Goal: Communication & Community: Connect with others

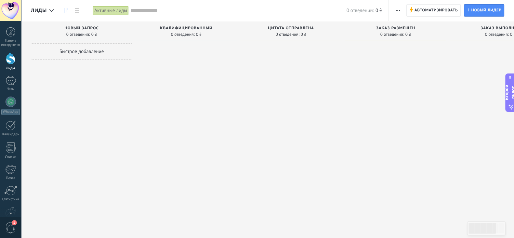
click at [13, 227] on span "1" at bounding box center [10, 227] width 11 height 11
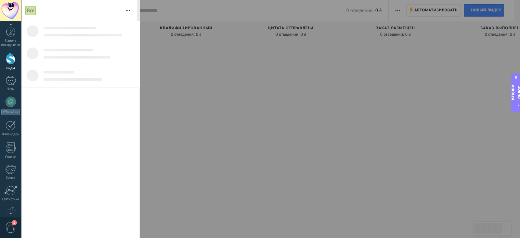
scroll to position [18, 0]
click at [11, 226] on span "1" at bounding box center [10, 227] width 11 height 11
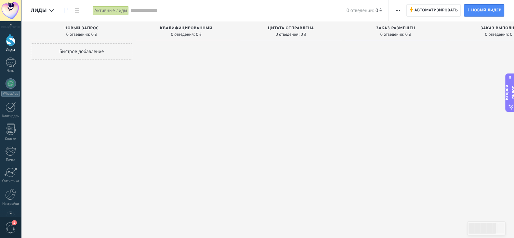
click at [11, 226] on span "1" at bounding box center [10, 227] width 11 height 11
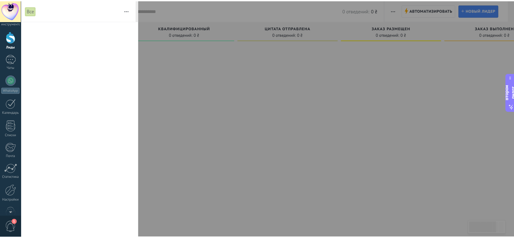
scroll to position [0, 0]
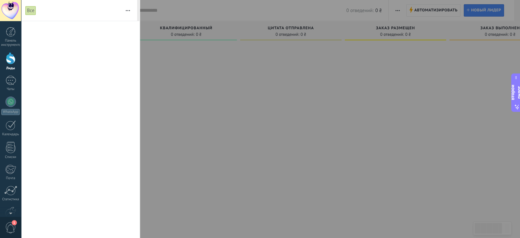
click at [33, 10] on font "Все" at bounding box center [30, 10] width 7 height 6
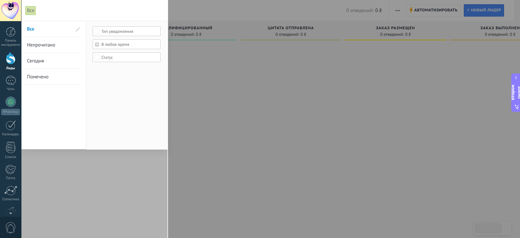
click at [33, 11] on font "Все" at bounding box center [30, 10] width 7 height 6
click at [7, 231] on span "0" at bounding box center [10, 227] width 11 height 11
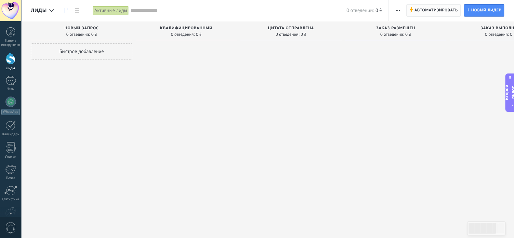
click at [438, 9] on font "Автоматизировать" at bounding box center [436, 10] width 43 height 5
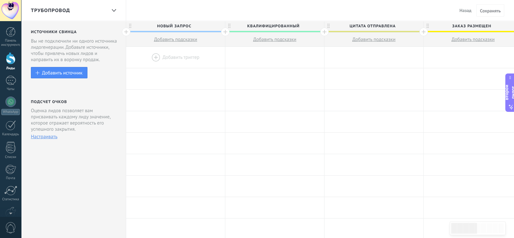
click at [173, 58] on div at bounding box center [175, 57] width 99 height 21
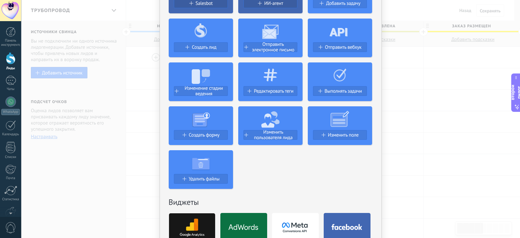
scroll to position [40, 0]
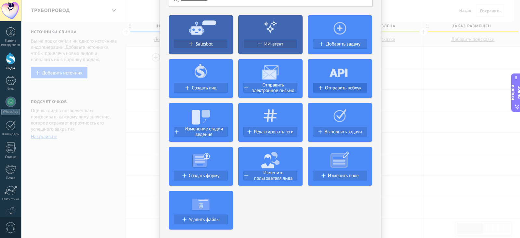
click at [330, 85] on font "Отправить вебхук" at bounding box center [343, 88] width 36 height 6
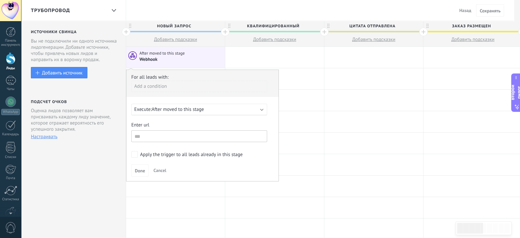
scroll to position [0, 0]
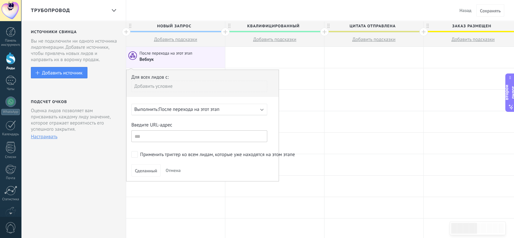
click at [212, 108] on font "После перехода на этот этап" at bounding box center [189, 109] width 61 height 6
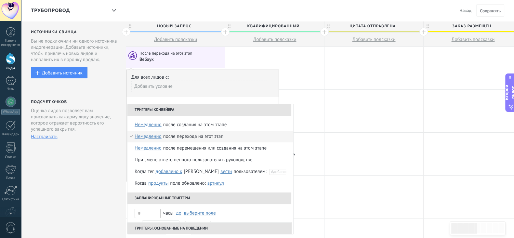
click at [205, 100] on div "Для всех лидов с: Добавить условие Выполнить: После перехода на этот этап Тригг…" at bounding box center [202, 126] width 153 height 112
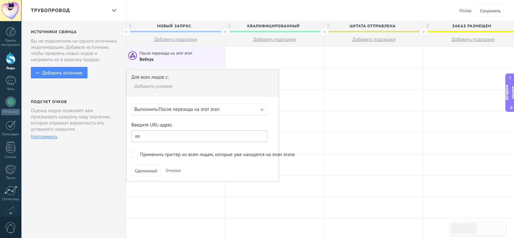
click at [194, 108] on font "После перехода на этот этап" at bounding box center [189, 109] width 61 height 6
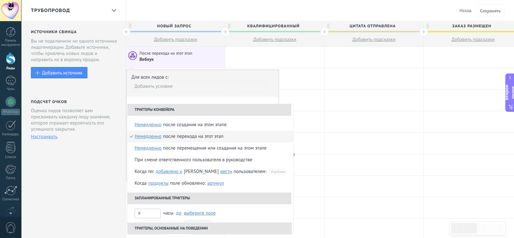
click at [194, 108] on li "Триггеры конвейера" at bounding box center [209, 110] width 164 height 12
click at [193, 100] on div "Для всех лидов с: Добавить условие Выполнить: После перехода на этот этап Тригг…" at bounding box center [202, 126] width 153 height 112
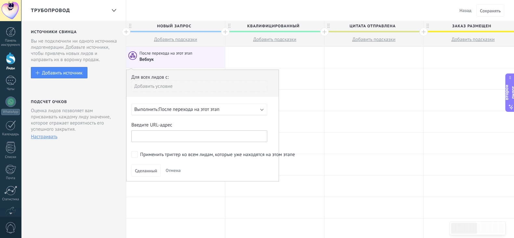
click at [185, 131] on input "text" at bounding box center [199, 136] width 136 height 12
click at [166, 170] on font "Отмена" at bounding box center [173, 170] width 15 height 6
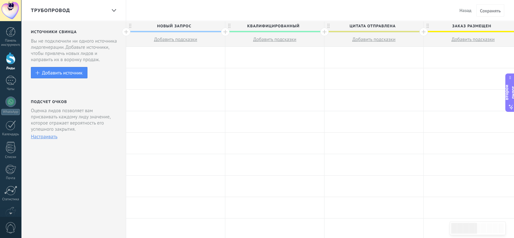
click at [7, 12] on div at bounding box center [10, 10] width 21 height 21
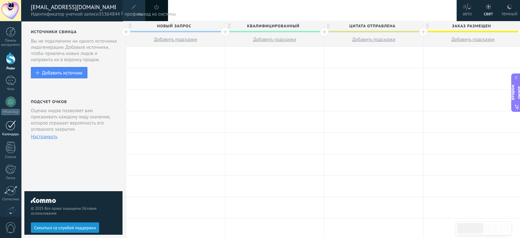
scroll to position [40, 0]
click at [13, 170] on div at bounding box center [10, 172] width 11 height 11
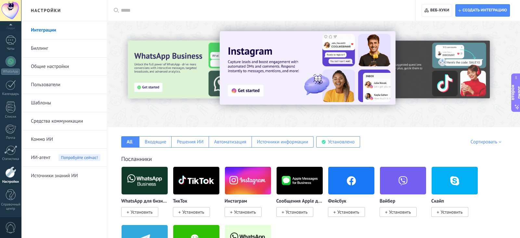
click at [51, 61] on link "Общие настройки" at bounding box center [66, 67] width 70 height 18
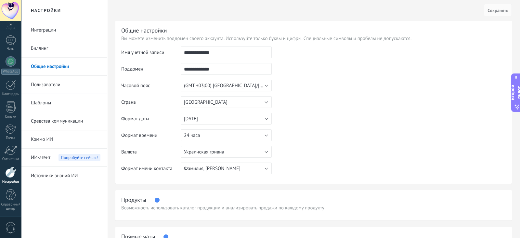
click at [11, 100] on div "Панель инструментов Лиды Чаты WhatsApp Клиенты" at bounding box center [10, 102] width 21 height 231
click at [10, 108] on div at bounding box center [11, 106] width 10 height 11
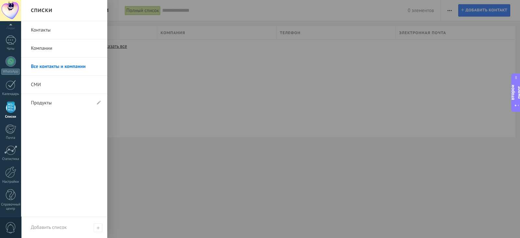
click at [59, 108] on link "Продукты" at bounding box center [61, 103] width 60 height 18
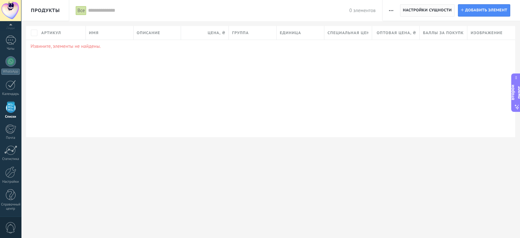
click at [442, 10] on font "Настройки сущности" at bounding box center [427, 10] width 49 height 5
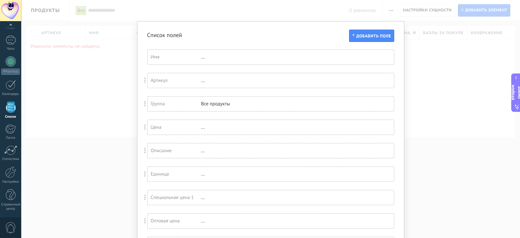
click at [416, 64] on div "Список полей Добавить поле Вы достигли лимита пользовательских полей в плане пр…" at bounding box center [270, 119] width 499 height 238
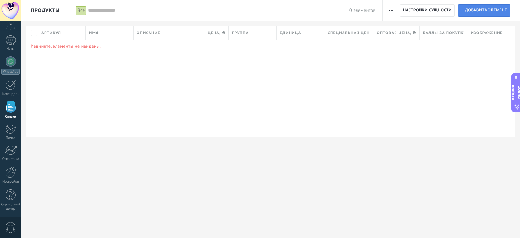
click at [462, 16] on link "Добавлять Добавить элемент" at bounding box center [484, 10] width 52 height 12
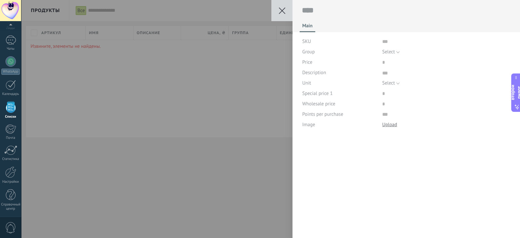
scroll to position [7, 0]
click at [248, 84] on div "Сохранять Отмена Основной Артикул Группа Выбирать Все продукты Выбирать Цена Оп…" at bounding box center [270, 119] width 499 height 238
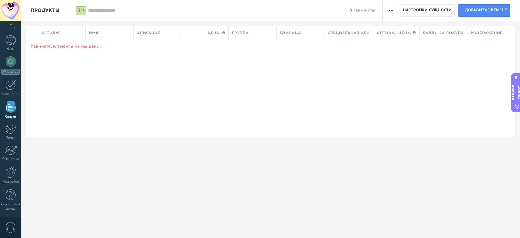
click at [81, 11] on font "Все" at bounding box center [80, 10] width 7 height 6
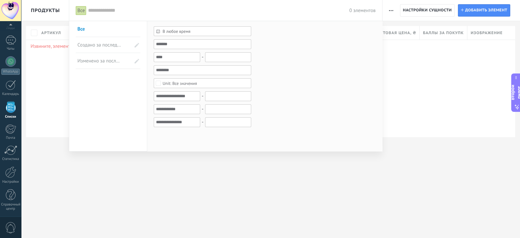
click at [81, 11] on font "Все" at bounding box center [80, 10] width 7 height 6
click at [65, 65] on div at bounding box center [260, 119] width 520 height 238
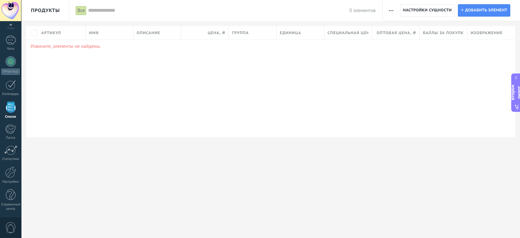
click at [395, 7] on button "button" at bounding box center [391, 10] width 9 height 12
click at [399, 41] on font "Категории" at bounding box center [406, 40] width 22 height 6
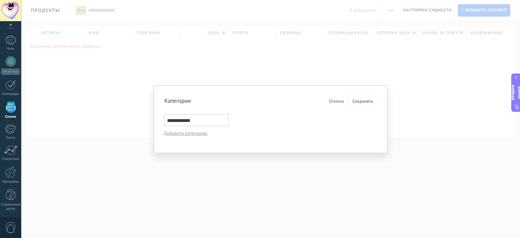
click at [207, 122] on input "**********" at bounding box center [196, 120] width 65 height 12
type input "*******"
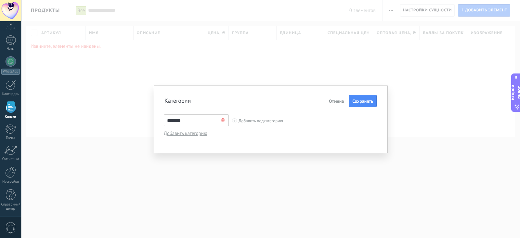
click at [273, 124] on div "******* Добавить подкатегорию" at bounding box center [271, 121] width 214 height 14
click at [251, 117] on div "******* Добавить подкатегорию" at bounding box center [271, 121] width 214 height 14
click at [198, 132] on font "Добавить категорию" at bounding box center [186, 133] width 44 height 6
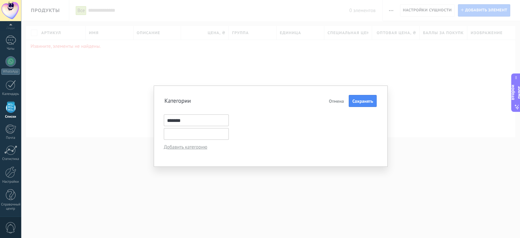
click at [329, 103] on button "Отмена" at bounding box center [337, 101] width 20 height 10
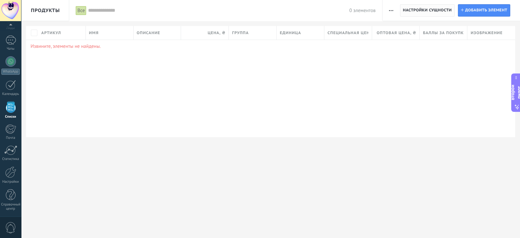
click at [418, 10] on font "Настройки сущности" at bounding box center [427, 10] width 49 height 5
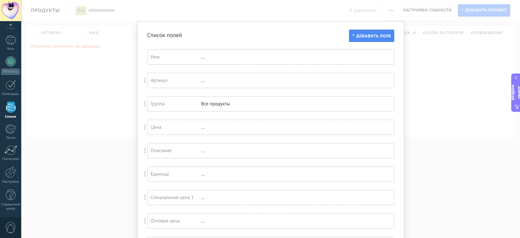
click at [418, 74] on div "Список полей Добавить поле Вы достигли лимита пользовательских полей в плане пр…" at bounding box center [270, 119] width 499 height 238
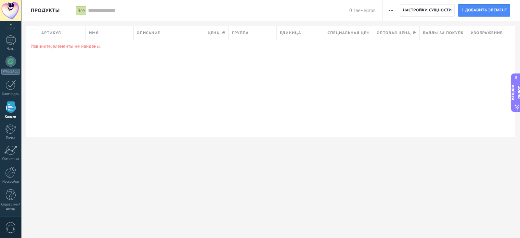
click at [396, 8] on button "button" at bounding box center [391, 10] width 9 height 12
click at [400, 54] on font "Настройки списка" at bounding box center [414, 53] width 38 height 6
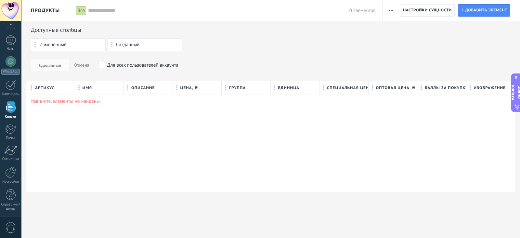
click at [392, 7] on span "button" at bounding box center [391, 10] width 4 height 12
click at [393, 37] on div "Категории" at bounding box center [411, 40] width 56 height 13
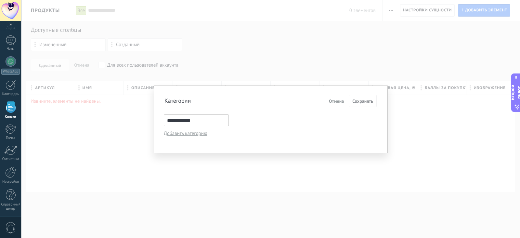
click at [214, 114] on div "**********" at bounding box center [271, 121] width 214 height 14
click at [203, 118] on input "**********" at bounding box center [196, 120] width 65 height 12
type input "*******"
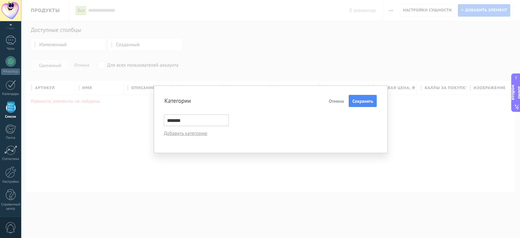
click at [235, 121] on div "******* Добавить подкатегорию" at bounding box center [271, 121] width 214 height 14
click at [224, 119] on div "******* Добавить подкатегорию" at bounding box center [196, 120] width 65 height 12
click at [234, 119] on div at bounding box center [234, 120] width 5 height 5
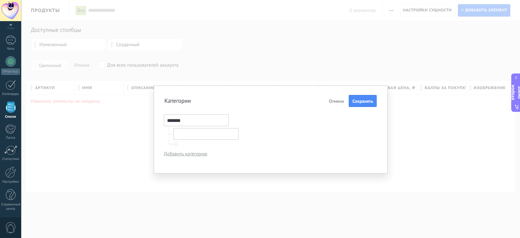
click at [199, 130] on input "text" at bounding box center [206, 134] width 65 height 12
type input "**********"
click at [356, 102] on font "Сохранять" at bounding box center [363, 101] width 21 height 6
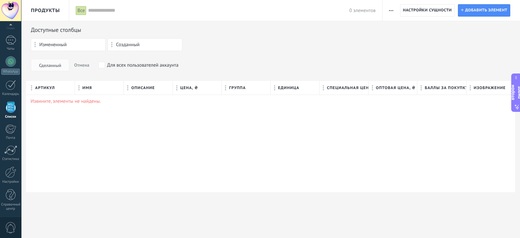
click at [73, 10] on div "**********" at bounding box center [226, 10] width 314 height 21
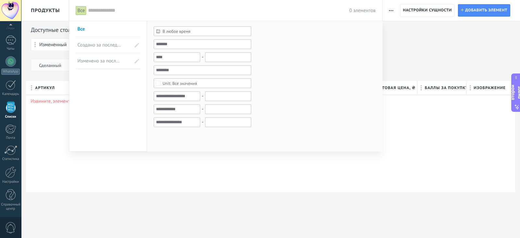
click at [79, 10] on font "Все" at bounding box center [80, 10] width 7 height 6
click at [163, 31] on font "В любое время" at bounding box center [177, 32] width 28 height 6
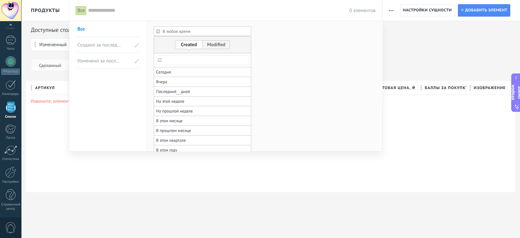
click at [163, 31] on font "В любое время" at bounding box center [177, 32] width 28 height 6
click at [200, 31] on span "В любое время" at bounding box center [205, 31] width 85 height 5
click at [265, 34] on form "В любое время В любое время Сегодня Вчера Последний ** 30 дней На этой неделе Н…" at bounding box center [265, 80] width 222 height 109
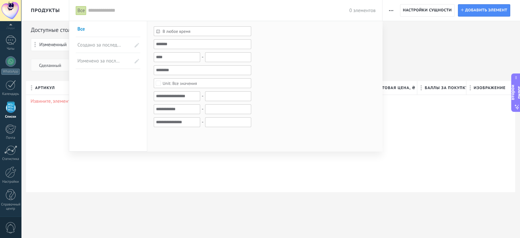
click at [418, 42] on div at bounding box center [260, 119] width 520 height 238
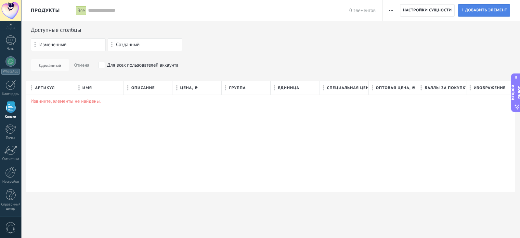
click at [463, 11] on icon at bounding box center [462, 9] width 3 height 3
type textarea "***"
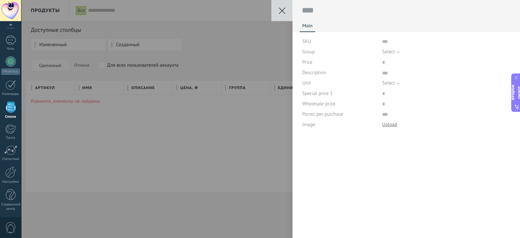
scroll to position [7, 0]
click at [386, 41] on input "text" at bounding box center [446, 41] width 128 height 10
click at [390, 51] on font "Выбирать" at bounding box center [392, 52] width 20 height 6
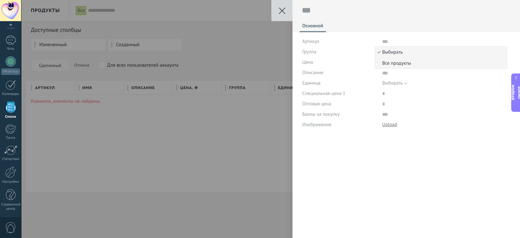
click at [393, 61] on font "Все продукты" at bounding box center [396, 63] width 29 height 6
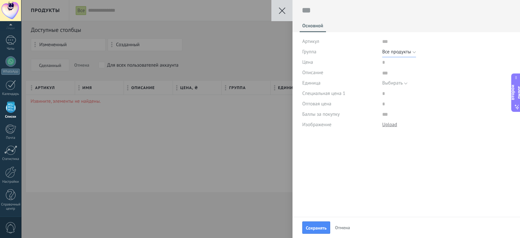
click at [392, 53] on font "Все продукты" at bounding box center [396, 52] width 29 height 6
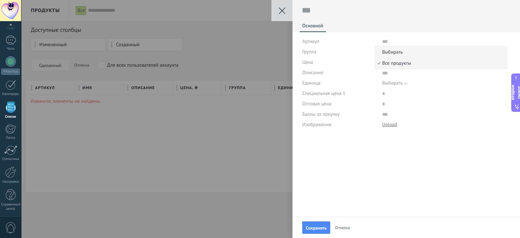
click at [392, 53] on font "Выбирать" at bounding box center [392, 52] width 20 height 6
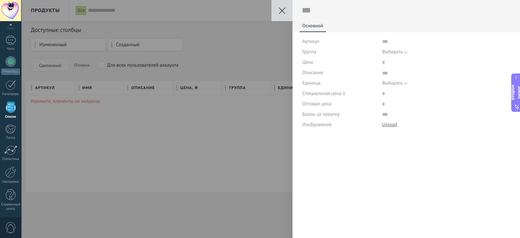
click at [280, 8] on use at bounding box center [282, 10] width 7 height 7
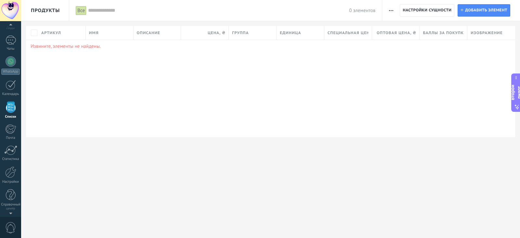
scroll to position [21, 0]
click at [10, 58] on div at bounding box center [11, 59] width 10 height 9
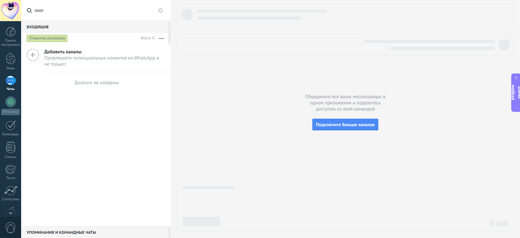
click at [44, 38] on font "Открытые разговоры" at bounding box center [47, 38] width 36 height 5
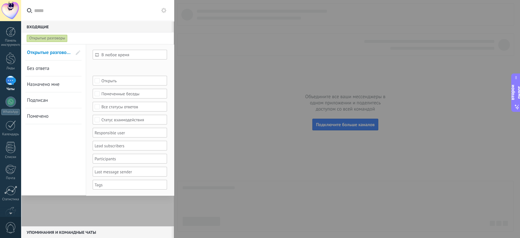
click at [44, 38] on font "Открытые разговоры" at bounding box center [47, 38] width 36 height 5
click at [165, 12] on use at bounding box center [163, 10] width 5 height 5
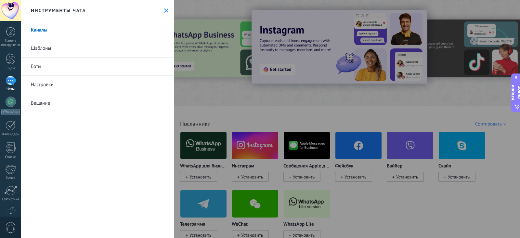
click at [165, 12] on icon at bounding box center [166, 10] width 4 height 4
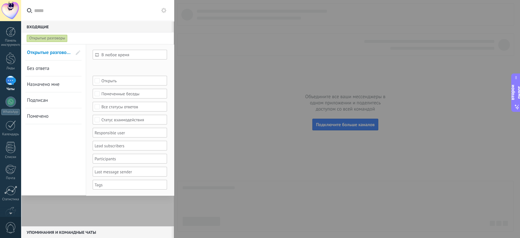
click at [191, 50] on div at bounding box center [260, 119] width 520 height 238
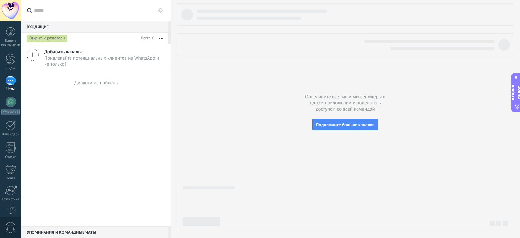
click at [162, 37] on button "button" at bounding box center [161, 39] width 14 height 12
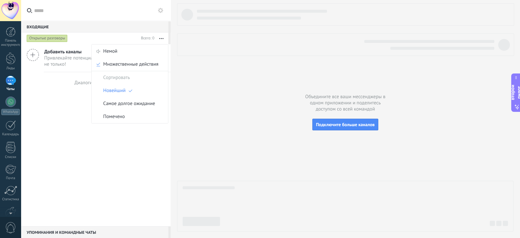
click at [162, 37] on button "button" at bounding box center [161, 39] width 14 height 12
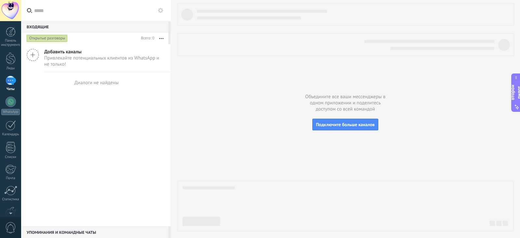
click at [67, 228] on div "Упоминания и командные чаты 0" at bounding box center [94, 232] width 147 height 12
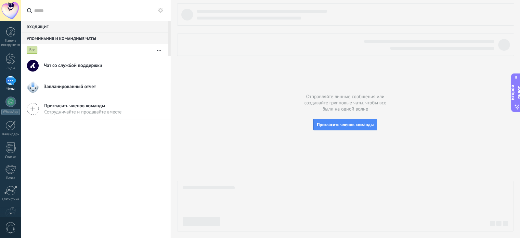
click at [90, 111] on font "Сотрудничайте и продавайте вместе" at bounding box center [82, 112] width 77 height 6
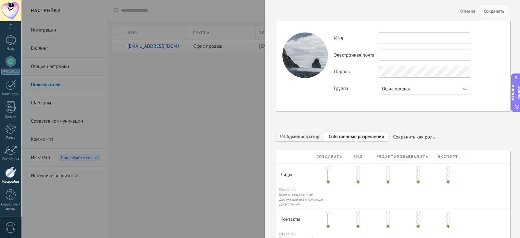
click at [472, 8] on font "Отмена" at bounding box center [468, 11] width 15 height 6
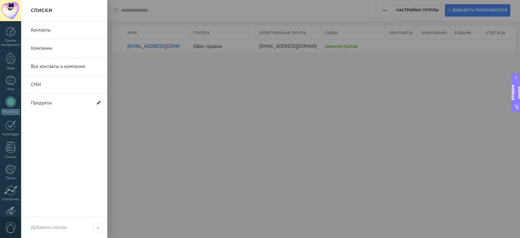
click at [98, 105] on span at bounding box center [99, 103] width 4 height 6
click at [99, 104] on icon at bounding box center [99, 102] width 4 height 4
click at [47, 103] on font "Продукты" at bounding box center [41, 103] width 21 height 6
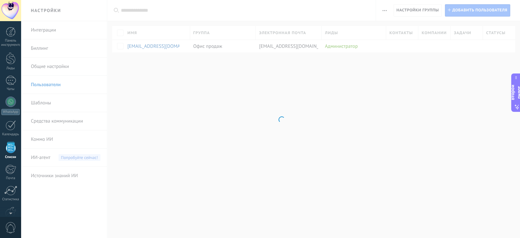
scroll to position [21, 0]
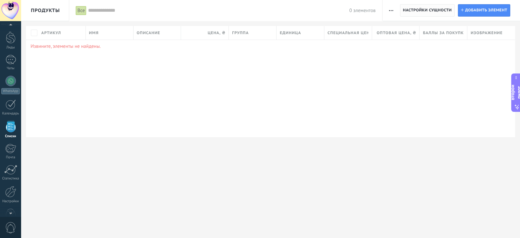
click at [419, 8] on font "Настройки сущности" at bounding box center [427, 10] width 49 height 5
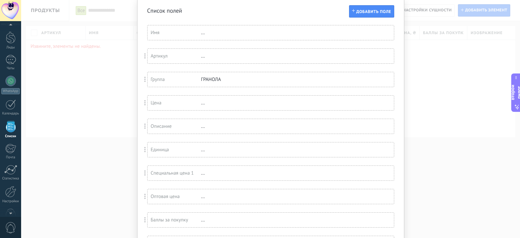
scroll to position [68, 0]
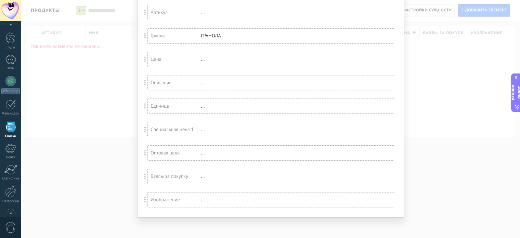
click at [201, 200] on font "..." at bounding box center [203, 200] width 4 height 6
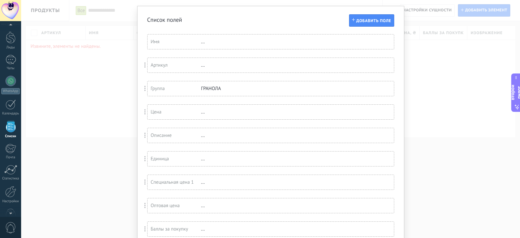
scroll to position [0, 0]
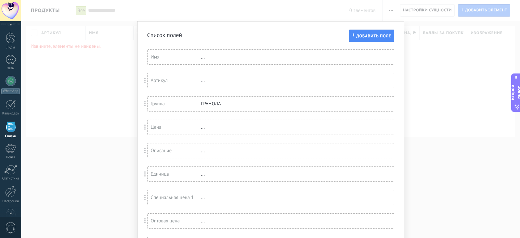
click at [418, 61] on div "Список полей Добавить поле Вы достигли лимита пользовательских полей в плане пр…" at bounding box center [270, 119] width 499 height 238
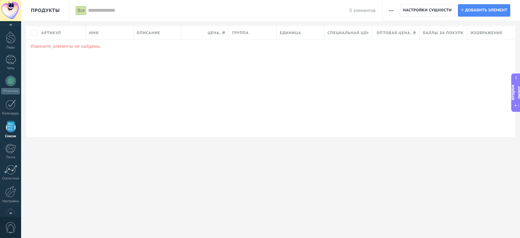
click at [81, 10] on font "Все" at bounding box center [80, 10] width 7 height 6
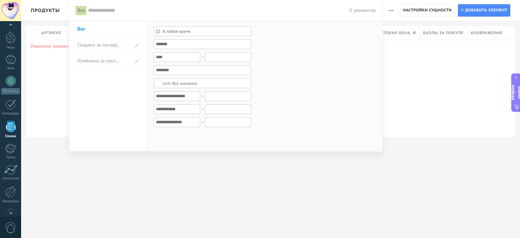
click at [109, 54] on span "Изменено за последние 3 дня" at bounding box center [99, 61] width 45 height 16
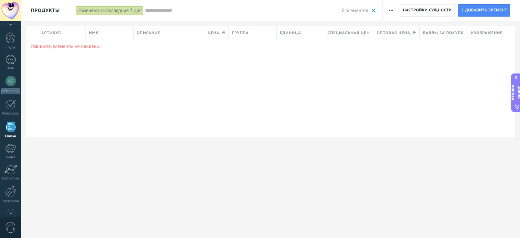
click at [108, 12] on font "Изменено за последние 3 дня" at bounding box center [109, 10] width 64 height 6
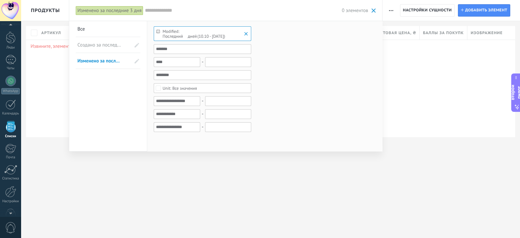
click at [103, 46] on font "Создано за последние 3 дня" at bounding box center [107, 45] width 60 height 6
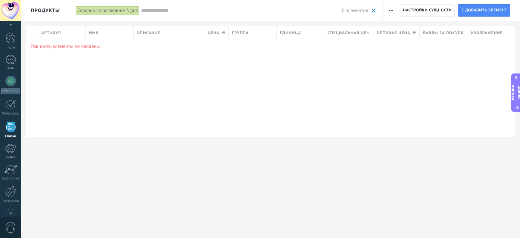
click at [114, 12] on font "Создано за последние 3 дня" at bounding box center [107, 10] width 60 height 6
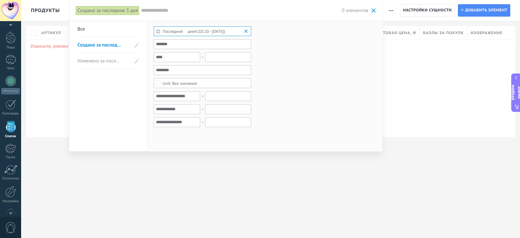
click at [76, 27] on li "Все" at bounding box center [108, 29] width 65 height 16
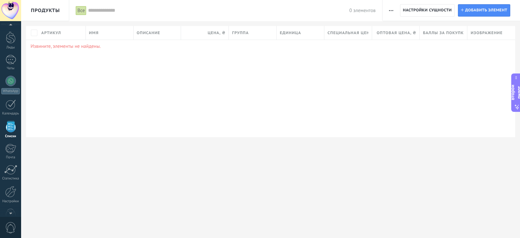
click at [390, 9] on span "button" at bounding box center [391, 10] width 4 height 12
click at [405, 41] on font "Категории" at bounding box center [406, 40] width 22 height 6
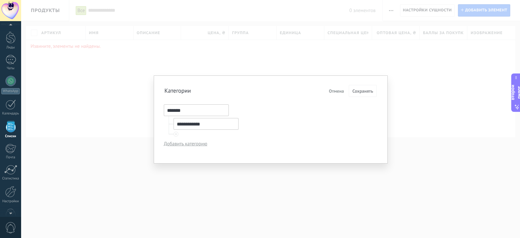
click at [176, 132] on div at bounding box center [176, 134] width 4 height 4
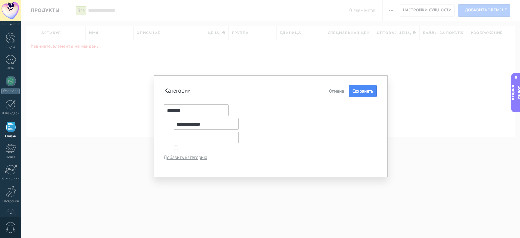
click at [188, 136] on input "text" at bounding box center [206, 138] width 65 height 12
type input "**********"
click at [364, 85] on button "Сохранять" at bounding box center [363, 91] width 28 height 12
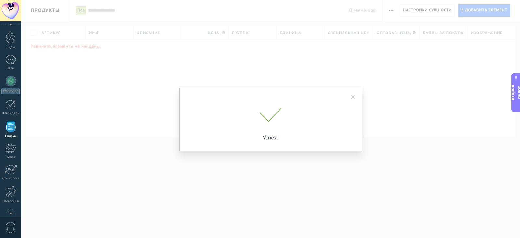
click at [351, 97] on span at bounding box center [353, 97] width 4 height 5
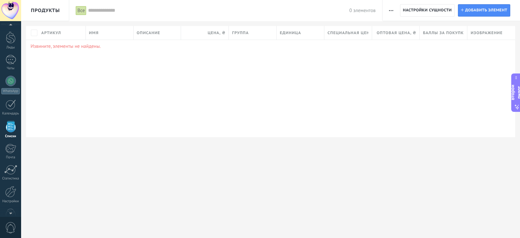
click at [473, 13] on span "Добавить элемент" at bounding box center [486, 11] width 42 height 12
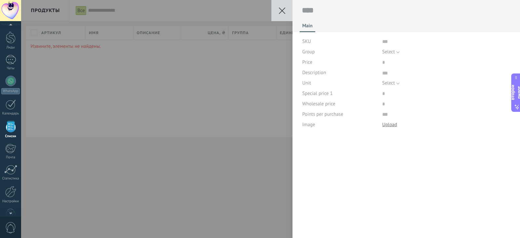
scroll to position [7, 0]
click at [390, 40] on input "text" at bounding box center [446, 41] width 128 height 10
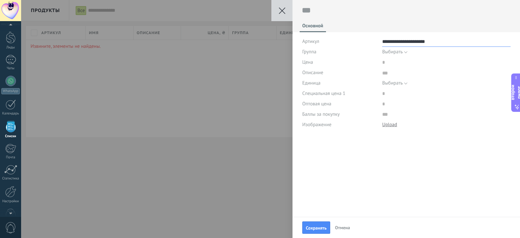
type input "**********"
click at [401, 53] on font "Выбирать" at bounding box center [392, 52] width 20 height 6
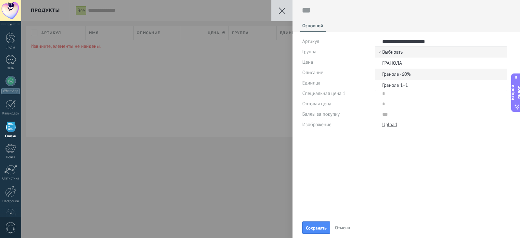
click at [401, 71] on li "Гранола -60%" at bounding box center [441, 74] width 132 height 11
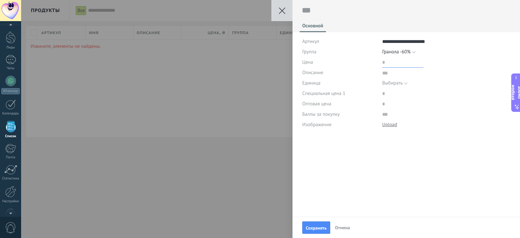
click at [393, 65] on input "price" at bounding box center [402, 62] width 41 height 10
type input "***"
click at [382, 72] on textarea at bounding box center [446, 73] width 128 height 10
click at [387, 82] on font "Выбирать" at bounding box center [392, 83] width 20 height 6
click at [388, 85] on font "Выбирать" at bounding box center [392, 83] width 20 height 6
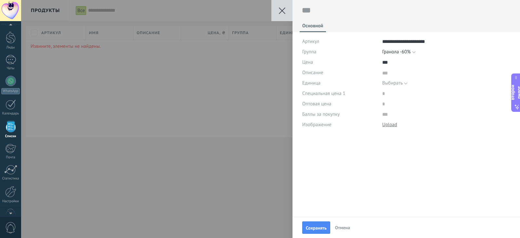
click at [380, 95] on div "Специальная цена 1" at bounding box center [406, 93] width 208 height 10
click at [386, 94] on input "price" at bounding box center [402, 93] width 41 height 10
click at [317, 224] on button "Сохранять" at bounding box center [316, 227] width 28 height 12
click at [321, 13] on textarea at bounding box center [406, 11] width 209 height 10
type textarea "*"
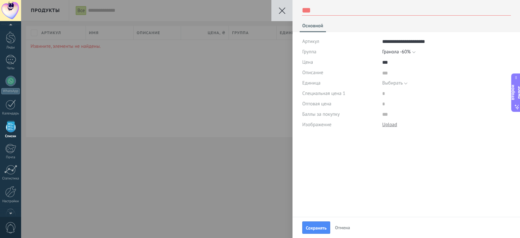
type textarea "*"
type textarea "**"
type textarea "***"
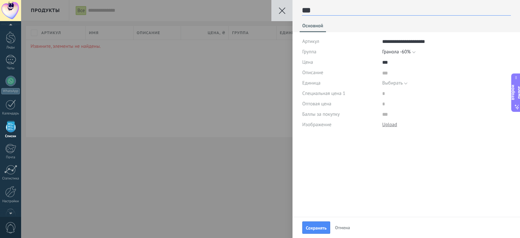
type textarea "****"
type textarea "*****"
type textarea "******"
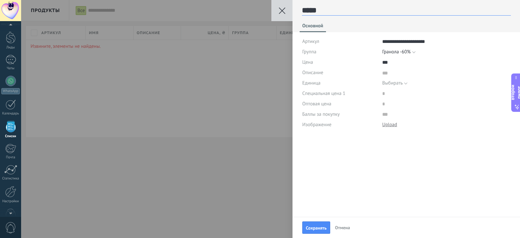
type textarea "******"
type textarea "*******"
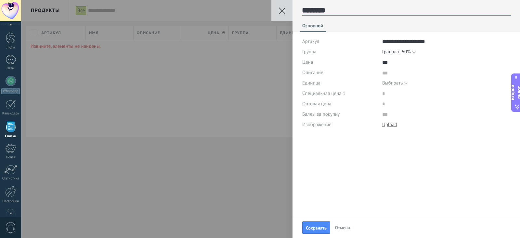
scroll to position [9, 0]
type textarea "*********"
type textarea "**********"
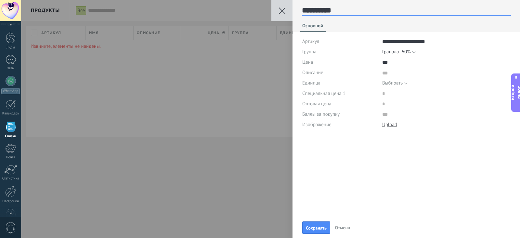
type textarea "**********"
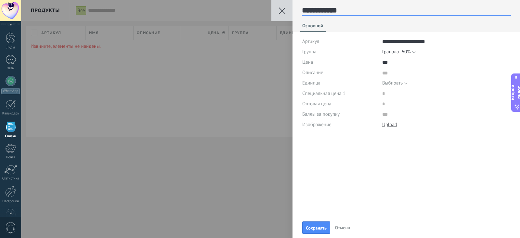
type textarea "**********"
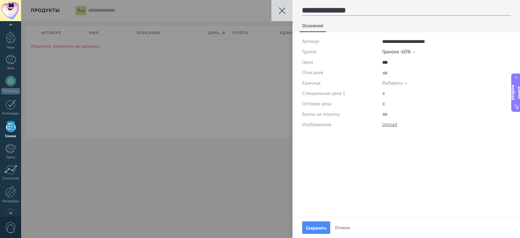
type textarea "**********"
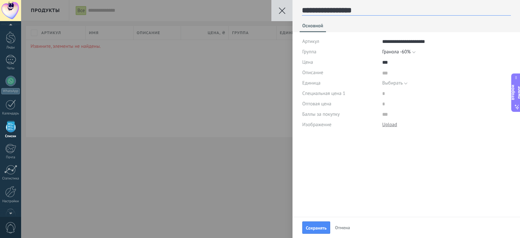
type textarea "**********"
click at [326, 224] on button "Сохранять" at bounding box center [316, 227] width 28 height 12
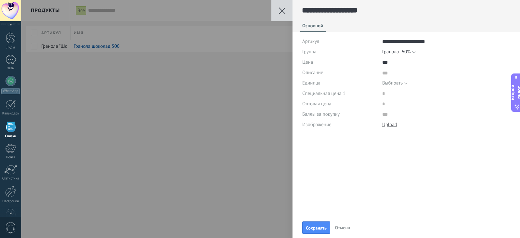
click at [288, 7] on button at bounding box center [282, 10] width 21 height 21
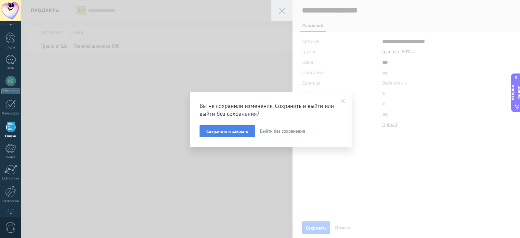
click at [246, 131] on font "Сохранить и закрыть" at bounding box center [228, 131] width 42 height 6
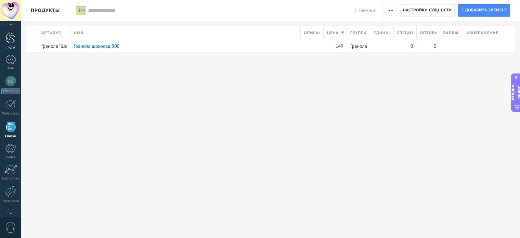
click at [5, 37] on link "Лиды" at bounding box center [10, 41] width 21 height 18
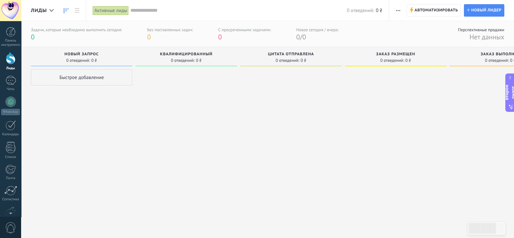
click at [398, 10] on use "button" at bounding box center [398, 10] width 4 height 1
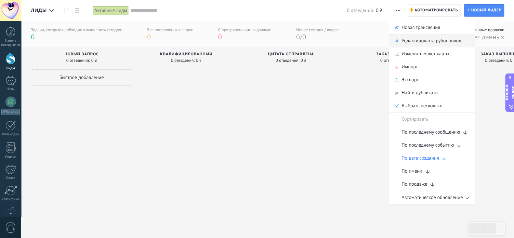
click at [414, 40] on font "Редактировать трубопровод" at bounding box center [432, 41] width 60 height 6
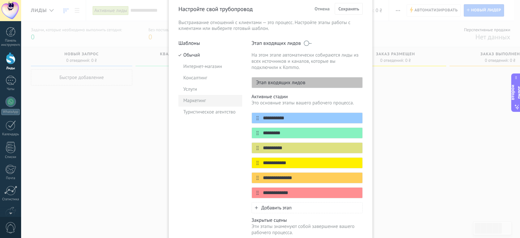
scroll to position [40, 0]
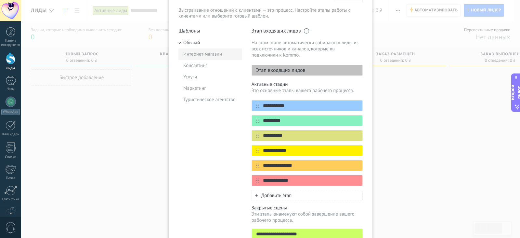
click at [207, 53] on font "Интернет-магазин" at bounding box center [202, 54] width 39 height 6
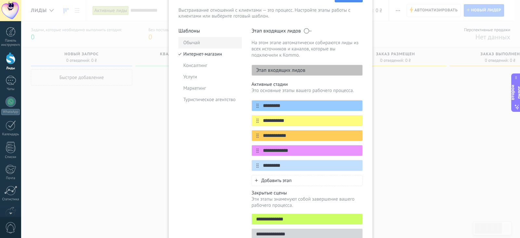
click at [205, 37] on li "Обычай" at bounding box center [210, 42] width 63 height 11
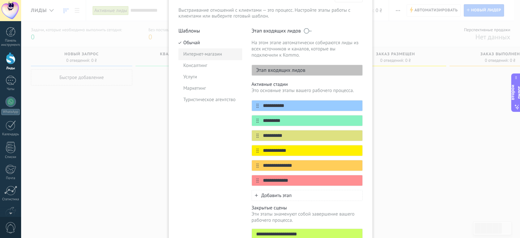
click at [205, 51] on font "Интернет-магазин" at bounding box center [202, 54] width 39 height 6
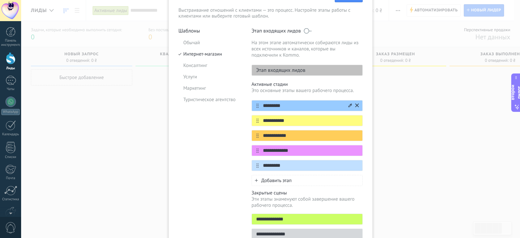
click at [349, 107] on icon at bounding box center [351, 105] width 4 height 4
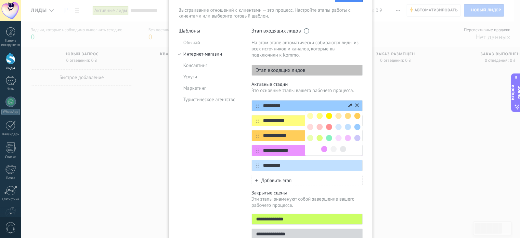
click at [313, 107] on input "*********" at bounding box center [303, 105] width 89 height 7
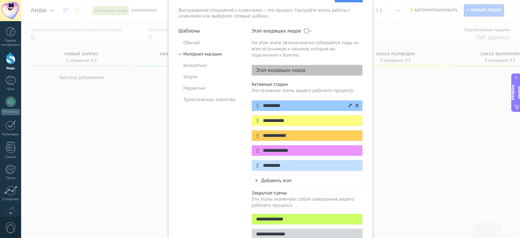
click at [277, 107] on input "*********" at bounding box center [303, 105] width 89 height 7
drag, startPoint x: 255, startPoint y: 123, endPoint x: 256, endPoint y: 108, distance: 14.3
click at [256, 108] on div "**********" at bounding box center [307, 135] width 111 height 71
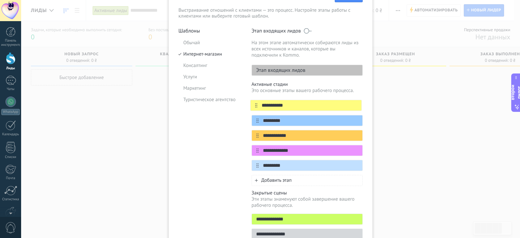
drag, startPoint x: 256, startPoint y: 120, endPoint x: 256, endPoint y: 102, distance: 18.2
click at [256, 102] on div "**********" at bounding box center [307, 135] width 111 height 71
click at [271, 108] on div "**********" at bounding box center [307, 135] width 111 height 71
click at [271, 105] on input "**********" at bounding box center [303, 105] width 89 height 7
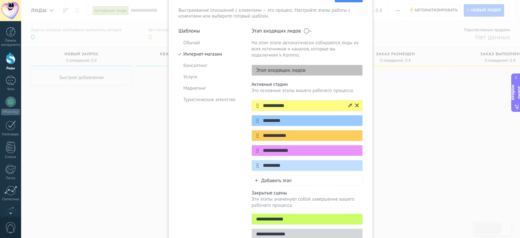
click at [271, 105] on input "**********" at bounding box center [303, 105] width 89 height 7
type input "*****"
click at [268, 120] on input "*********" at bounding box center [303, 120] width 89 height 7
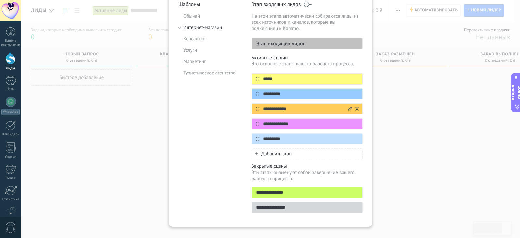
scroll to position [76, 0]
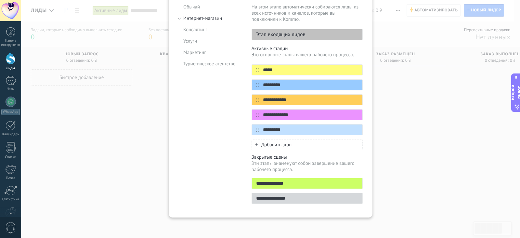
click at [274, 200] on input "**********" at bounding box center [307, 198] width 111 height 7
type input "******"
click at [271, 186] on input "**********" at bounding box center [307, 183] width 111 height 7
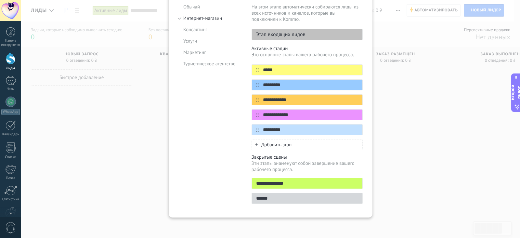
click at [271, 186] on input "**********" at bounding box center [307, 183] width 111 height 7
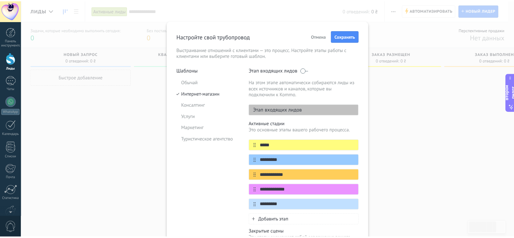
scroll to position [0, 0]
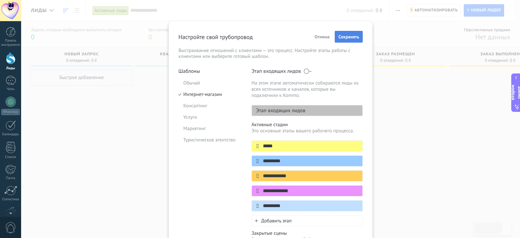
type input "*******"
click at [344, 40] on button "Сохранять" at bounding box center [349, 37] width 28 height 12
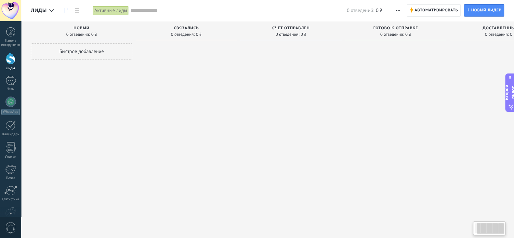
scroll to position [0, 47]
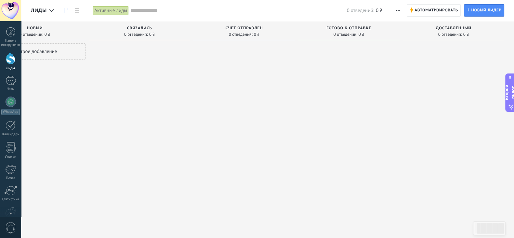
click at [123, 9] on font "Активные лиды" at bounding box center [110, 10] width 33 height 6
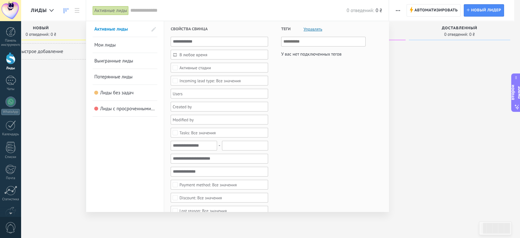
click at [412, 94] on div at bounding box center [260, 119] width 520 height 238
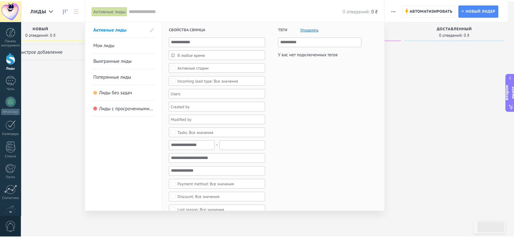
scroll to position [0, 40]
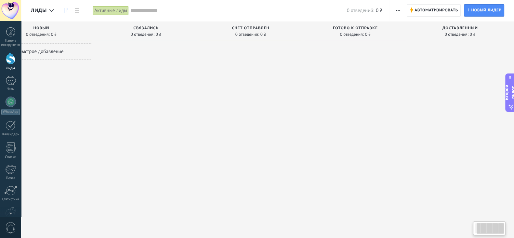
click at [396, 9] on span "button" at bounding box center [398, 10] width 4 height 12
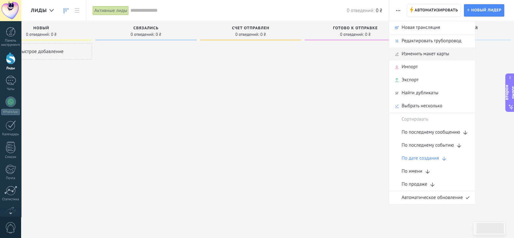
click at [417, 55] on font "Изменить макет карты" at bounding box center [425, 54] width 47 height 6
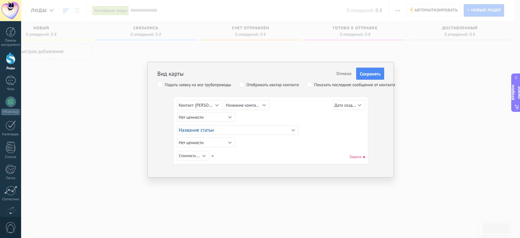
click at [415, 72] on div "Вид карты Отмена Сохранять Подать заявку на все трубопроводы Отображать аватар …" at bounding box center [270, 119] width 499 height 238
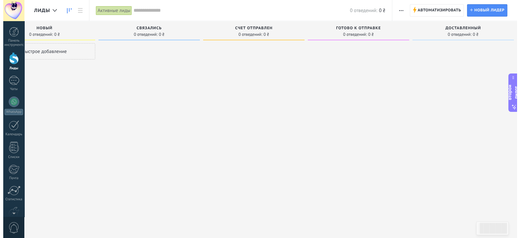
scroll to position [0, 47]
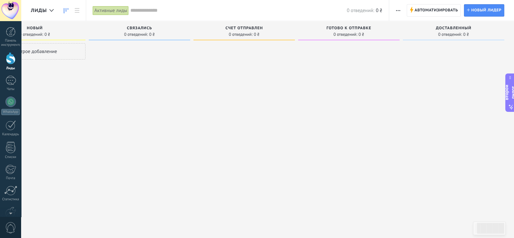
click at [397, 10] on use "button" at bounding box center [398, 10] width 4 height 1
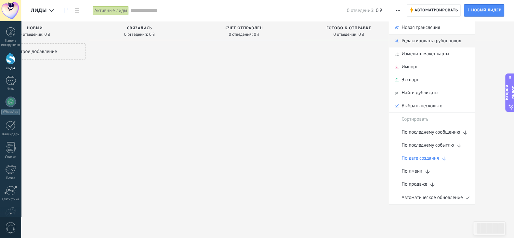
click at [407, 39] on font "Редактировать трубопровод" at bounding box center [432, 41] width 60 height 6
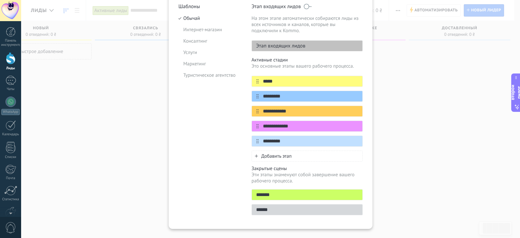
scroll to position [76, 0]
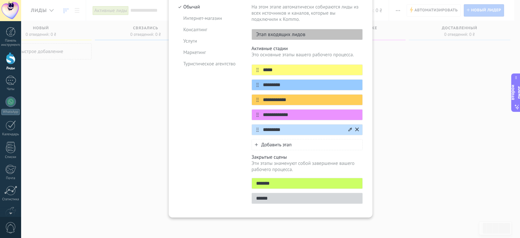
click at [269, 130] on input "*********" at bounding box center [303, 130] width 89 height 7
click at [356, 129] on icon at bounding box center [357, 129] width 4 height 4
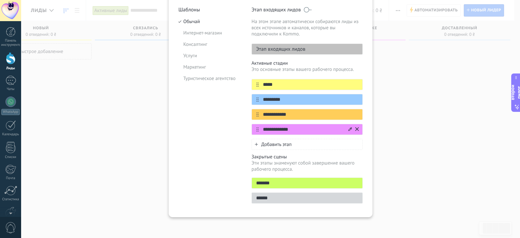
click at [356, 129] on icon at bounding box center [357, 129] width 4 height 4
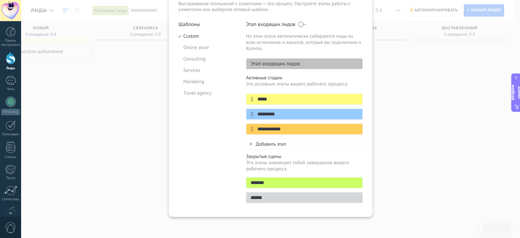
scroll to position [47, 0]
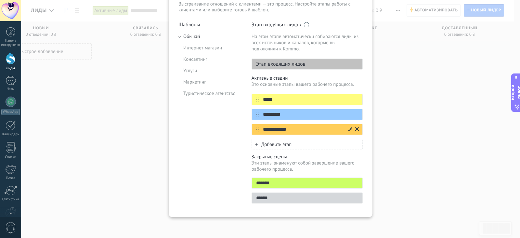
click at [356, 131] on icon at bounding box center [357, 129] width 4 height 4
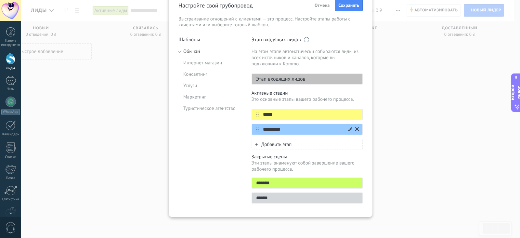
click at [356, 127] on button at bounding box center [357, 130] width 4 height 6
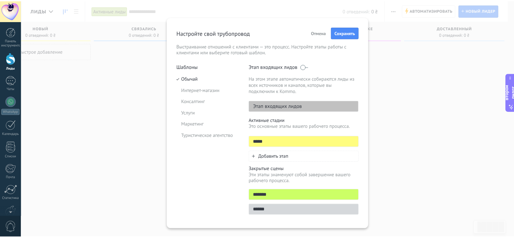
scroll to position [0, 0]
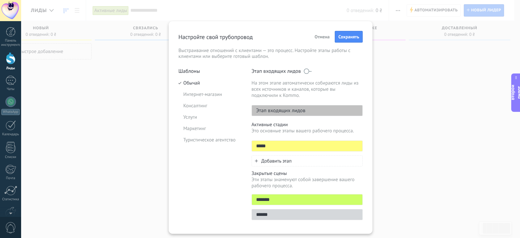
click at [293, 112] on font "Этап входящих лидов" at bounding box center [280, 110] width 49 height 7
click at [342, 40] on button "Сохранять" at bounding box center [349, 37] width 28 height 12
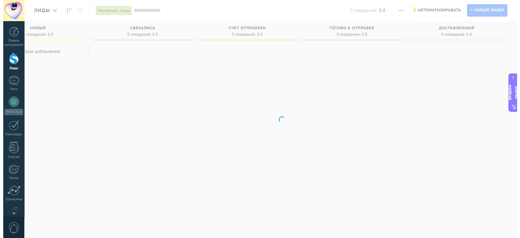
scroll to position [0, 40]
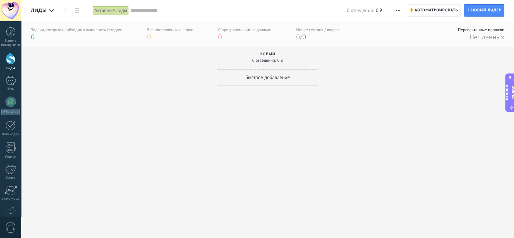
click at [392, 11] on div "Автоматизировать Новая трансляция Редактировать трубопровод Изменить макет карт…" at bounding box center [451, 10] width 125 height 21
click at [393, 11] on div "Автоматизировать Новая трансляция Редактировать трубопровод Изменить макет карт…" at bounding box center [398, 10] width 11 height 13
click at [395, 11] on button "button" at bounding box center [398, 10] width 9 height 12
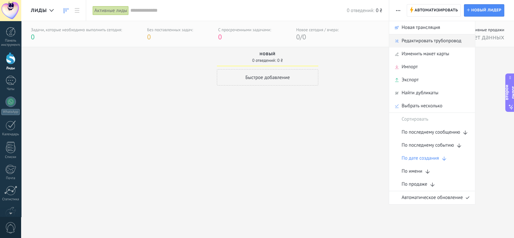
click at [408, 39] on font "Редактировать трубопровод" at bounding box center [432, 41] width 60 height 6
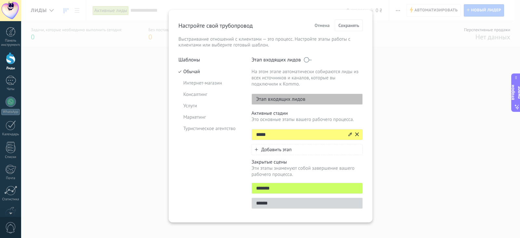
scroll to position [17, 0]
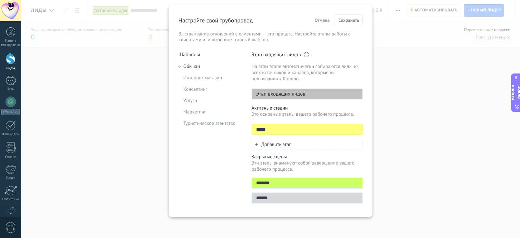
click at [278, 143] on font "Добавить этап" at bounding box center [276, 144] width 30 height 6
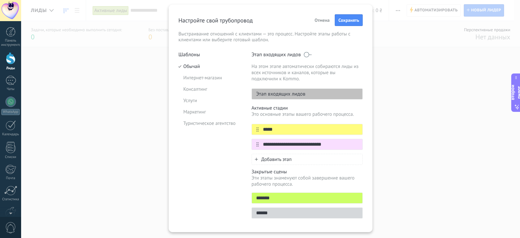
type input "**********"
click at [270, 158] on font "Добавить этап" at bounding box center [276, 159] width 30 height 6
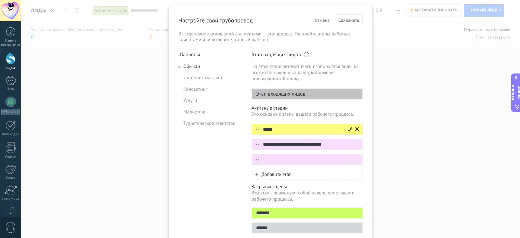
paste input "**********"
type input "**********"
click at [268, 174] on font "Добавить этап" at bounding box center [276, 174] width 30 height 6
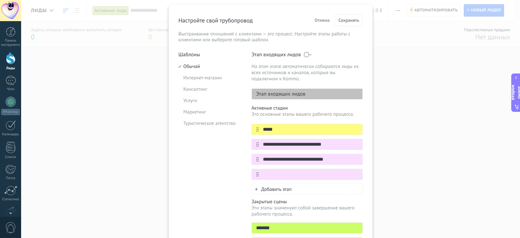
paste input "**********"
type input "**********"
click at [280, 188] on font "Добавить этап" at bounding box center [276, 189] width 30 height 6
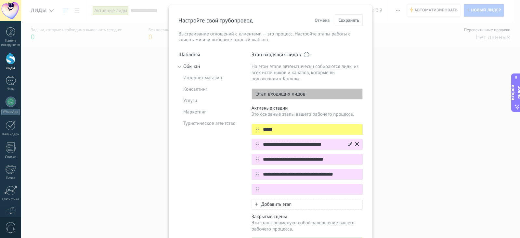
paste input "**********"
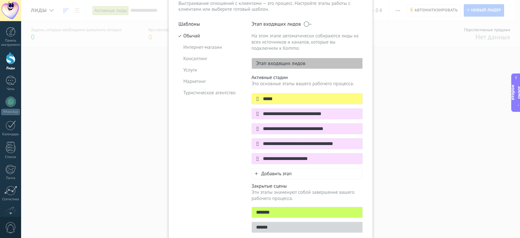
scroll to position [57, 0]
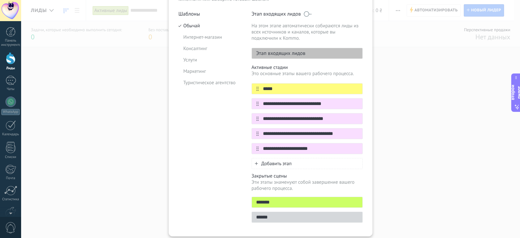
type input "**********"
click at [279, 166] on div "Добавить этап" at bounding box center [307, 163] width 111 height 11
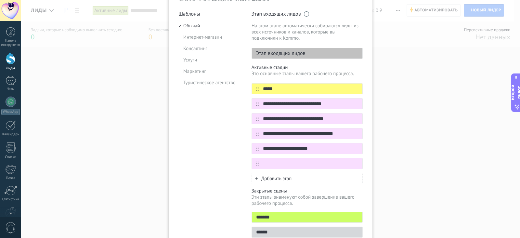
paste input "**********"
type input "**********"
click at [287, 176] on font "Добавить этап" at bounding box center [276, 179] width 30 height 6
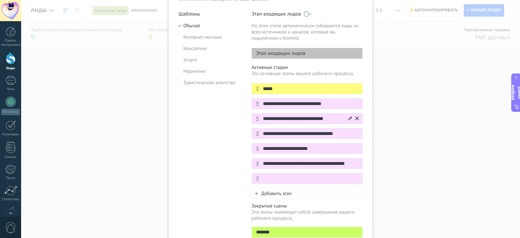
paste input "**********"
type input "**********"
click at [279, 193] on font "Добавить этап" at bounding box center [276, 194] width 30 height 6
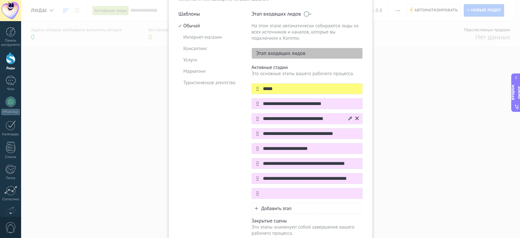
paste input "*********"
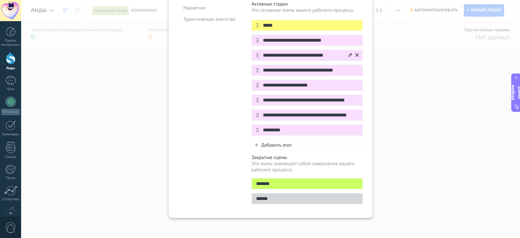
scroll to position [80, 0]
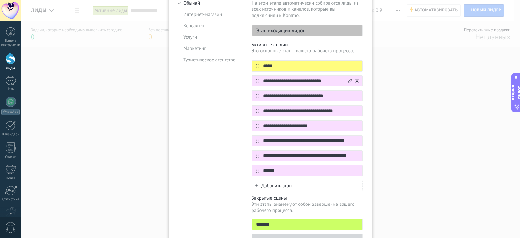
type input "******"
click at [350, 79] on icon at bounding box center [351, 81] width 4 height 4
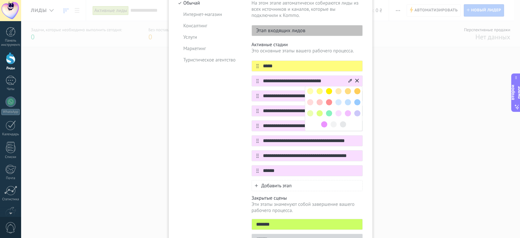
click at [345, 91] on span at bounding box center [348, 91] width 6 height 6
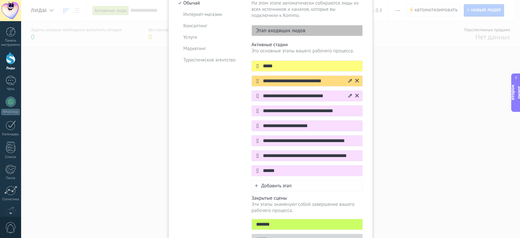
click at [350, 94] on icon at bounding box center [351, 96] width 4 height 4
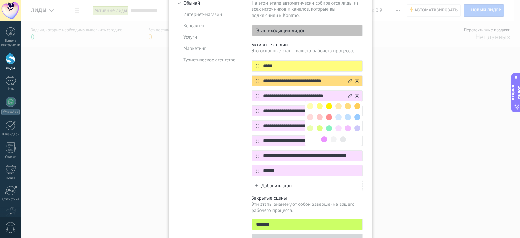
click at [318, 115] on span at bounding box center [320, 117] width 6 height 6
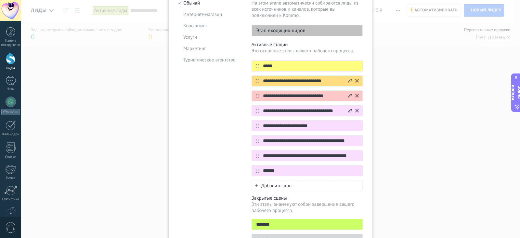
click at [353, 110] on div at bounding box center [353, 111] width 11 height 10
click at [351, 110] on div at bounding box center [353, 111] width 11 height 10
click at [351, 110] on icon at bounding box center [351, 111] width 4 height 4
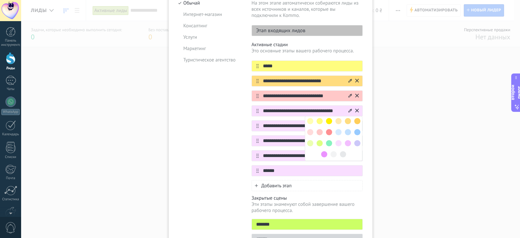
click at [340, 130] on span at bounding box center [339, 132] width 6 height 6
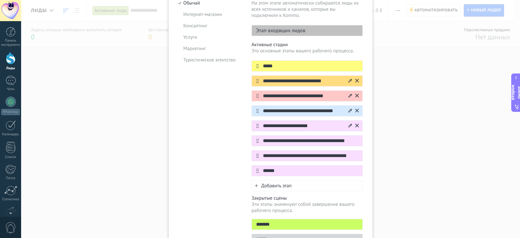
click at [349, 124] on icon at bounding box center [351, 126] width 4 height 4
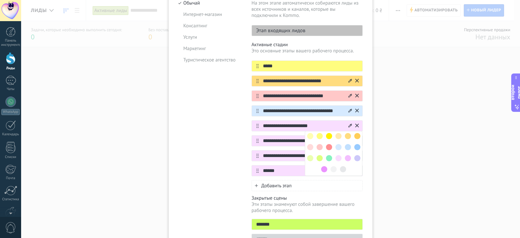
click at [354, 143] on div at bounding box center [357, 146] width 9 height 9
click at [355, 144] on span at bounding box center [358, 147] width 6 height 6
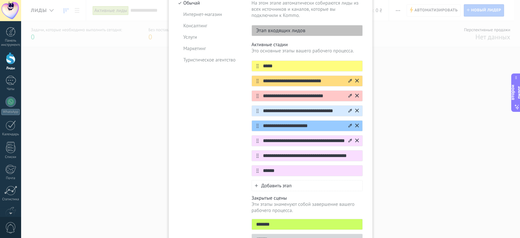
click at [350, 139] on icon at bounding box center [351, 141] width 4 height 4
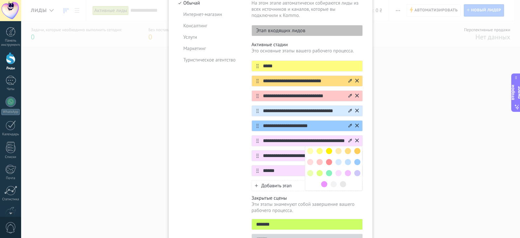
click at [319, 170] on span at bounding box center [320, 173] width 6 height 6
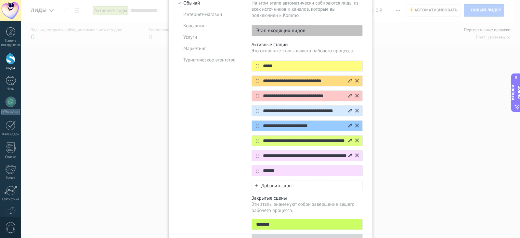
click at [350, 155] on icon at bounding box center [351, 156] width 4 height 4
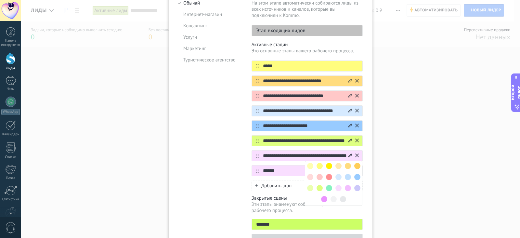
click at [329, 185] on span at bounding box center [329, 188] width 6 height 6
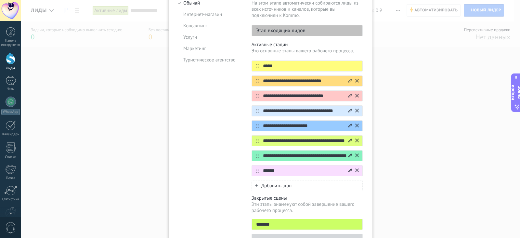
click at [351, 169] on icon at bounding box center [351, 170] width 4 height 4
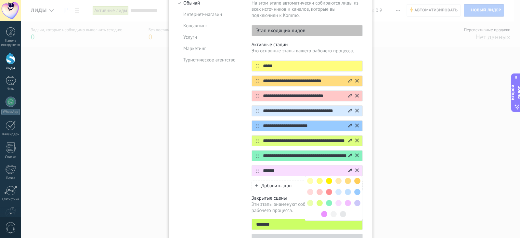
click at [347, 204] on span at bounding box center [348, 203] width 6 height 6
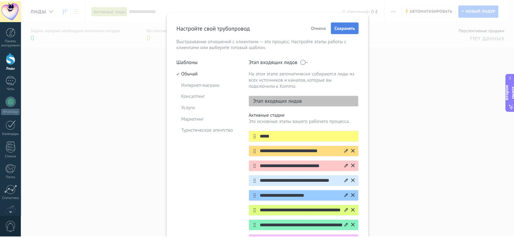
scroll to position [0, 0]
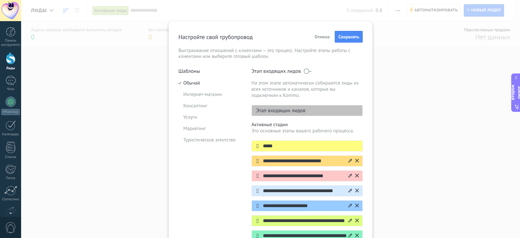
click at [349, 36] on font "Сохранять" at bounding box center [349, 37] width 21 height 6
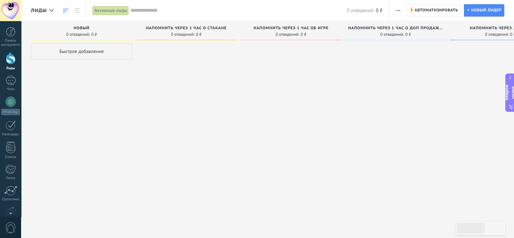
click at [112, 12] on font "Активные лиды" at bounding box center [110, 10] width 33 height 6
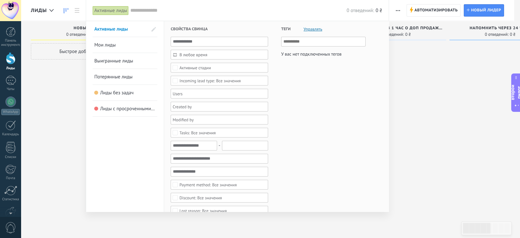
drag, startPoint x: 141, startPoint y: 31, endPoint x: 174, endPoint y: 46, distance: 35.5
click at [155, 29] on span at bounding box center [154, 29] width 5 height 5
click at [155, 29] on span at bounding box center [153, 29] width 6 height 5
click at [395, 92] on div at bounding box center [260, 119] width 520 height 238
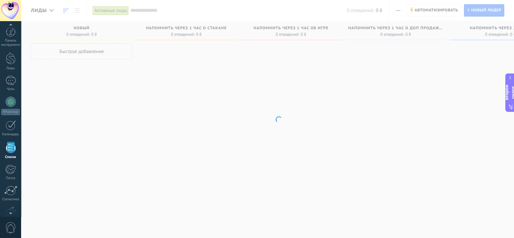
scroll to position [21, 0]
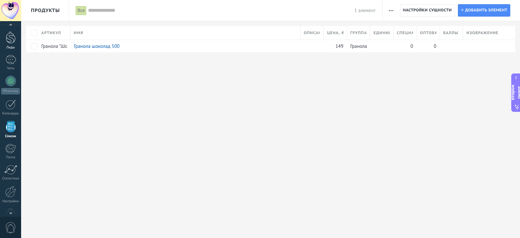
click at [15, 38] on div at bounding box center [11, 38] width 10 height 12
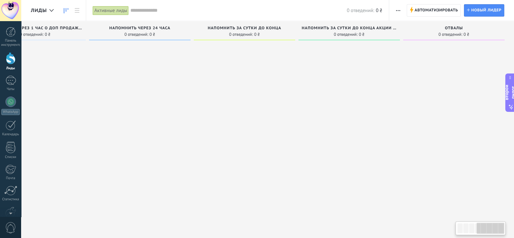
scroll to position [0, 361]
click at [397, 10] on icon "button" at bounding box center [398, 10] width 4 height 1
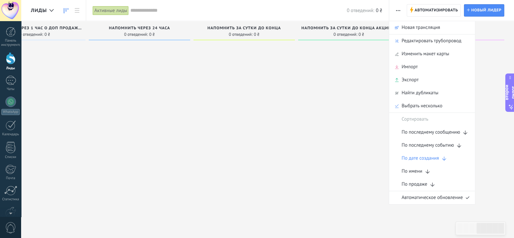
click at [397, 10] on icon "button" at bounding box center [398, 10] width 4 height 1
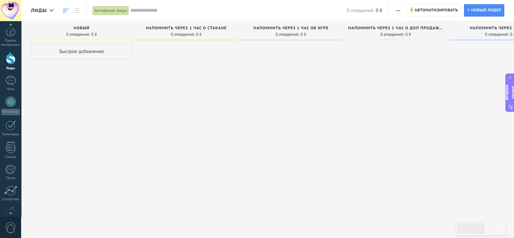
scroll to position [40, 0]
click at [18, 152] on link "Статистика" at bounding box center [10, 153] width 21 height 16
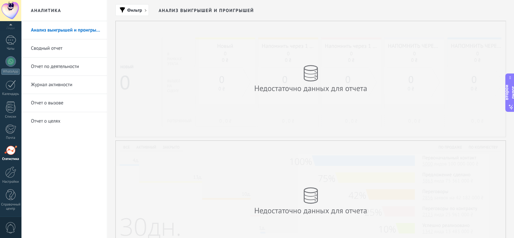
click at [60, 79] on link "Журнал активности" at bounding box center [66, 85] width 70 height 18
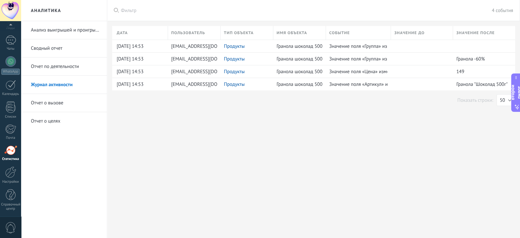
click at [61, 31] on font "Анализ выигрышей и проигрышей" at bounding box center [68, 30] width 74 height 6
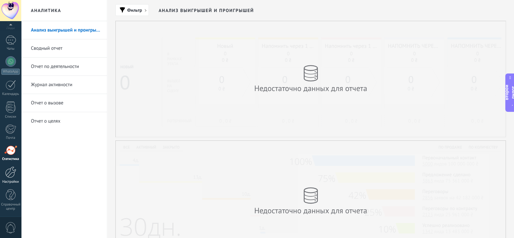
click at [10, 168] on div at bounding box center [10, 172] width 11 height 11
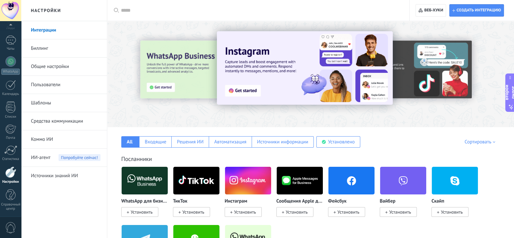
scroll to position [40, 0]
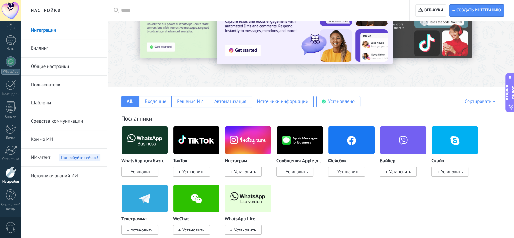
click at [35, 100] on font "Шаблоны" at bounding box center [41, 103] width 20 height 6
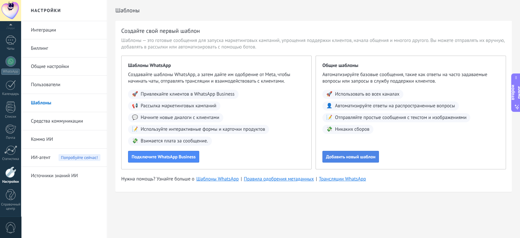
click at [338, 158] on font "Добавить новый шаблон" at bounding box center [350, 157] width 49 height 6
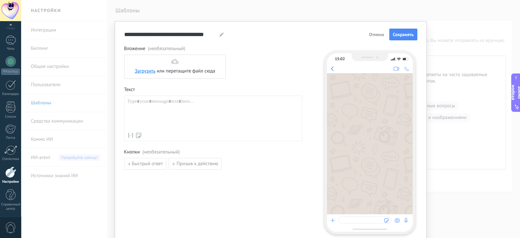
click at [185, 107] on div at bounding box center [213, 114] width 172 height 31
paste div
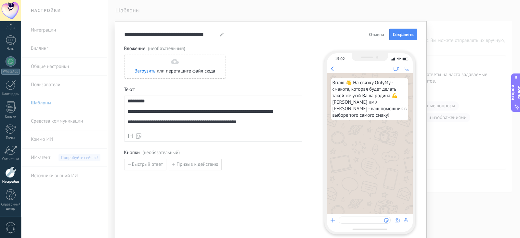
click at [220, 33] on icon at bounding box center [222, 35] width 4 height 4
click at [220, 33] on div "**** Анна Анна Анна Анна Анна Анна Анна Анна Отмена Сохранять" at bounding box center [270, 35] width 293 height 12
click at [141, 33] on icon at bounding box center [143, 35] width 4 height 4
drag, startPoint x: 123, startPoint y: 35, endPoint x: 143, endPoint y: 35, distance: 20.5
click at [124, 35] on input "****" at bounding box center [131, 34] width 14 height 7
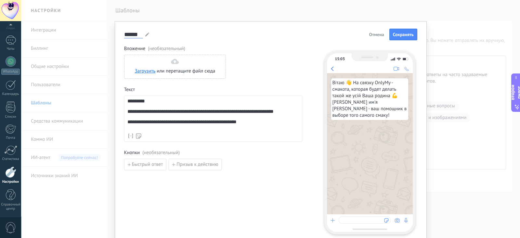
type input "******"
click at [164, 33] on div "****** 1 Анна 1 Анна 1 Анна 1 Анна 1 Анна 1 Анна 1 Анна 1 Анна 1 Анна 1 Анна От…" at bounding box center [270, 35] width 293 height 12
click at [156, 162] on font "Быстрый ответ" at bounding box center [147, 164] width 31 height 6
click at [211, 165] on icon "button" at bounding box center [212, 165] width 3 height 4
click at [398, 39] on button "Сохранять" at bounding box center [404, 35] width 28 height 12
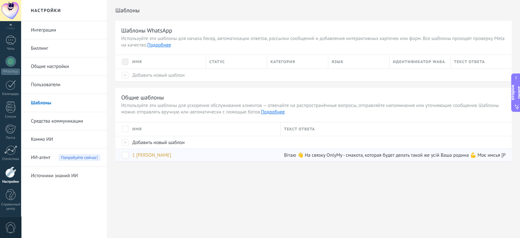
click at [240, 152] on div "1 [PERSON_NAME]" at bounding box center [203, 155] width 149 height 12
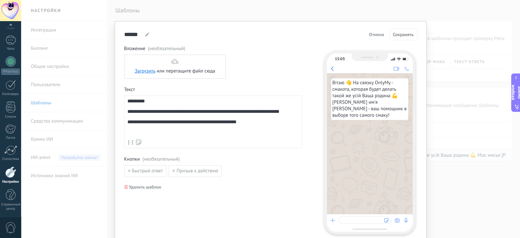
scroll to position [28, 0]
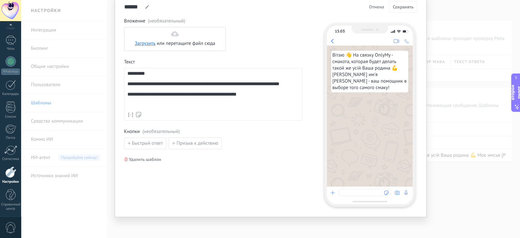
click at [344, 191] on div at bounding box center [365, 192] width 52 height 7
click at [138, 97] on font "**********" at bounding box center [181, 94] width 109 height 5
click at [382, 8] on font "Отмена" at bounding box center [376, 7] width 15 height 6
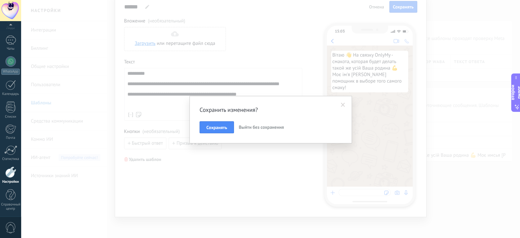
click at [254, 126] on font "Выйти без сохранения" at bounding box center [261, 127] width 45 height 6
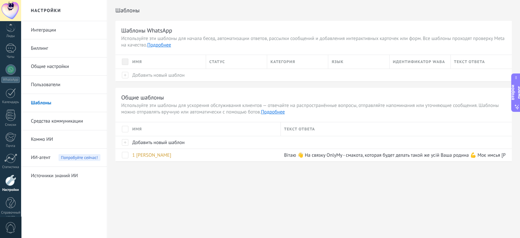
scroll to position [40, 0]
click at [181, 143] on font "Добавить новый шаблон" at bounding box center [158, 143] width 52 height 6
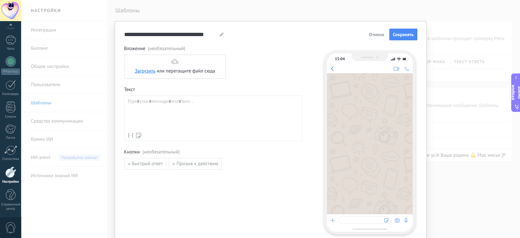
click at [180, 102] on div at bounding box center [213, 114] width 172 height 31
paste div
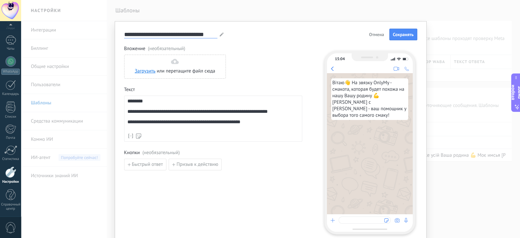
click at [152, 35] on input "**********" at bounding box center [170, 34] width 93 height 7
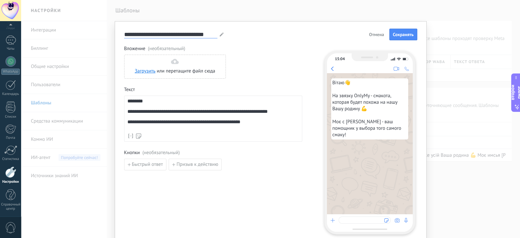
click at [152, 35] on input "**********" at bounding box center [170, 34] width 93 height 7
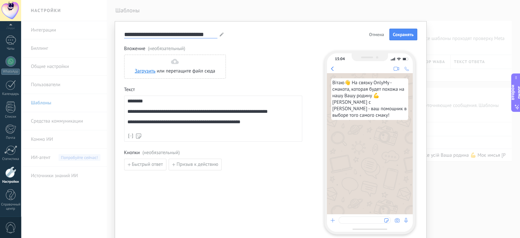
click at [152, 35] on input "**********" at bounding box center [170, 34] width 93 height 7
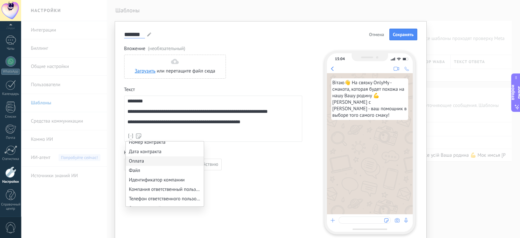
scroll to position [610, 0]
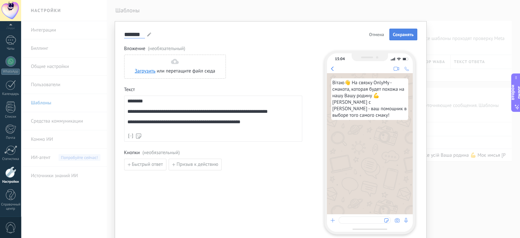
type input "*******"
click at [397, 40] on button "Сохранять" at bounding box center [404, 35] width 28 height 12
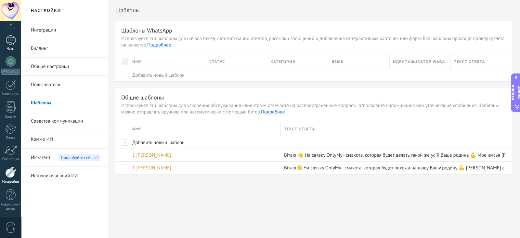
click at [9, 44] on div at bounding box center [11, 39] width 10 height 9
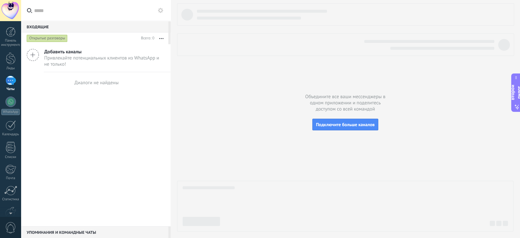
click at [90, 58] on font "Привлекайте потенциальных клиентов из WhatsApp и не только!" at bounding box center [101, 61] width 115 height 12
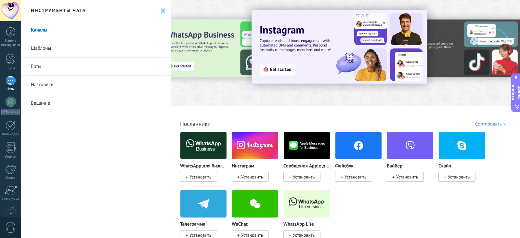
scroll to position [40, 0]
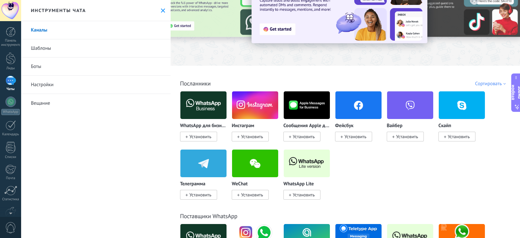
click at [161, 11] on icon at bounding box center [163, 10] width 4 height 4
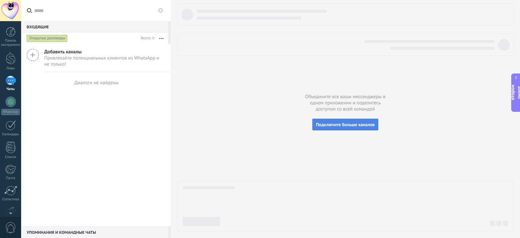
click at [322, 124] on font "Подключите больше каналов" at bounding box center [345, 125] width 59 height 6
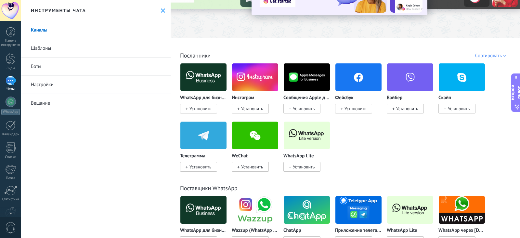
scroll to position [81, 0]
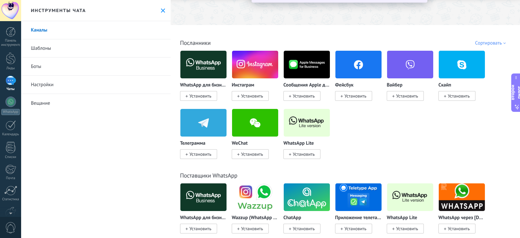
click at [411, 98] on font "Установить" at bounding box center [407, 96] width 22 height 6
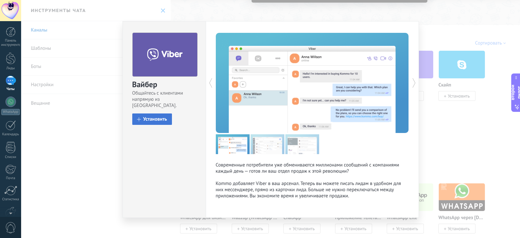
click at [164, 116] on font "Установить" at bounding box center [155, 119] width 24 height 6
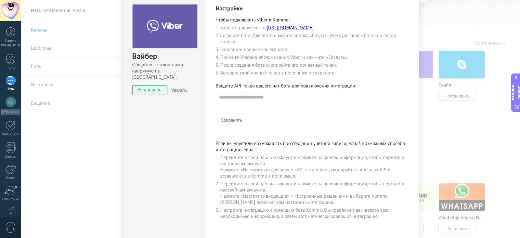
scroll to position [0, 0]
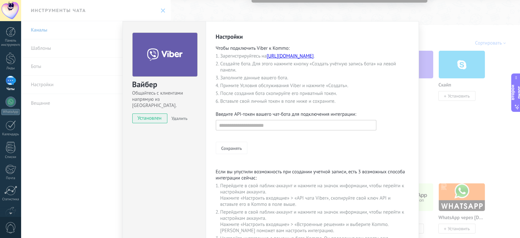
click at [288, 59] on font "https://partners.viber.com" at bounding box center [290, 56] width 47 height 6
click at [448, 36] on div "Вайбер Общайтесь с клиентами напрямую из Kommo. установлен Удалить Настройки Чт…" at bounding box center [270, 119] width 499 height 238
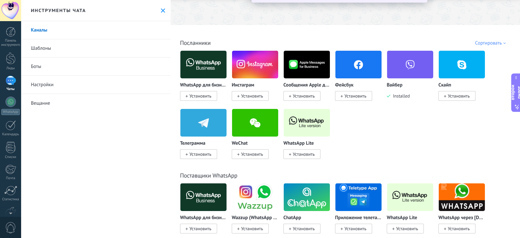
click at [206, 154] on font "Установить" at bounding box center [201, 154] width 22 height 6
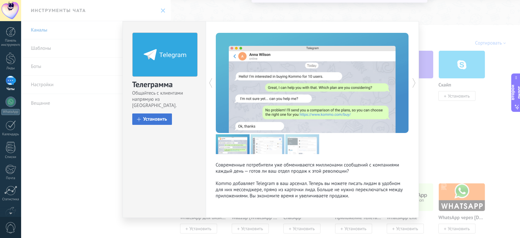
click at [159, 116] on font "Установить" at bounding box center [155, 119] width 24 height 6
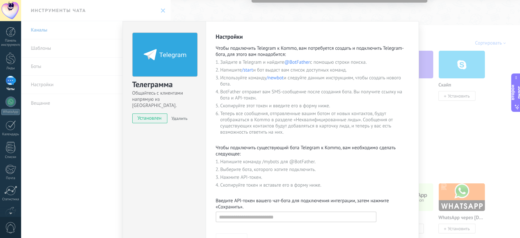
click at [302, 62] on font "@BotFather" at bounding box center [298, 62] width 26 height 6
copy li "BotFather"
click at [276, 76] on font "/newbot" at bounding box center [274, 78] width 17 height 6
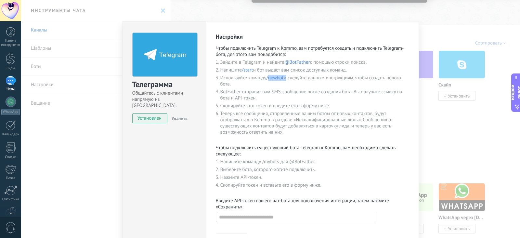
copy li "newbot"
click at [246, 215] on input "text" at bounding box center [296, 217] width 161 height 10
paste input "**********"
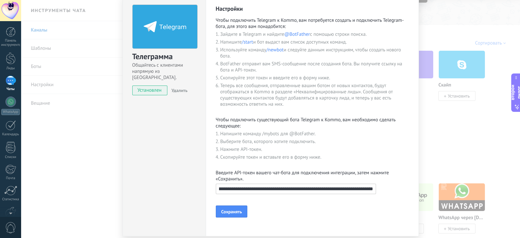
scroll to position [40, 0]
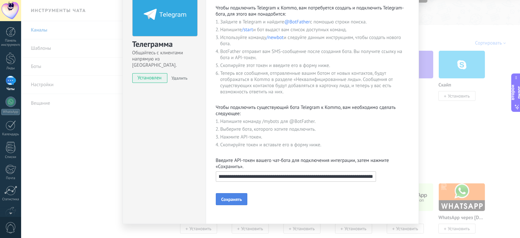
type input "**********"
click at [229, 196] on button "Сохранять" at bounding box center [232, 199] width 32 height 12
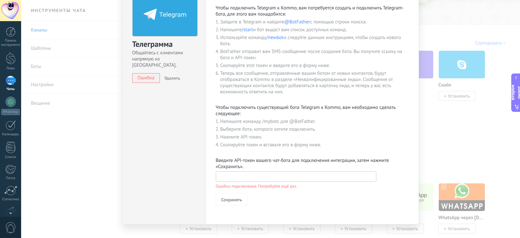
click at [273, 173] on input "text" at bounding box center [296, 176] width 161 height 10
click at [351, 211] on div "Настройки Чтобы подключить Telegram к Kommo, вам потребуется создать и подключи…" at bounding box center [312, 103] width 213 height 244
click at [309, 181] on input "text" at bounding box center [296, 176] width 161 height 10
paste input "**********"
type input "**********"
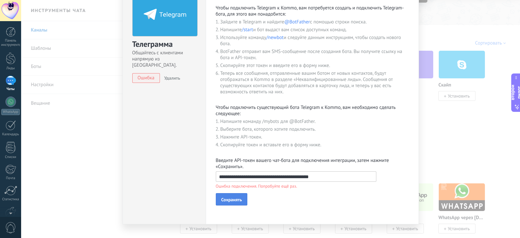
click at [236, 197] on font "Сохранять" at bounding box center [231, 200] width 21 height 6
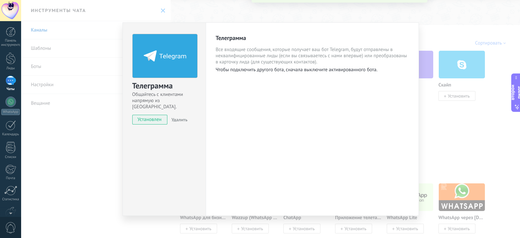
click at [237, 12] on div "Телеграмма Общайтесь с клиентами напрямую из Kommo. установлен Удалить Телеграм…" at bounding box center [270, 119] width 499 height 238
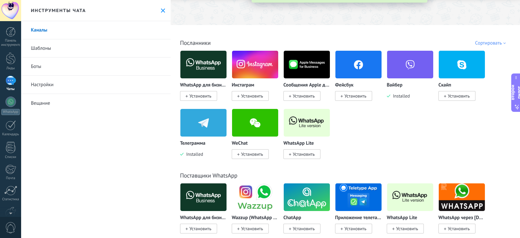
click at [11, 83] on div at bounding box center [11, 80] width 10 height 9
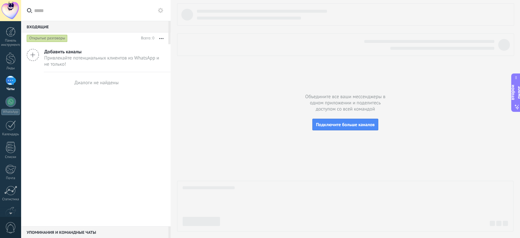
click at [352, 130] on div at bounding box center [345, 117] width 337 height 228
click at [349, 128] on button "Подключите больше каналов" at bounding box center [346, 125] width 66 height 12
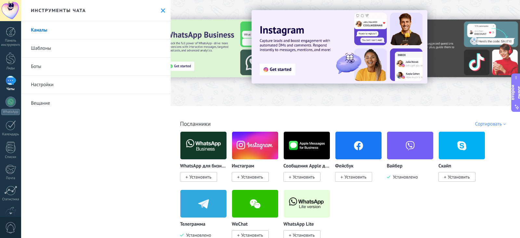
click at [67, 65] on link "Боты" at bounding box center [96, 67] width 150 height 18
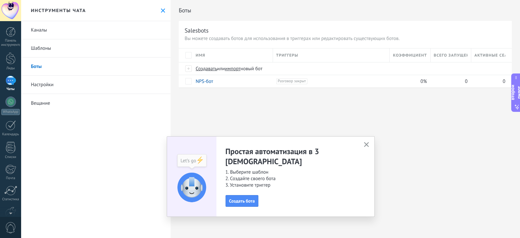
click at [367, 147] on icon "button" at bounding box center [366, 144] width 5 height 5
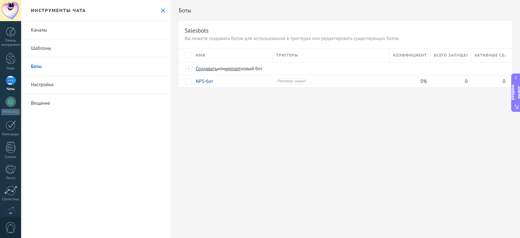
click at [78, 87] on link "Настройки" at bounding box center [96, 85] width 150 height 18
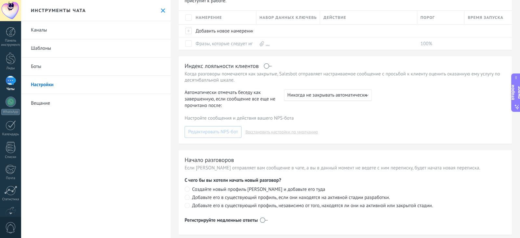
scroll to position [155, 0]
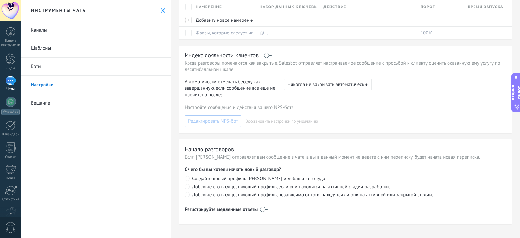
click at [57, 103] on link "Вещание" at bounding box center [96, 103] width 150 height 18
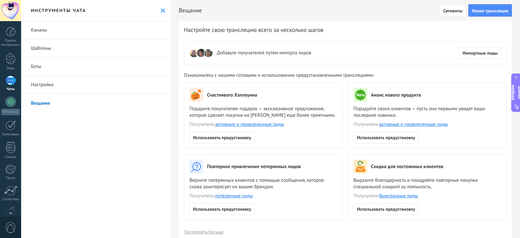
click at [52, 65] on link "Боты" at bounding box center [96, 67] width 150 height 18
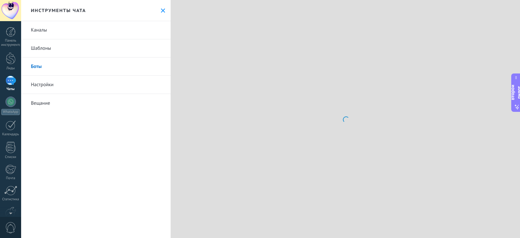
click at [47, 48] on font "Шаблоны" at bounding box center [41, 48] width 20 height 6
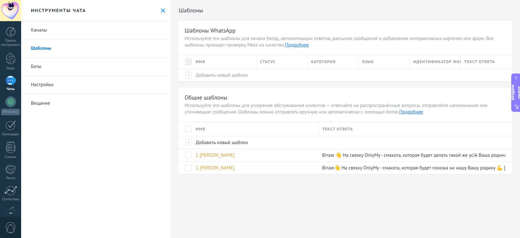
click at [47, 27] on link "Каналы" at bounding box center [96, 30] width 150 height 18
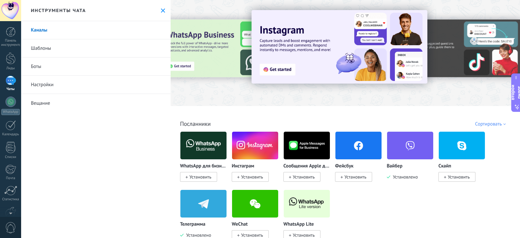
click at [219, 206] on img at bounding box center [204, 204] width 46 height 32
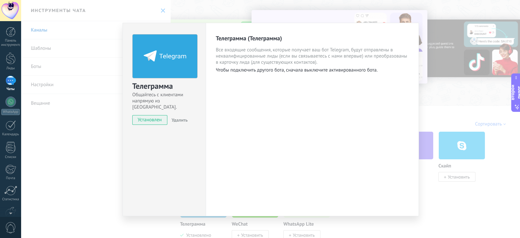
click at [437, 80] on div "Телеграмма Общайтесь с клиентами напрямую из Kommo. установлен Удалить Телеграм…" at bounding box center [270, 119] width 499 height 238
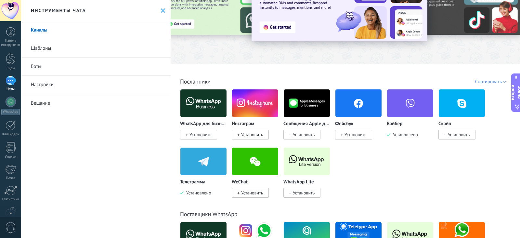
scroll to position [40, 0]
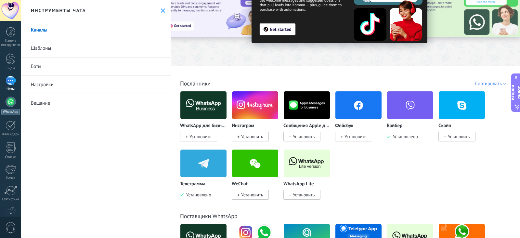
click at [7, 110] on font "WhatsApp" at bounding box center [10, 112] width 15 height 5
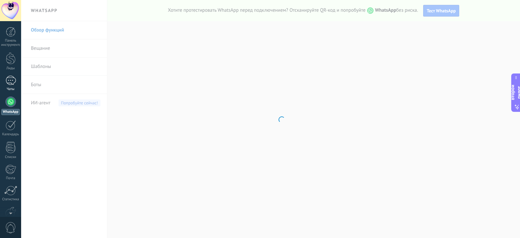
click at [3, 83] on link "Чаты" at bounding box center [10, 84] width 21 height 16
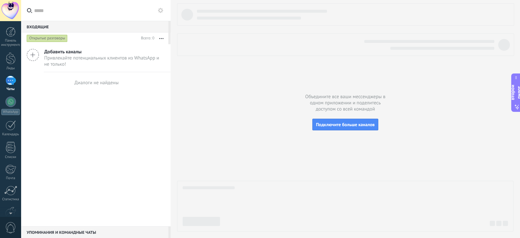
click at [36, 41] on div "Открытые разговоры" at bounding box center [47, 38] width 41 height 8
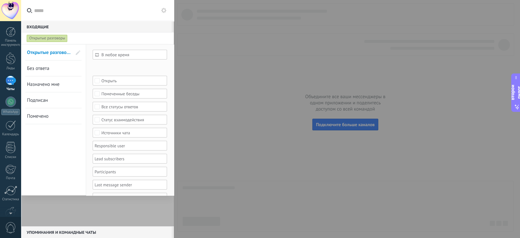
click at [169, 9] on label at bounding box center [97, 10] width 153 height 21
click at [169, 9] on input "text" at bounding box center [101, 10] width 135 height 21
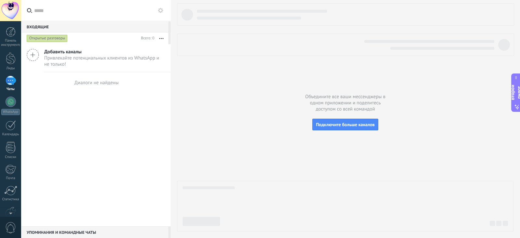
click at [161, 9] on use at bounding box center [160, 10] width 5 height 5
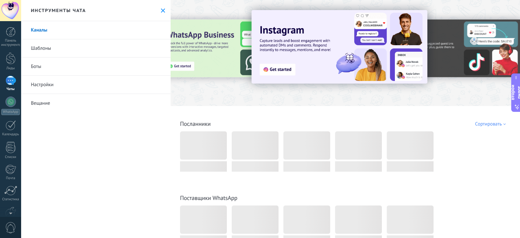
click at [158, 7] on div "Инструменты чата" at bounding box center [96, 10] width 150 height 21
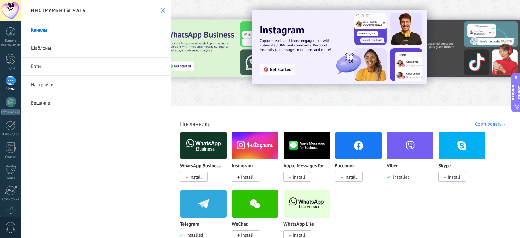
click at [161, 9] on icon at bounding box center [163, 10] width 4 height 4
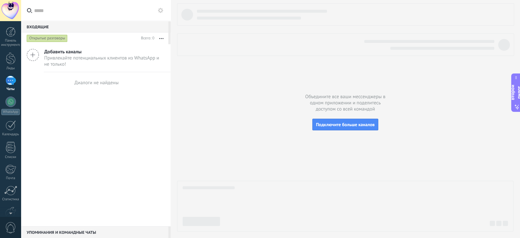
click at [160, 38] on button "button" at bounding box center [161, 39] width 14 height 12
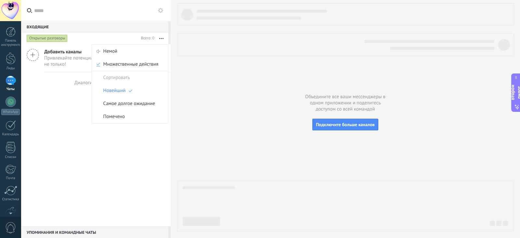
click at [160, 38] on button "button" at bounding box center [161, 39] width 14 height 12
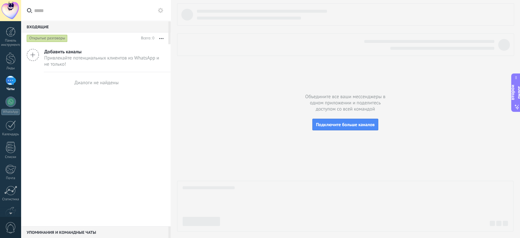
click at [41, 27] on font "Входящие" at bounding box center [38, 27] width 22 height 5
click at [328, 120] on button "Подключите больше каналов" at bounding box center [346, 125] width 66 height 12
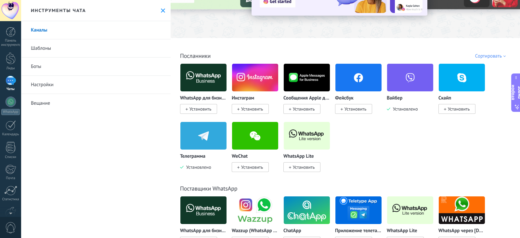
scroll to position [67, 0]
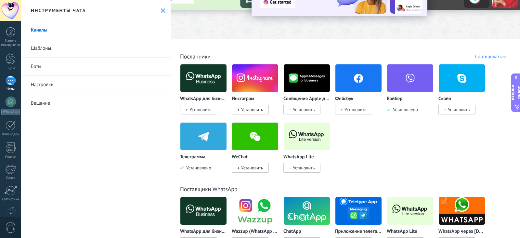
click at [39, 82] on font "Настройки" at bounding box center [42, 85] width 23 height 6
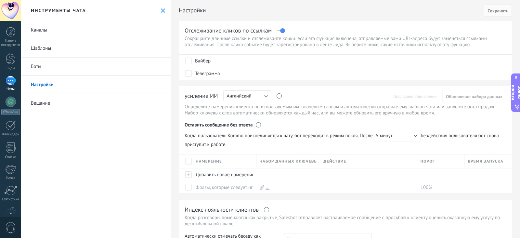
click at [39, 64] on font "Боты" at bounding box center [36, 66] width 10 height 6
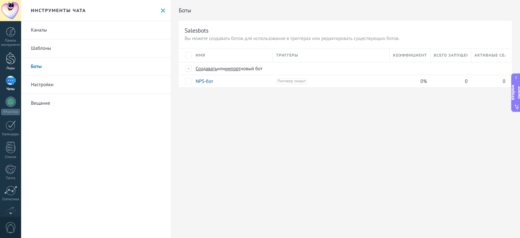
click at [4, 62] on link "Лиды" at bounding box center [10, 61] width 21 height 18
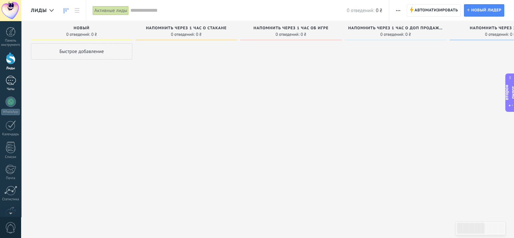
click at [7, 81] on div at bounding box center [11, 80] width 10 height 9
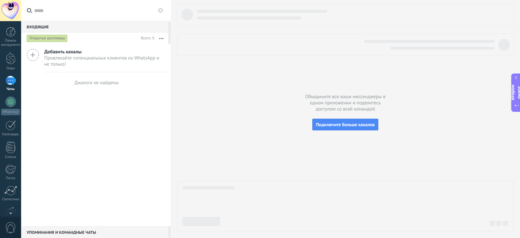
click at [159, 37] on button "button" at bounding box center [161, 39] width 14 height 12
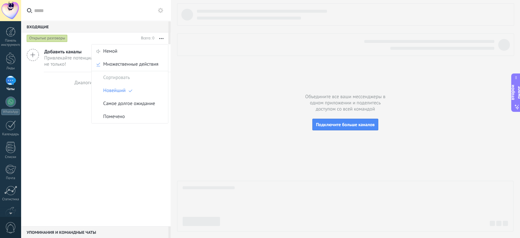
click at [159, 37] on button "button" at bounding box center [161, 39] width 14 height 12
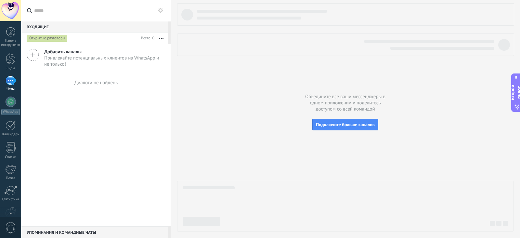
click at [160, 11] on icon at bounding box center [160, 10] width 5 height 5
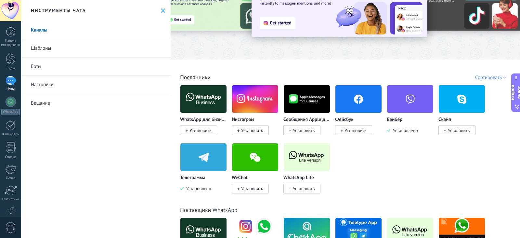
scroll to position [81, 0]
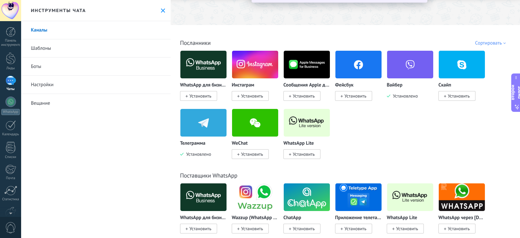
click at [202, 143] on font "Телеграмма" at bounding box center [192, 143] width 25 height 6
click at [206, 122] on img at bounding box center [204, 123] width 46 height 32
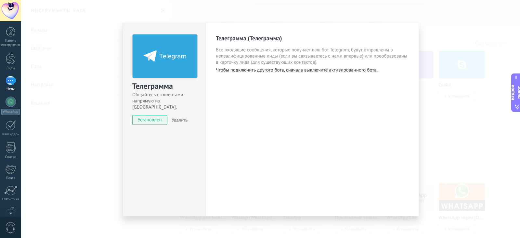
click at [154, 117] on font "установлен" at bounding box center [150, 120] width 24 height 6
click at [176, 117] on font "Удалить" at bounding box center [180, 120] width 16 height 6
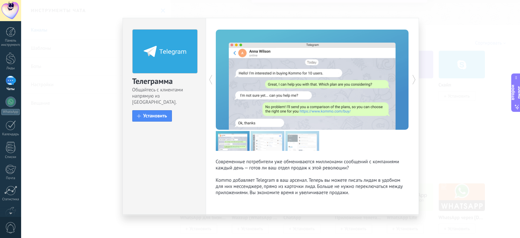
scroll to position [5, 0]
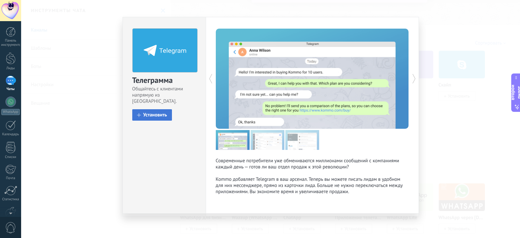
click at [167, 109] on button "Установить" at bounding box center [152, 114] width 40 height 11
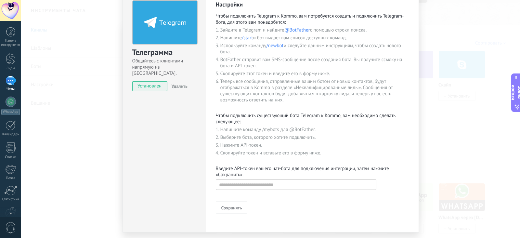
scroll to position [45, 0]
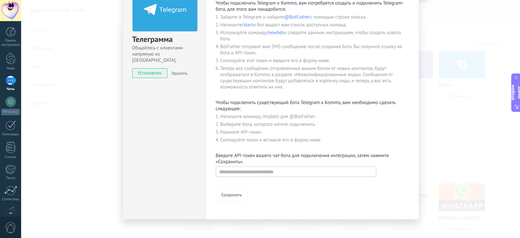
click at [254, 180] on form "Сохранять" at bounding box center [312, 183] width 193 height 36
click at [254, 174] on input "text" at bounding box center [296, 172] width 161 height 10
paste input "**********"
type input "**********"
click at [236, 184] on form "**********" at bounding box center [312, 183] width 193 height 36
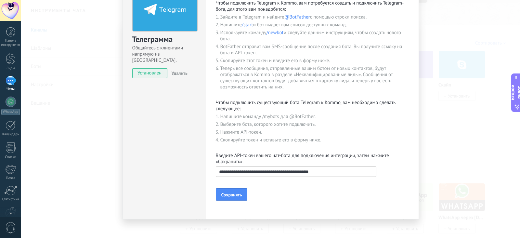
click at [237, 191] on button "Сохранять" at bounding box center [232, 194] width 32 height 12
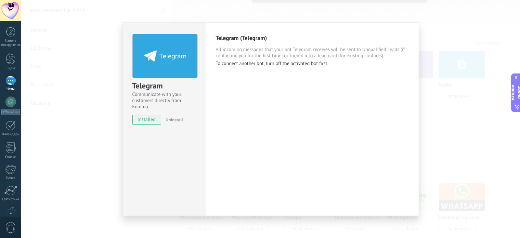
scroll to position [0, 0]
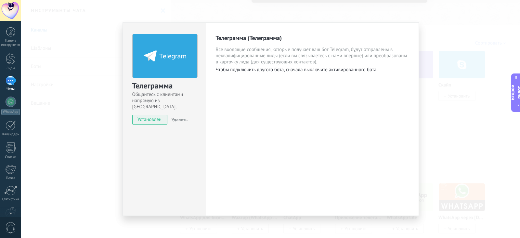
click at [396, 17] on div "Телеграмма Общайтесь с клиентами напрямую из Kommo. установлен Удалить Телеграм…" at bounding box center [270, 119] width 499 height 238
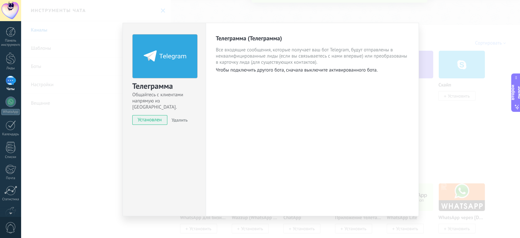
click at [376, 15] on div "Телеграмма Общайтесь с клиентами напрямую из Kommo. установлен Удалить Телеграм…" at bounding box center [270, 119] width 499 height 238
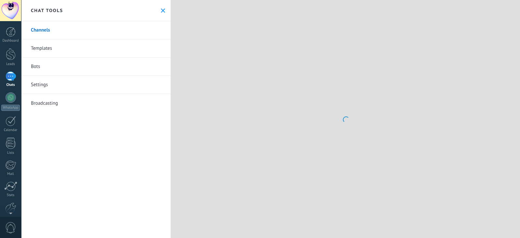
drag, startPoint x: 0, startPoint y: 0, endPoint x: 10, endPoint y: 74, distance: 75.2
click at [10, 74] on div at bounding box center [11, 76] width 10 height 9
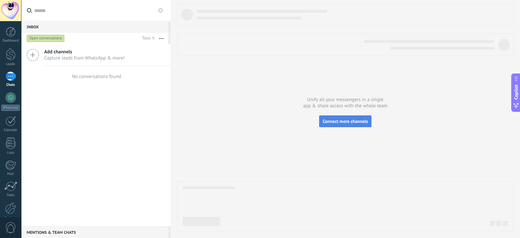
click at [337, 116] on button "Connect more channels" at bounding box center [345, 121] width 52 height 12
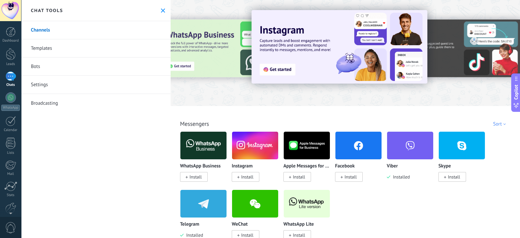
scroll to position [40, 0]
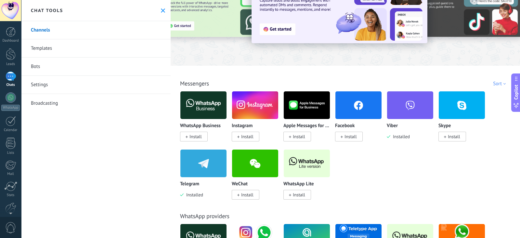
click at [183, 180] on div "Telegram Installed" at bounding box center [203, 173] width 47 height 49
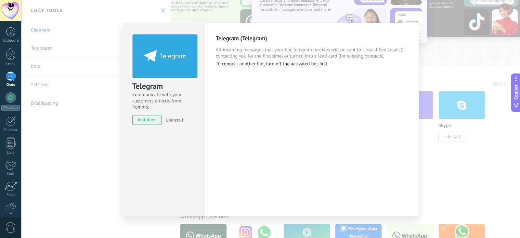
click at [430, 170] on div "Telegram Communicate with your customers directly from Kommo. installed Uninsta…" at bounding box center [270, 119] width 499 height 238
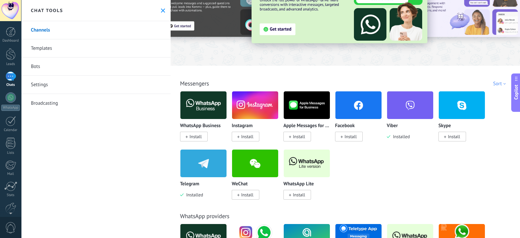
click at [517, 88] on span "Copilot" at bounding box center [516, 92] width 7 height 15
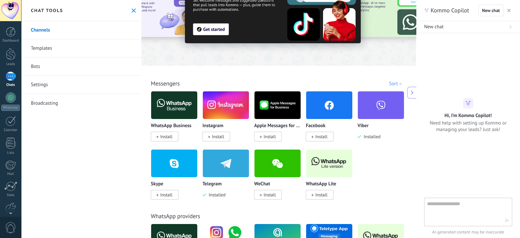
click at [450, 201] on textarea at bounding box center [463, 211] width 73 height 23
paste textarea "**********"
type textarea "**********"
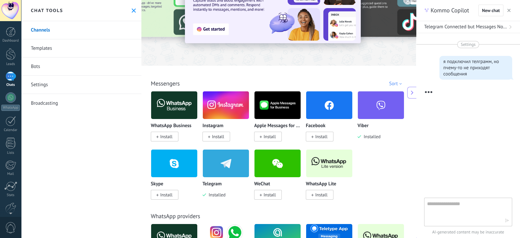
scroll to position [6, 0]
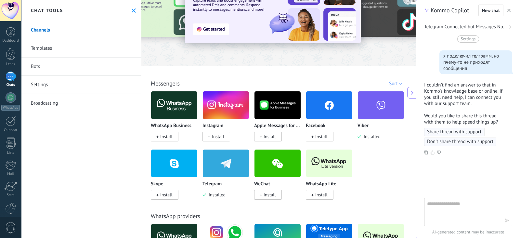
paste textarea "**********"
type textarea "**********"
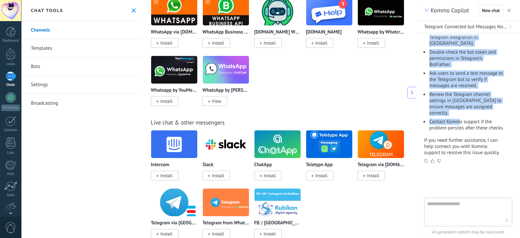
scroll to position [530, 0]
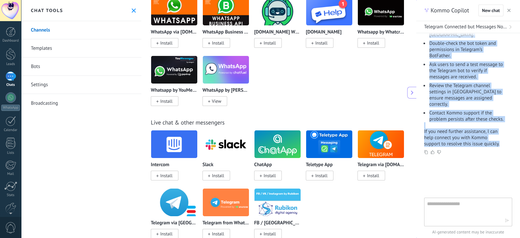
drag, startPoint x: 425, startPoint y: 49, endPoint x: 502, endPoint y: 145, distance: 123.5
copy div "Recommended Troubleshooting Steps: Disconnect and reconnect the Telegram integr…"
click at [13, 75] on span "1" at bounding box center [15, 73] width 5 height 5
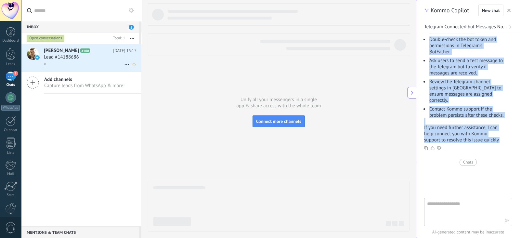
click at [76, 63] on div "л" at bounding box center [90, 63] width 93 height 7
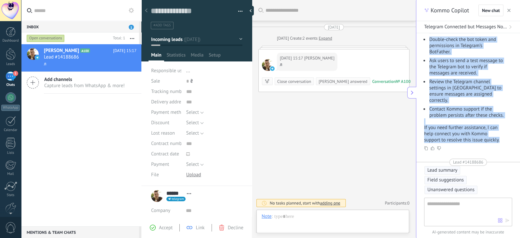
scroll to position [9, 0]
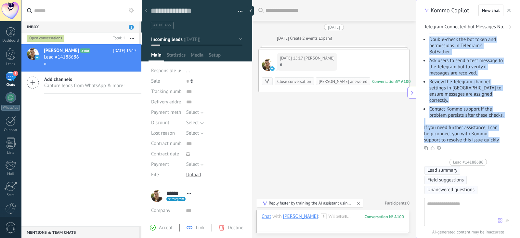
click at [506, 8] on button "button" at bounding box center [509, 11] width 7 height 8
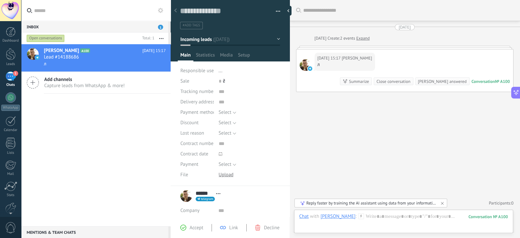
scroll to position [0, 0]
click at [203, 56] on span "Statistics" at bounding box center [205, 56] width 19 height 9
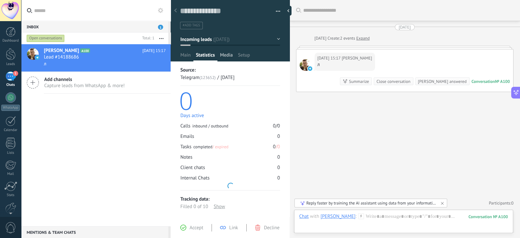
click at [229, 53] on span "Media" at bounding box center [226, 56] width 13 height 9
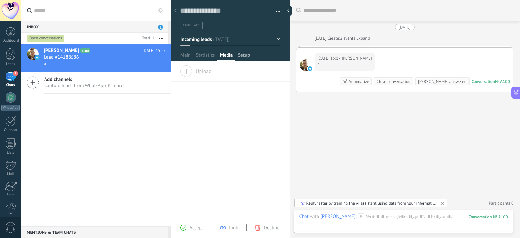
click at [246, 54] on span "Setup" at bounding box center [244, 56] width 12 height 9
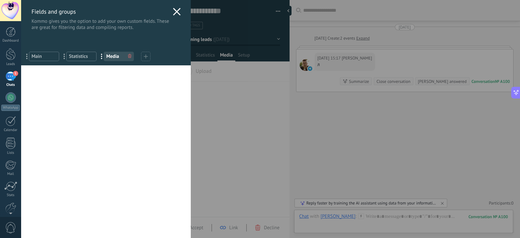
click at [208, 57] on div "Fields and groups Kommo gives you the option to add your own custom fields. The…" at bounding box center [270, 119] width 499 height 238
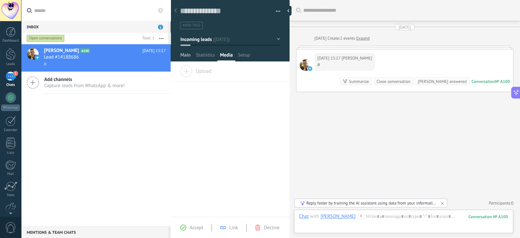
click at [190, 56] on span "Main" at bounding box center [186, 56] width 10 height 9
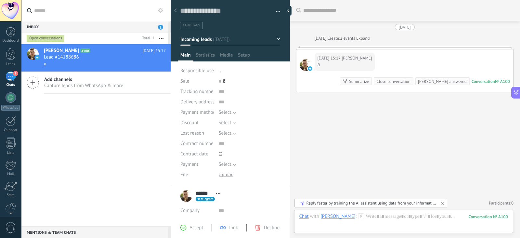
click at [435, 24] on div "Today" at bounding box center [405, 27] width 218 height 6
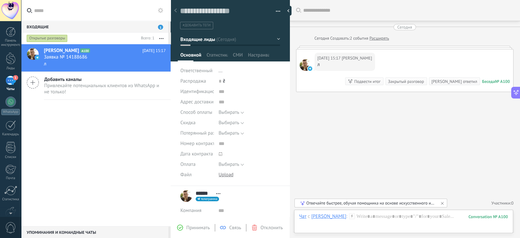
scroll to position [642, 0]
click at [432, 23] on div "Search Load more Сегодня Сегодня Создавать: 2 события Расширять Сегодня 15:17 Д…" at bounding box center [405, 119] width 231 height 238
click at [290, 12] on div at bounding box center [290, 11] width 10 height 10
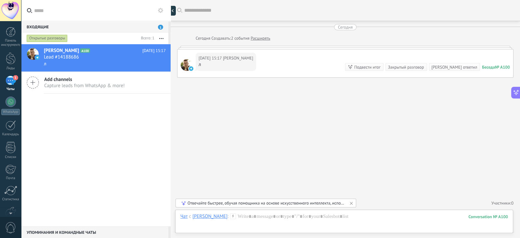
type textarea "**********"
click at [248, 213] on div at bounding box center [345, 223] width 328 height 20
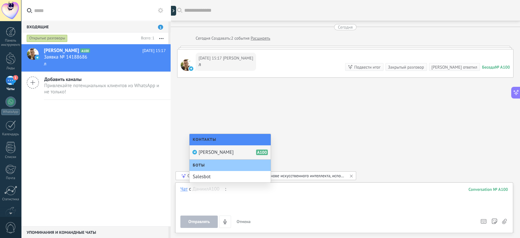
click at [208, 150] on font "[PERSON_NAME]" at bounding box center [216, 152] width 35 height 6
click at [351, 175] on icon at bounding box center [351, 175] width 5 height 5
click at [219, 193] on div at bounding box center [345, 198] width 328 height 25
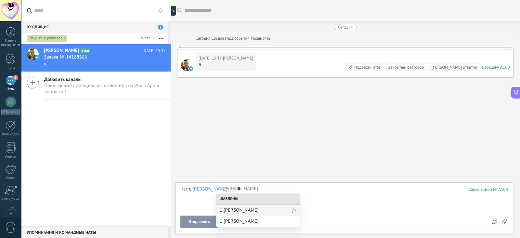
click at [224, 208] on font "1 [PERSON_NAME]" at bounding box center [239, 210] width 39 height 6
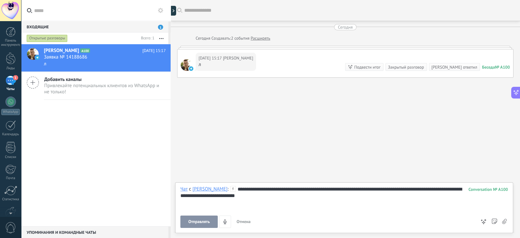
click at [198, 223] on font "Отправлять" at bounding box center [198, 222] width 21 height 6
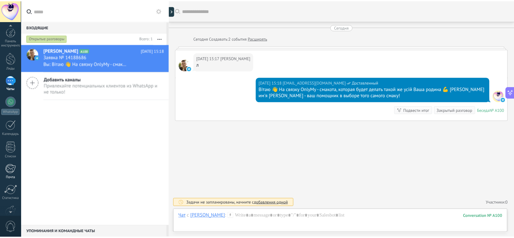
scroll to position [40, 0]
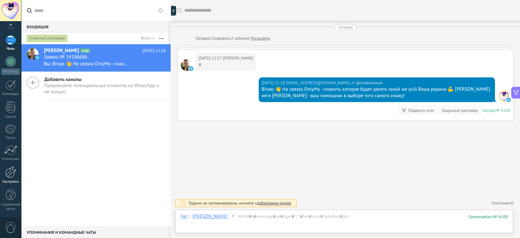
click at [7, 173] on div at bounding box center [10, 172] width 11 height 11
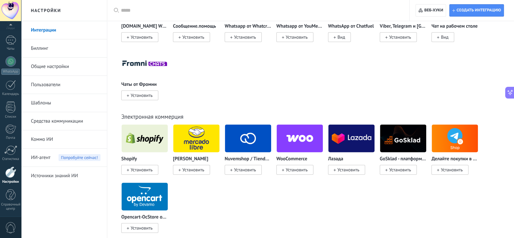
scroll to position [366, 0]
click at [70, 115] on link "Средства коммуникации" at bounding box center [66, 121] width 70 height 18
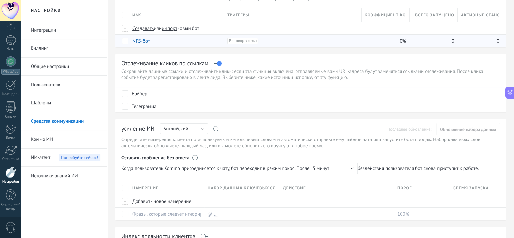
scroll to position [81, 0]
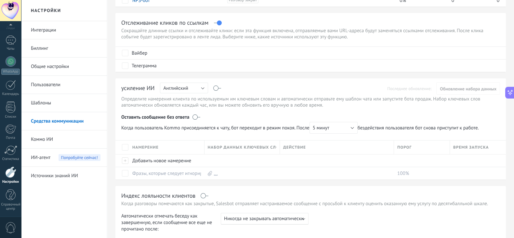
click at [49, 32] on font "Интеграции" at bounding box center [43, 30] width 25 height 6
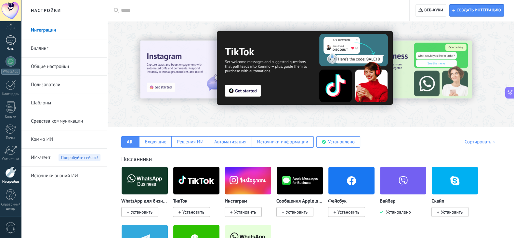
drag, startPoint x: 10, startPoint y: 45, endPoint x: 3, endPoint y: 40, distance: 8.2
click at [10, 44] on div "1" at bounding box center [11, 39] width 10 height 9
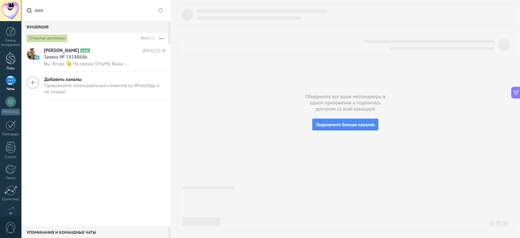
click at [11, 58] on div at bounding box center [11, 58] width 10 height 12
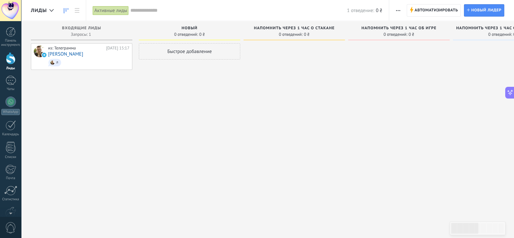
click at [111, 9] on font "Активные лиды" at bounding box center [110, 10] width 33 height 6
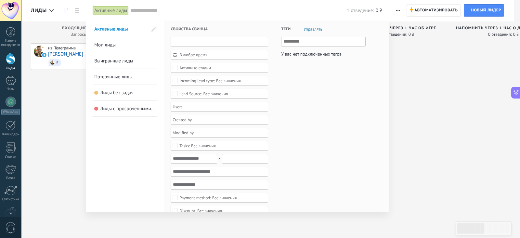
click at [192, 40] on input "text" at bounding box center [220, 42] width 98 height 10
click at [122, 50] on link "Мои лиды" at bounding box center [124, 45] width 61 height 16
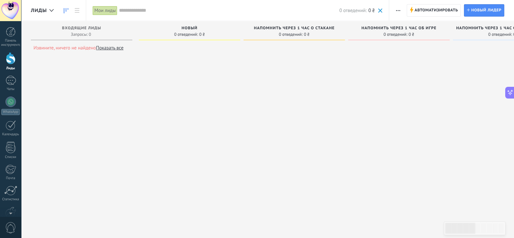
click at [3, 75] on div "Панель инструментов Лиды 1 Чаты WhatsApp Клиенты" at bounding box center [10, 142] width 21 height 231
click at [6, 76] on div "1" at bounding box center [11, 80] width 10 height 9
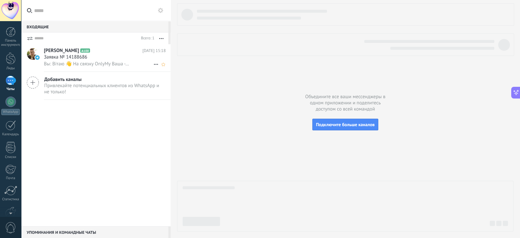
click at [92, 54] on icon at bounding box center [95, 50] width 7 height 7
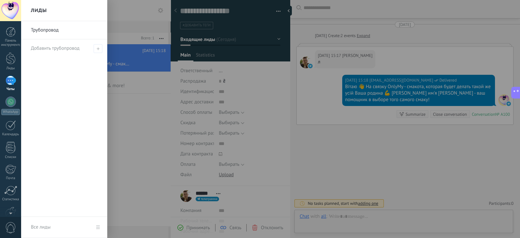
scroll to position [9, 0]
click at [241, 191] on div at bounding box center [281, 119] width 520 height 238
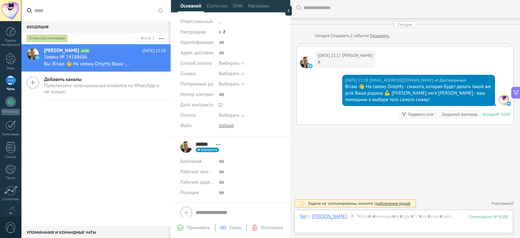
scroll to position [75, 0]
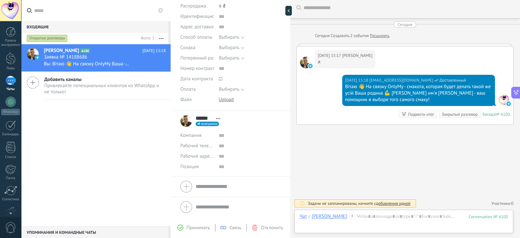
click at [197, 226] on font "Принимать" at bounding box center [199, 228] width 24 height 6
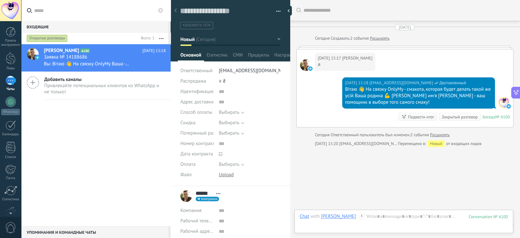
scroll to position [22, 0]
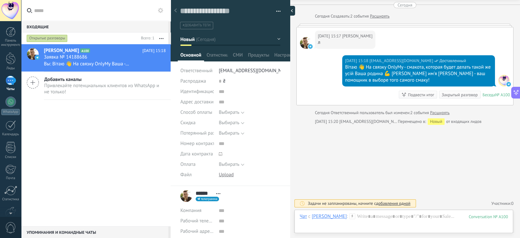
click at [291, 12] on div at bounding box center [291, 11] width 10 height 10
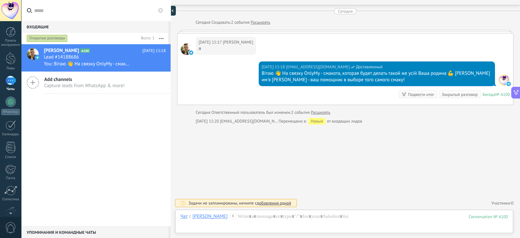
type textarea "**********"
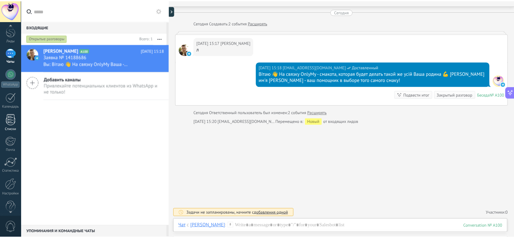
scroll to position [40, 0]
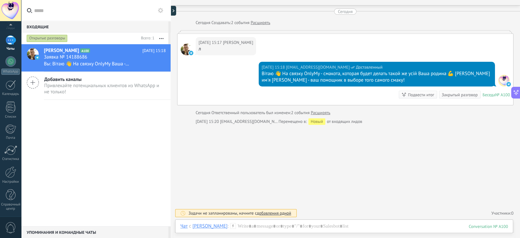
click at [8, 165] on div "Панель инструментов Лиды 1 Чаты WhatsApp Клиенты" at bounding box center [10, 102] width 21 height 231
click at [8, 169] on div at bounding box center [10, 172] width 11 height 11
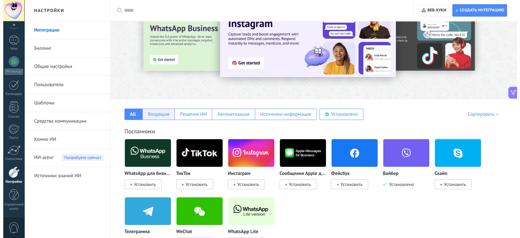
scroll to position [40, 0]
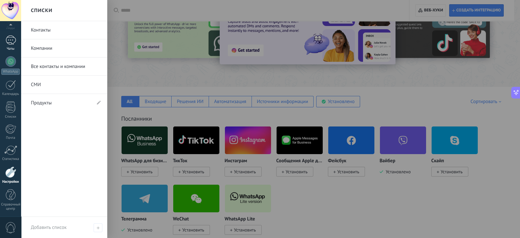
click at [9, 43] on div "1" at bounding box center [11, 39] width 10 height 9
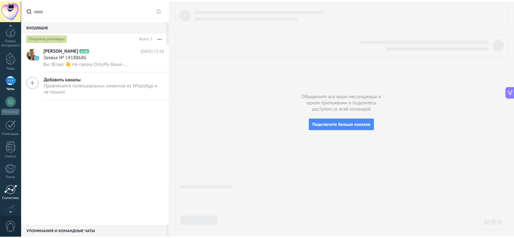
scroll to position [40, 0]
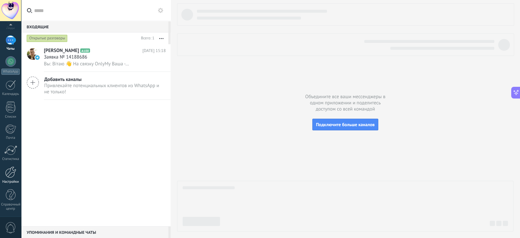
click at [10, 181] on font "Настройки" at bounding box center [10, 182] width 17 height 5
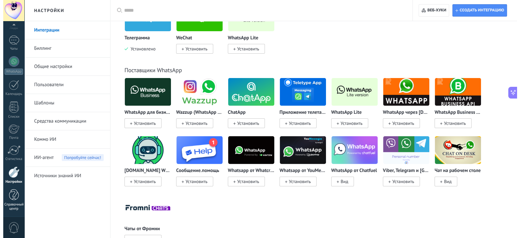
scroll to position [234, 0]
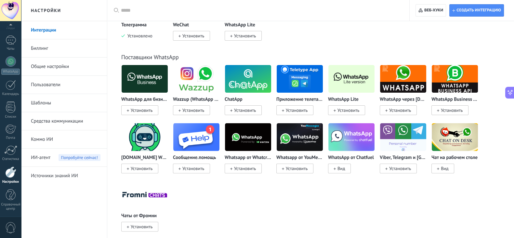
click at [16, 221] on div "0" at bounding box center [10, 227] width 21 height 21
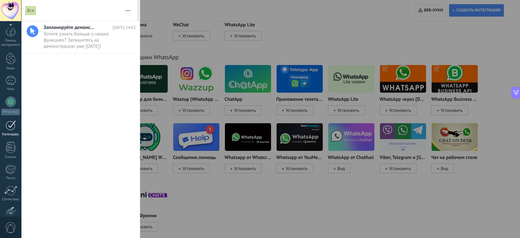
scroll to position [40, 0]
click at [9, 191] on div at bounding box center [11, 194] width 10 height 11
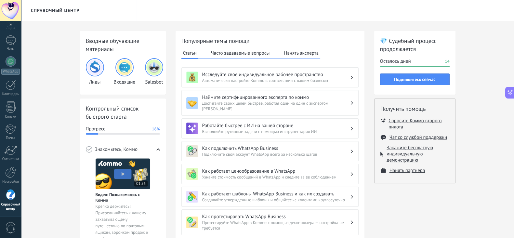
click at [237, 55] on font "Часто задаваемые вопросы" at bounding box center [240, 53] width 59 height 6
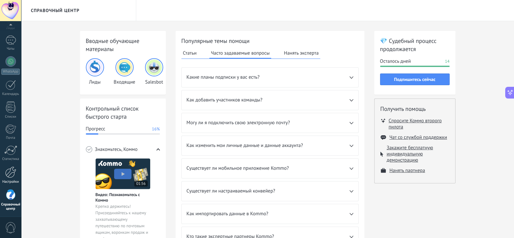
click at [14, 171] on div at bounding box center [10, 172] width 11 height 11
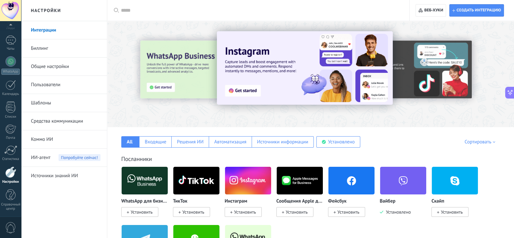
click at [47, 62] on link "Общие настройки" at bounding box center [66, 67] width 70 height 18
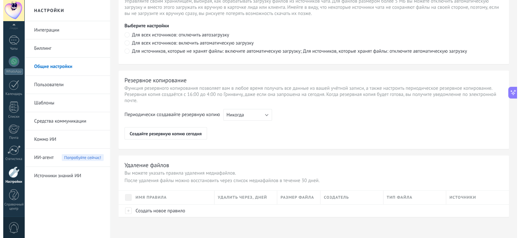
scroll to position [31, 0]
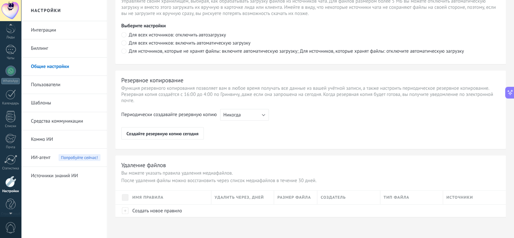
click at [19, 10] on div at bounding box center [10, 10] width 21 height 21
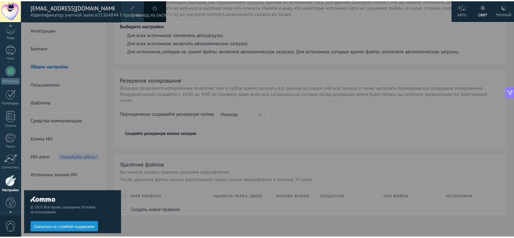
scroll to position [40, 0]
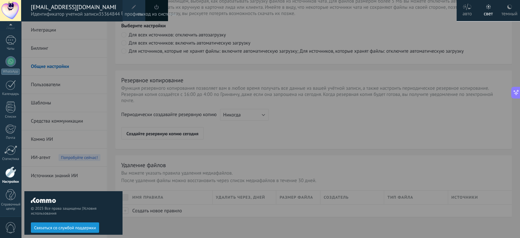
click at [152, 66] on div at bounding box center [281, 119] width 520 height 238
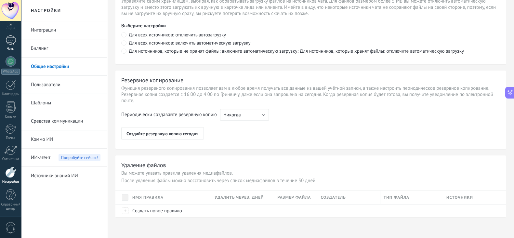
click at [12, 45] on link "1 Чаты" at bounding box center [10, 43] width 21 height 16
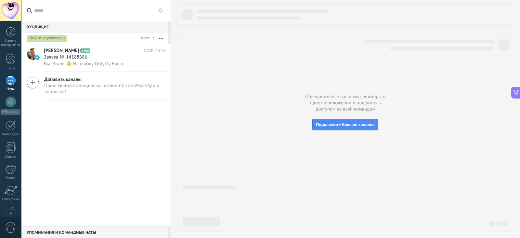
click at [7, 10] on div at bounding box center [10, 10] width 21 height 21
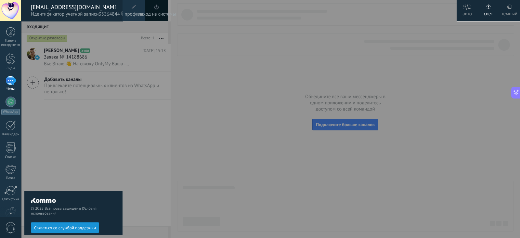
click at [133, 7] on span at bounding box center [134, 7] width 5 height 5
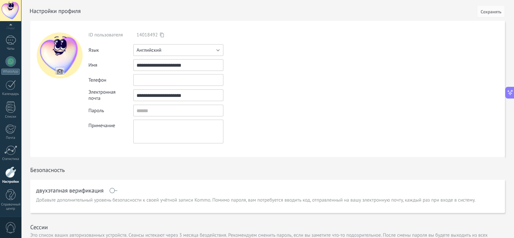
click at [143, 46] on button "Английский" at bounding box center [178, 50] width 90 height 12
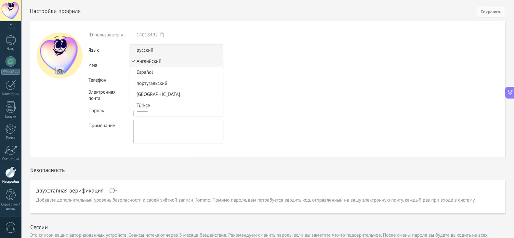
click at [149, 51] on font "русский" at bounding box center [145, 50] width 17 height 6
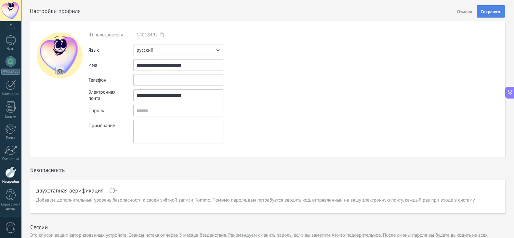
click at [495, 14] on font "Сохранять" at bounding box center [491, 12] width 21 height 6
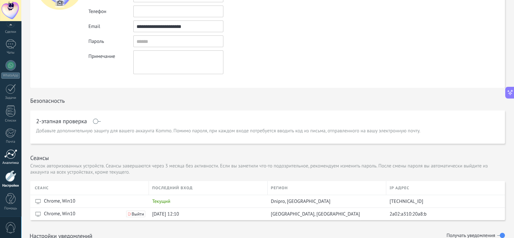
scroll to position [81, 0]
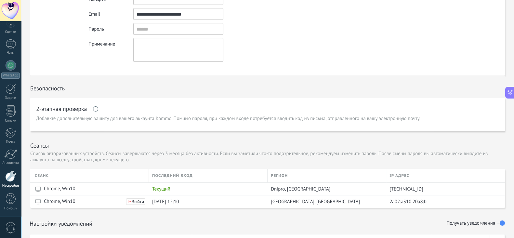
click at [10, 180] on div at bounding box center [10, 175] width 11 height 11
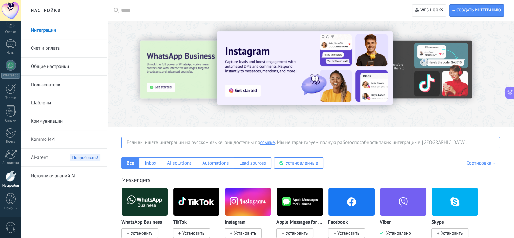
click at [53, 33] on link "Интеграции" at bounding box center [66, 30] width 70 height 18
click at [44, 105] on link "Шаблоны" at bounding box center [66, 103] width 70 height 18
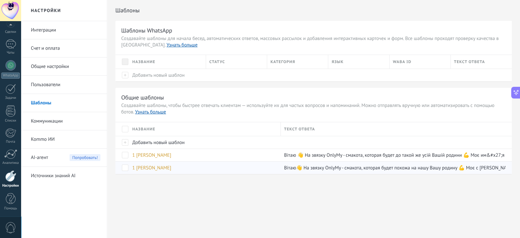
click at [265, 168] on div "1 [PERSON_NAME]" at bounding box center [203, 168] width 149 height 12
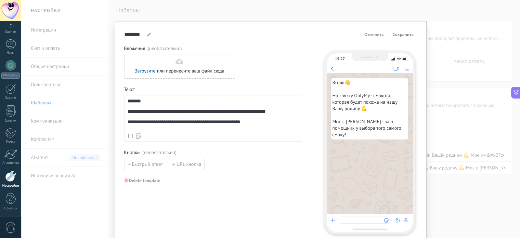
click at [107, 110] on div "**********" at bounding box center [270, 119] width 499 height 238
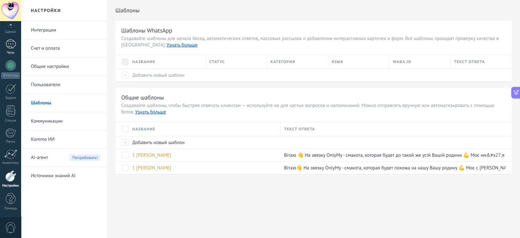
click at [8, 45] on div at bounding box center [11, 43] width 10 height 9
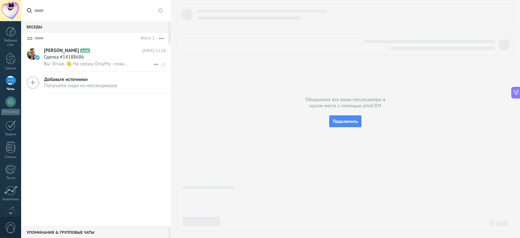
click at [82, 58] on span "Сделка #14188686" at bounding box center [64, 57] width 40 height 7
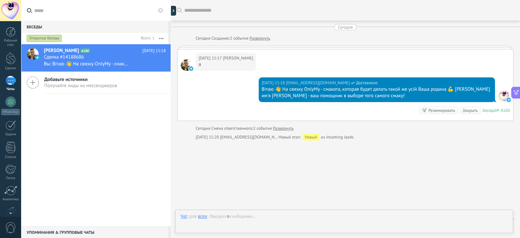
scroll to position [16, 0]
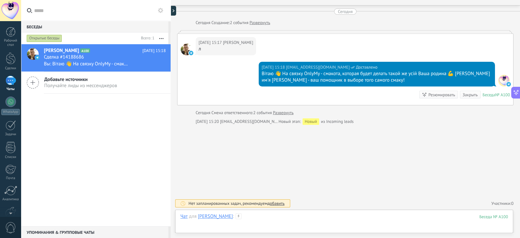
click at [282, 215] on div at bounding box center [345, 223] width 328 height 20
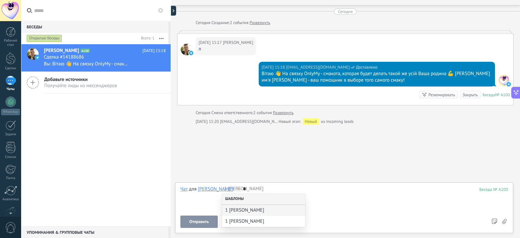
drag, startPoint x: 243, startPoint y: 207, endPoint x: 245, endPoint y: 201, distance: 6.7
click at [245, 203] on div "Шаблоны 1 Анна 1 Настя" at bounding box center [263, 210] width 83 height 33
click at [246, 221] on span "1 Настя" at bounding box center [261, 221] width 72 height 6
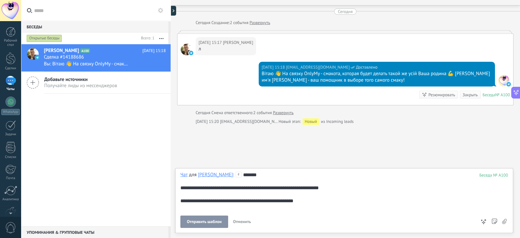
click at [211, 220] on span "Отправить шаблон" at bounding box center [204, 222] width 35 height 5
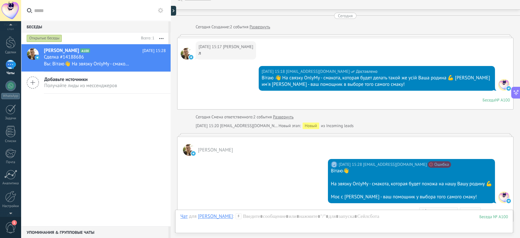
scroll to position [24, 0]
click at [10, 227] on span "1" at bounding box center [10, 227] width 11 height 11
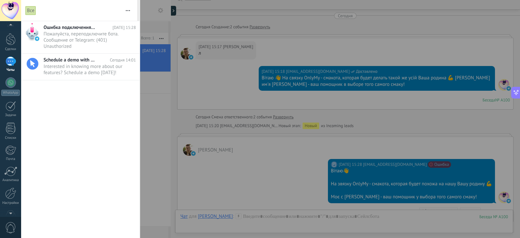
scroll to position [36, 0]
click at [10, 180] on div at bounding box center [10, 176] width 11 height 11
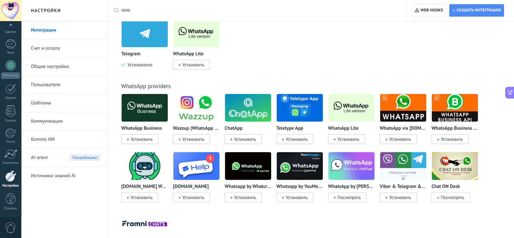
scroll to position [244, 0]
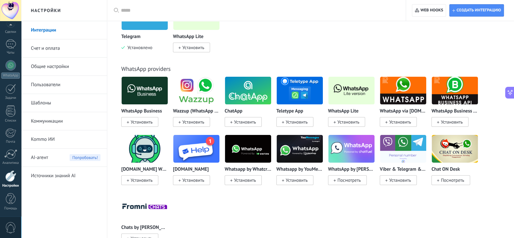
click at [403, 182] on span "Установить" at bounding box center [400, 180] width 22 height 6
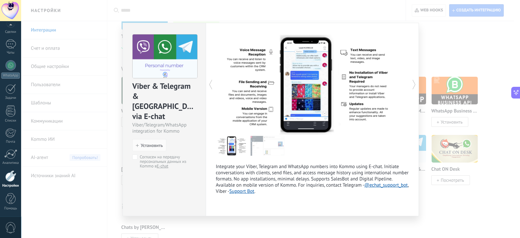
click at [305, 223] on div "Viber & Telegram & WA via E-chat Viber/Telegram/WhatsApp integration for Kommo …" at bounding box center [270, 119] width 499 height 238
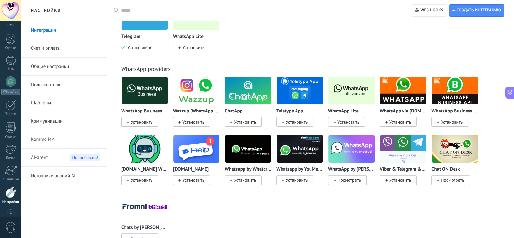
scroll to position [8, 0]
click at [8, 16] on div at bounding box center [10, 10] width 21 height 21
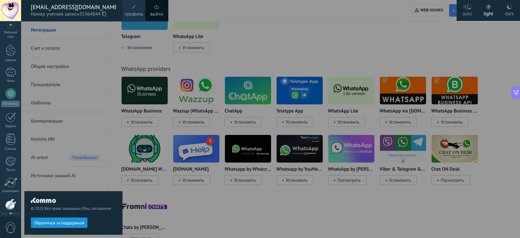
click at [130, 11] on span "профиль" at bounding box center [134, 14] width 19 height 7
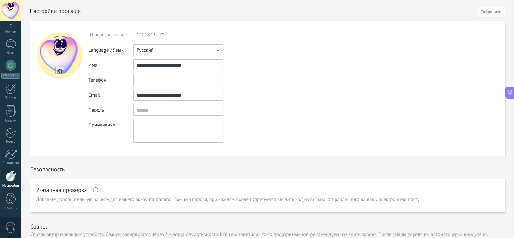
click at [164, 49] on button "Русский" at bounding box center [178, 50] width 90 height 12
click at [151, 50] on span "Русский" at bounding box center [175, 50] width 92 height 6
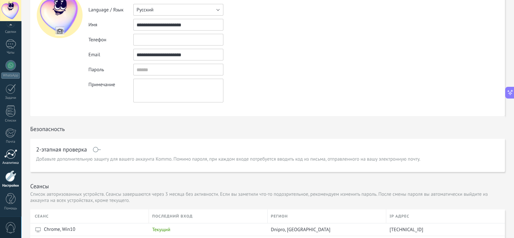
scroll to position [81, 0]
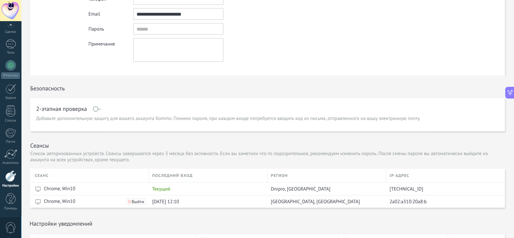
click at [11, 173] on div at bounding box center [10, 175] width 11 height 11
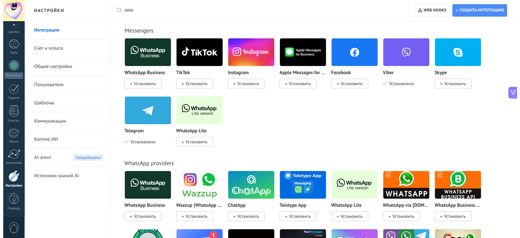
scroll to position [81, 0]
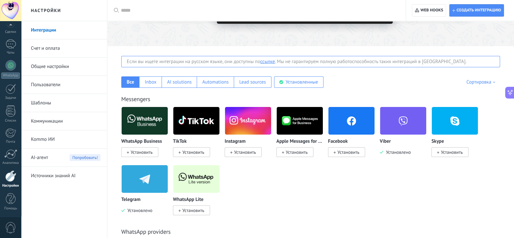
click at [246, 117] on img at bounding box center [248, 121] width 46 height 32
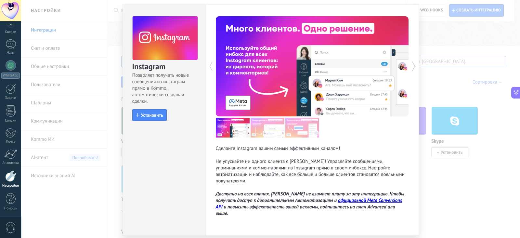
scroll to position [26, 0]
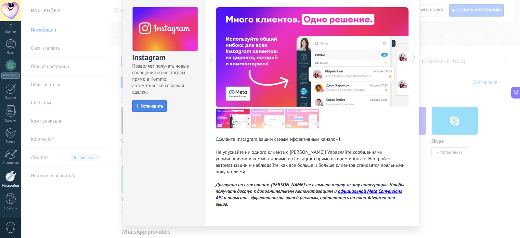
click at [162, 104] on button "Установить" at bounding box center [149, 106] width 34 height 12
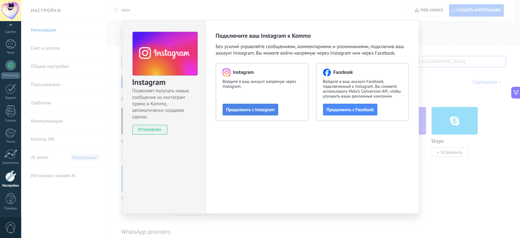
click at [240, 114] on button "Продолжить с Instagram" at bounding box center [251, 110] width 56 height 12
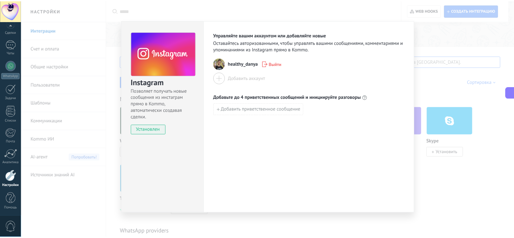
scroll to position [0, 0]
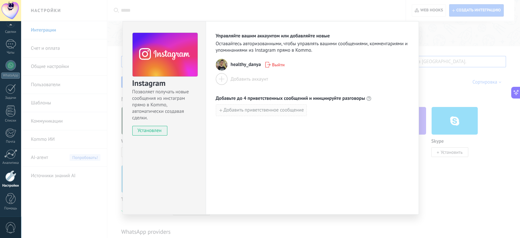
click at [272, 113] on button "Добавить приветственное сообщение" at bounding box center [261, 110] width 91 height 12
click at [302, 142] on div "Управляйте вашим аккаунтом или добавляйте новые Оставайтесь авторизованными, чт…" at bounding box center [312, 118] width 213 height 194
click at [431, 174] on div "Instagram Позволяет получать новые сообщения из инстаграм прямо в Kommo, автома…" at bounding box center [270, 119] width 499 height 238
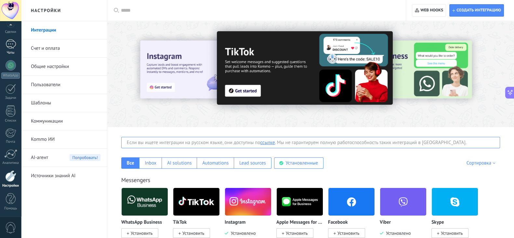
click at [13, 42] on div at bounding box center [11, 43] width 10 height 9
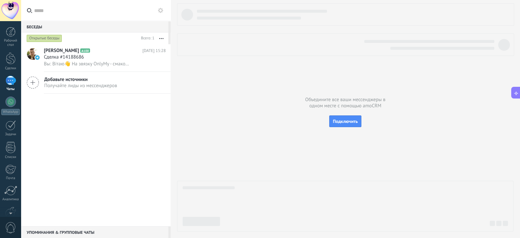
click at [44, 39] on div "Открытые беседы" at bounding box center [44, 38] width 35 height 8
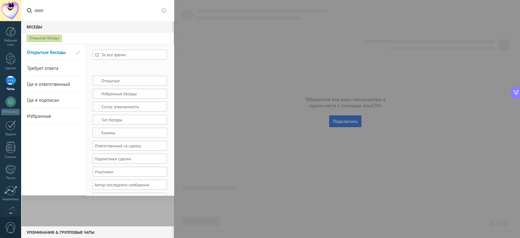
click at [54, 36] on div "Открытые беседы" at bounding box center [44, 38] width 35 height 8
click at [164, 12] on use at bounding box center [163, 10] width 5 height 5
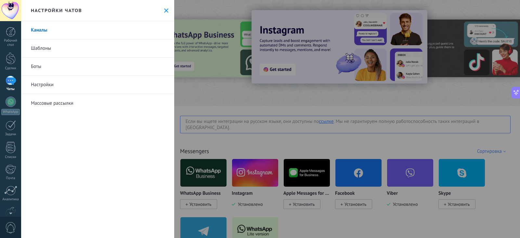
click at [164, 10] on icon at bounding box center [166, 10] width 4 height 4
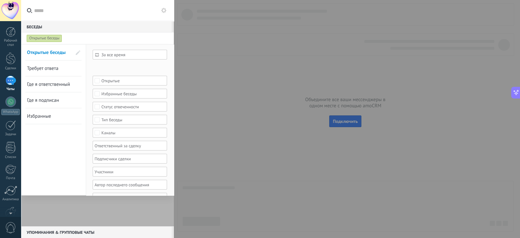
click at [8, 82] on div at bounding box center [11, 80] width 10 height 9
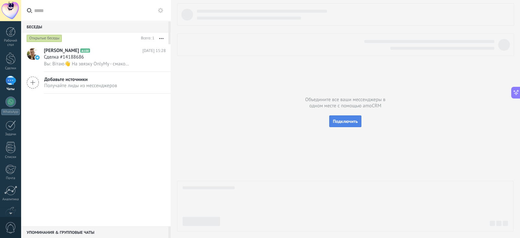
click at [343, 123] on span "Подключить" at bounding box center [345, 121] width 25 height 6
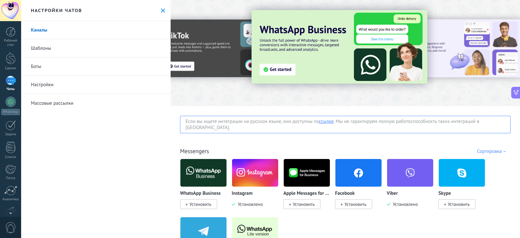
scroll to position [81, 0]
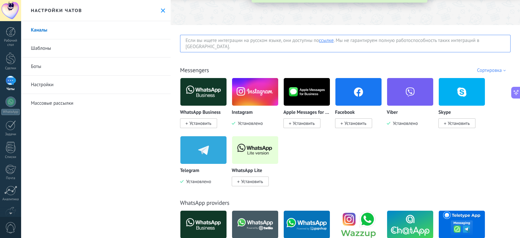
click at [271, 41] on div "Если вы ищете интеграции на русском языке, они доступны по ссылке . Мы не гаран…" at bounding box center [345, 44] width 331 height 18
click at [249, 41] on div "Если вы ищете интеграции на русском языке, они доступны по ссылке . Мы не гаран…" at bounding box center [345, 44] width 331 height 18
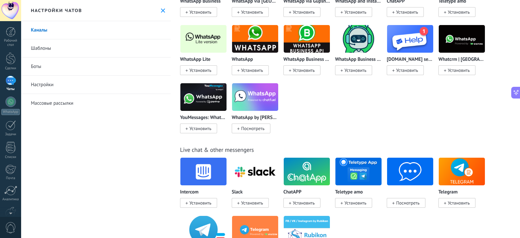
scroll to position [366, 0]
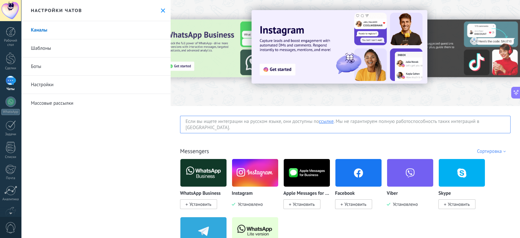
click at [7, 82] on div at bounding box center [11, 80] width 10 height 9
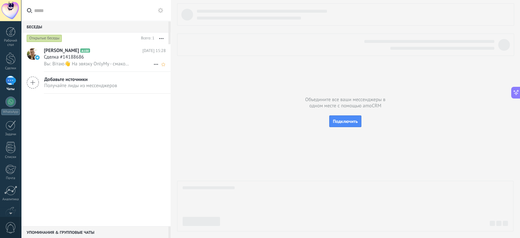
click at [98, 50] on h2 "[PERSON_NAME] A100" at bounding box center [93, 50] width 99 height 7
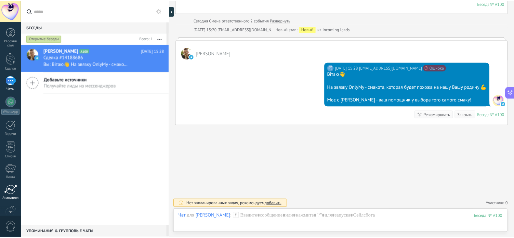
scroll to position [36, 0]
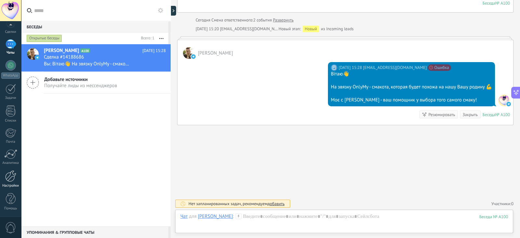
click at [9, 172] on div at bounding box center [10, 175] width 11 height 11
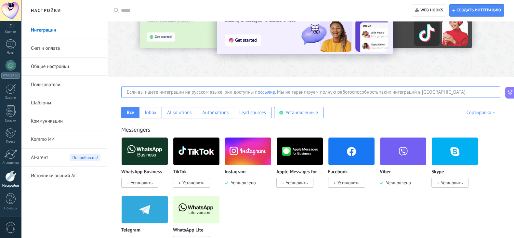
scroll to position [69, 0]
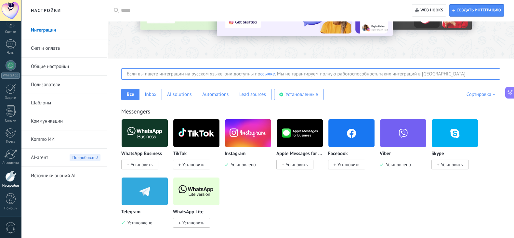
click at [227, 131] on img at bounding box center [248, 133] width 46 height 32
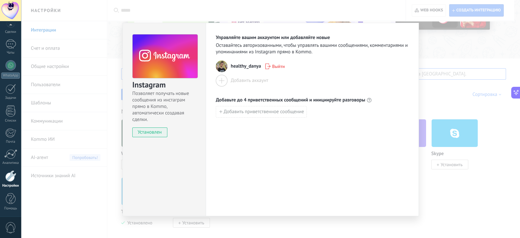
click at [250, 80] on div "Добавить аккаунт" at bounding box center [250, 80] width 38 height 6
click at [224, 77] on div at bounding box center [222, 81] width 12 height 12
click at [240, 82] on div "Добавить аккаунт" at bounding box center [250, 80] width 38 height 6
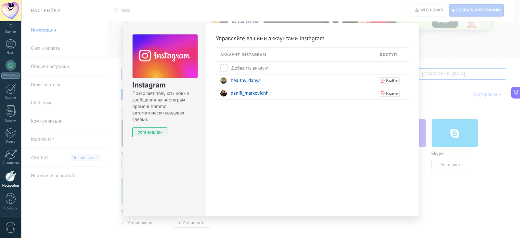
click at [434, 45] on div "Instagram Позволяет получать новые сообщения из инстаграм прямо в Kommo, автома…" at bounding box center [270, 119] width 499 height 238
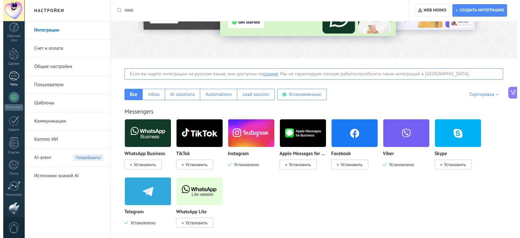
scroll to position [0, 0]
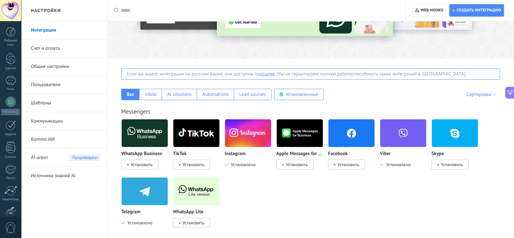
click at [10, 2] on div at bounding box center [10, 10] width 21 height 21
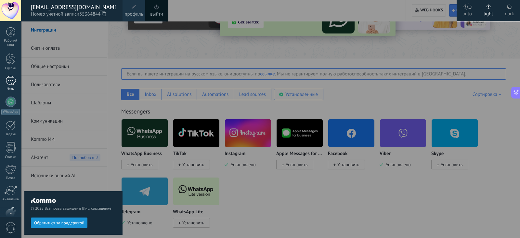
click at [10, 79] on div at bounding box center [11, 80] width 10 height 9
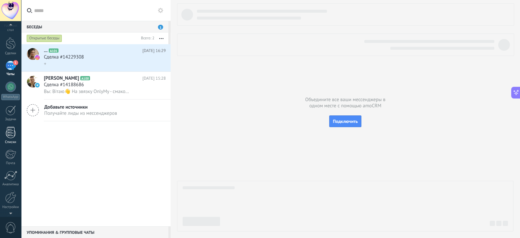
scroll to position [36, 0]
click at [11, 172] on div at bounding box center [10, 175] width 11 height 11
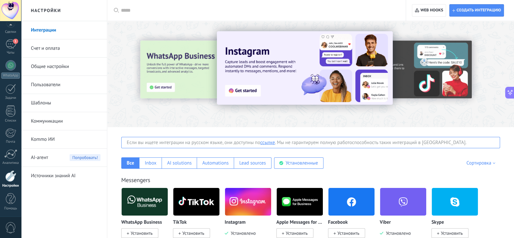
click at [57, 107] on link "Шаблоны" at bounding box center [66, 103] width 70 height 18
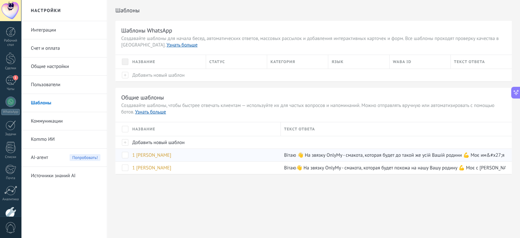
click at [265, 160] on div "1 [PERSON_NAME]" at bounding box center [203, 155] width 149 height 12
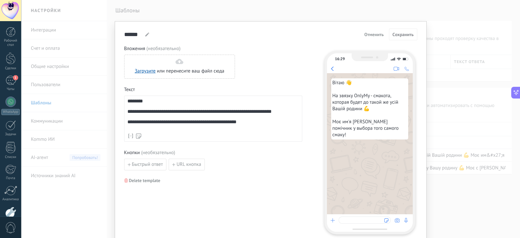
click at [156, 124] on div "**********" at bounding box center [213, 115] width 172 height 32
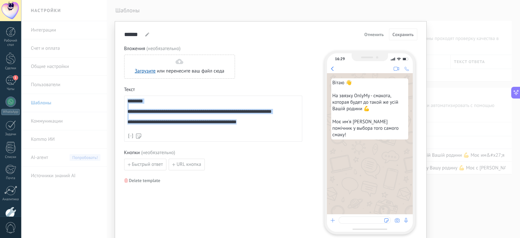
paste div
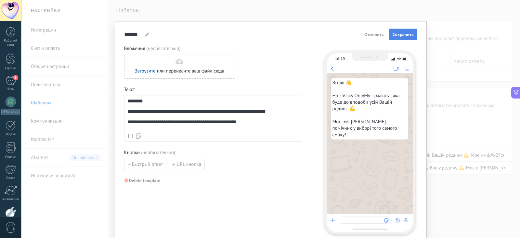
click at [393, 37] on span "Cохранить" at bounding box center [403, 34] width 21 height 5
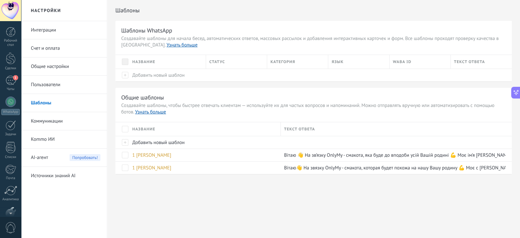
scroll to position [36, 0]
click at [12, 83] on div "Рабочий стол Сделки 1 Чаты WhatsApp Покупатели" at bounding box center [10, 104] width 21 height 227
click at [8, 49] on link "1 Чаты" at bounding box center [10, 47] width 21 height 16
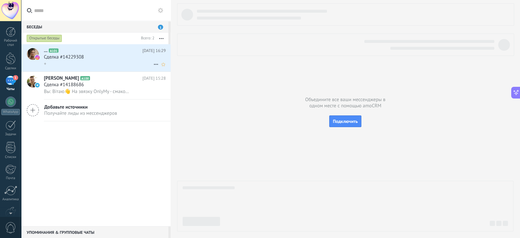
click at [91, 61] on div "+" at bounding box center [105, 63] width 122 height 7
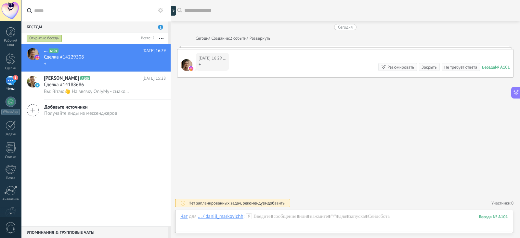
click at [171, 11] on div at bounding box center [171, 119] width 0 height 238
click at [267, 215] on div at bounding box center [345, 223] width 328 height 20
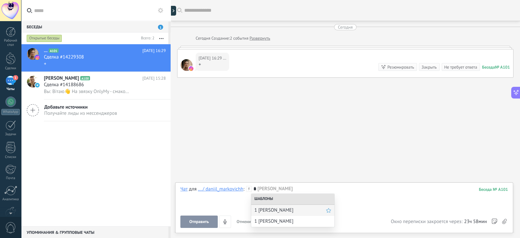
click at [267, 210] on span "1 [PERSON_NAME]" at bounding box center [291, 210] width 72 height 6
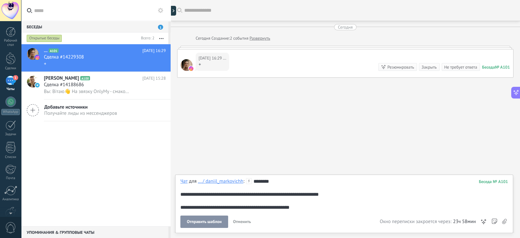
click at [202, 219] on button "Отправить шаблон" at bounding box center [205, 222] width 48 height 12
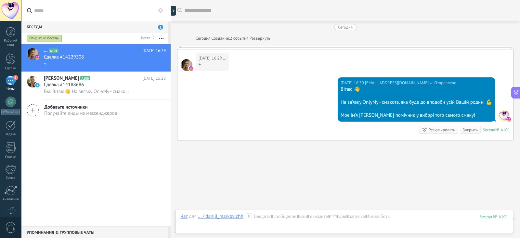
scroll to position [16, 0]
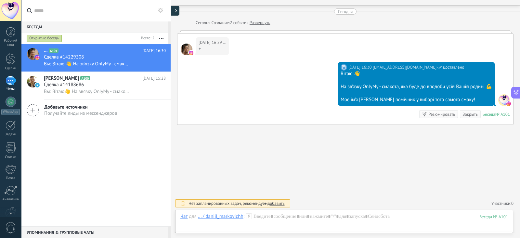
click at [174, 14] on div at bounding box center [175, 11] width 10 height 10
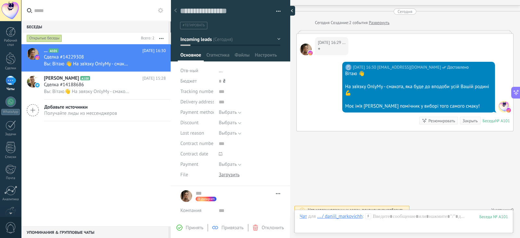
scroll to position [9, 0]
click at [190, 225] on span "Принять" at bounding box center [195, 228] width 18 height 6
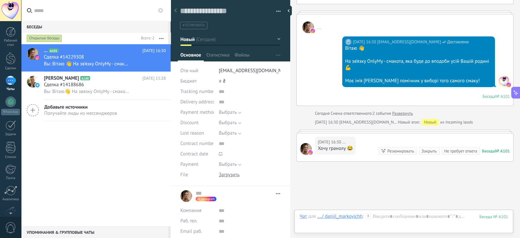
scroll to position [70, 0]
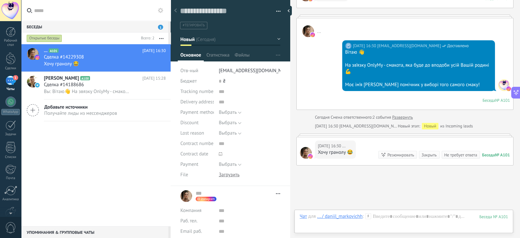
click at [275, 195] on span "Перейти в карточку Скопировать имя Открепить Сделать основным" at bounding box center [276, 193] width 7 height 5
click at [322, 190] on div "Искать Загрузить еще [DATE] [DATE] Создание: 2 события Развернуть [DATE] 16:29 …" at bounding box center [405, 104] width 230 height 349
click at [276, 11] on button "button" at bounding box center [276, 12] width 9 height 10
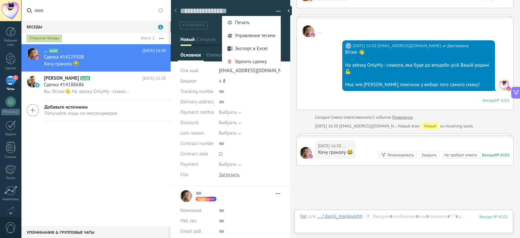
click at [276, 11] on button "button" at bounding box center [276, 12] width 9 height 10
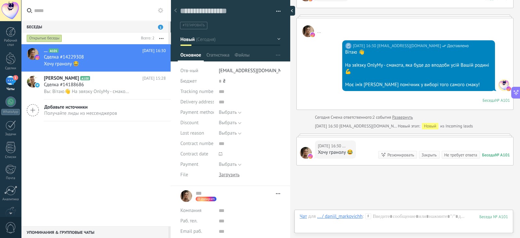
click at [293, 9] on div at bounding box center [291, 11] width 10 height 10
type textarea "**********"
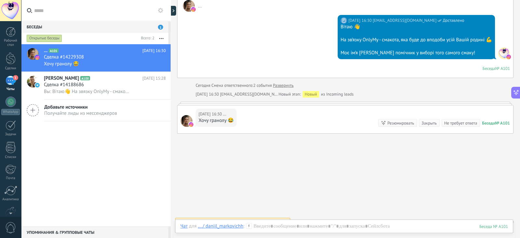
scroll to position [103, 0]
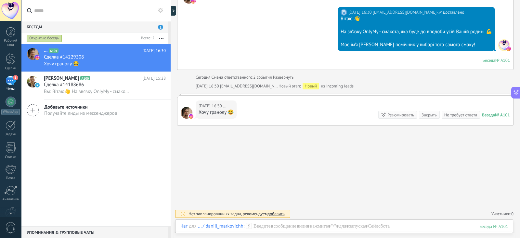
click at [446, 113] on div "Не требует ответа" at bounding box center [461, 115] width 33 height 6
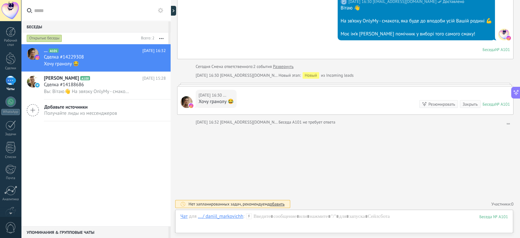
click at [463, 103] on div "Закрыть" at bounding box center [470, 104] width 15 height 6
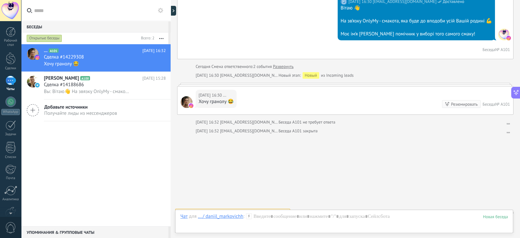
scroll to position [123, 0]
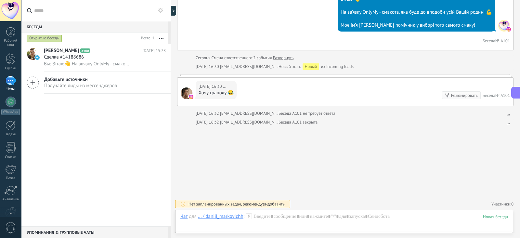
click at [159, 40] on button "button" at bounding box center [161, 39] width 14 height 12
click at [47, 39] on div "Открытые беседы" at bounding box center [44, 38] width 35 height 8
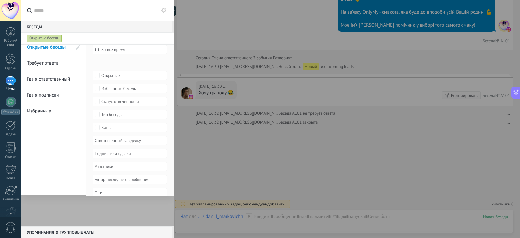
scroll to position [6, 0]
click at [115, 74] on div "Открытые" at bounding box center [129, 75] width 57 height 5
click at [111, 91] on div "Закрытые" at bounding box center [110, 91] width 18 height 5
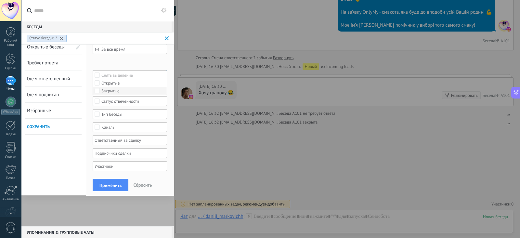
scroll to position [0, 0]
click at [109, 184] on span "Применить" at bounding box center [111, 185] width 22 height 5
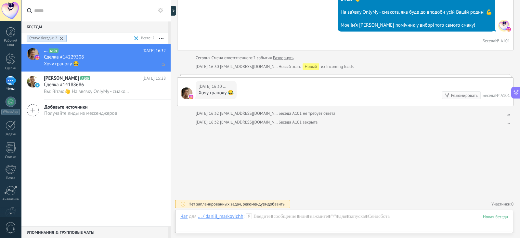
click at [118, 61] on div "Хочу гранолу 😂" at bounding box center [105, 63] width 122 height 7
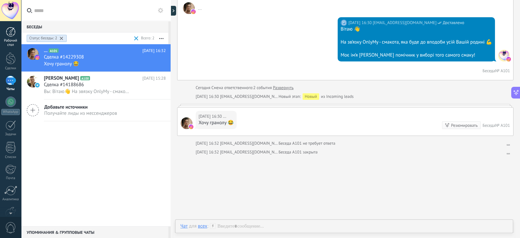
click at [8, 30] on div at bounding box center [11, 32] width 10 height 10
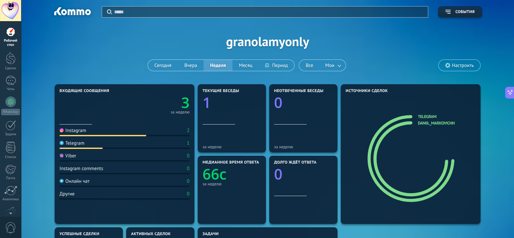
click at [447, 68] on span "Настроить" at bounding box center [460, 65] width 42 height 11
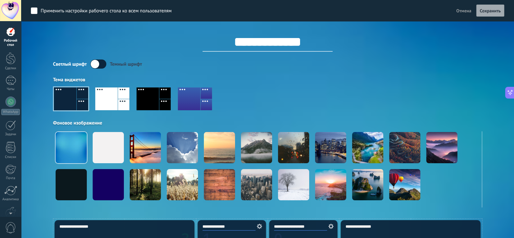
click at [455, 11] on button "Отмена" at bounding box center [464, 11] width 20 height 10
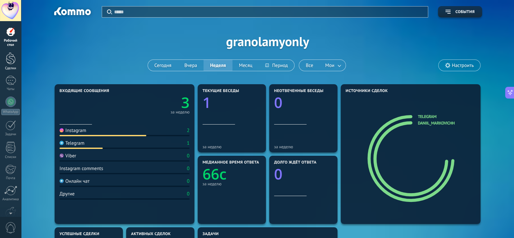
click at [12, 57] on div at bounding box center [11, 58] width 10 height 12
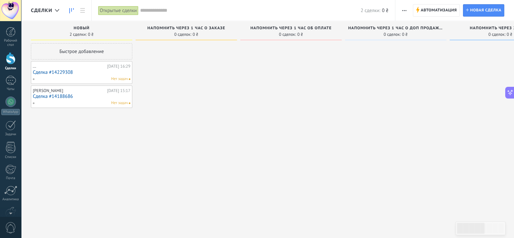
click at [115, 7] on div "Открытые сделки" at bounding box center [118, 10] width 40 height 9
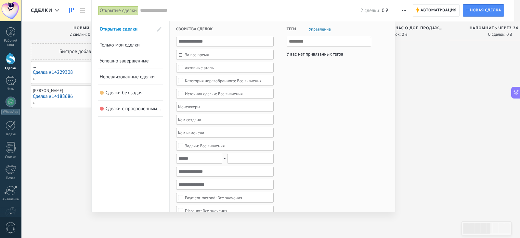
click at [226, 109] on div at bounding box center [222, 107] width 91 height 8
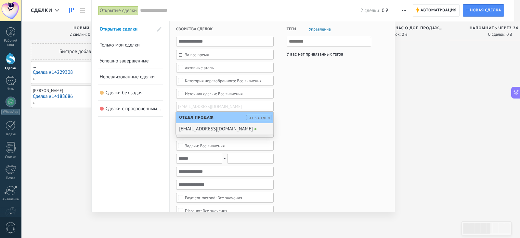
click at [220, 129] on div "[EMAIL_ADDRESS][DOMAIN_NAME]" at bounding box center [225, 128] width 98 height 11
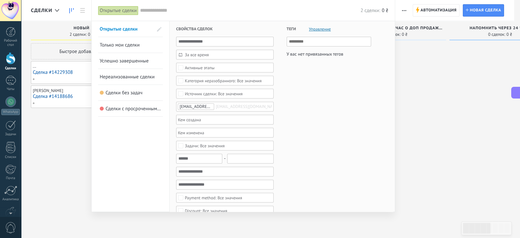
click at [249, 66] on span "Активные этапы" at bounding box center [225, 67] width 80 height 5
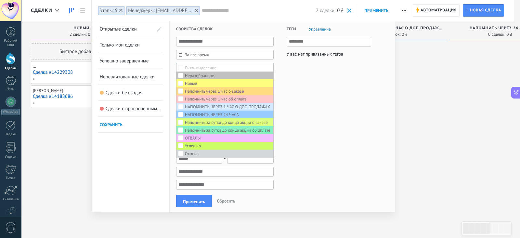
click at [249, 66] on label "Снять выделение" at bounding box center [225, 68] width 97 height 8
click at [249, 66] on label "Выбрать всё" at bounding box center [225, 68] width 97 height 8
click at [200, 203] on span "Применить" at bounding box center [194, 201] width 22 height 5
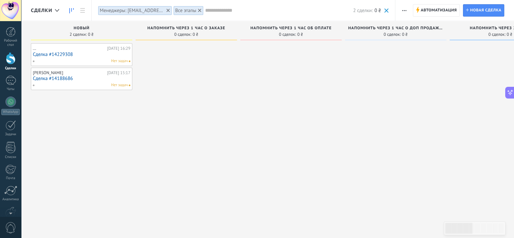
click at [110, 7] on div "Менеджеры: [EMAIL_ADDRESS][DOMAIN_NAME]" at bounding box center [132, 10] width 65 height 6
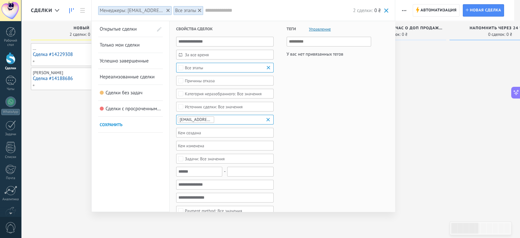
click at [194, 56] on span "За все время" at bounding box center [227, 54] width 85 height 5
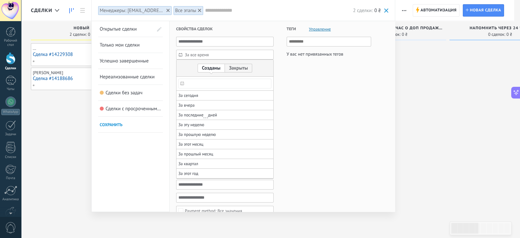
click at [181, 82] on div at bounding box center [182, 83] width 7 height 13
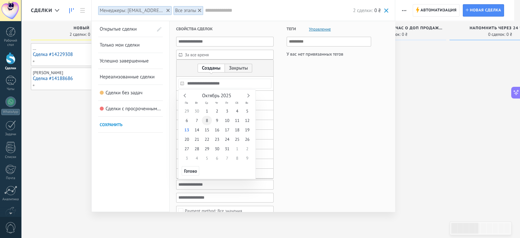
drag, startPoint x: 188, startPoint y: 124, endPoint x: 203, endPoint y: 123, distance: 15.0
click at [188, 124] on span "6" at bounding box center [187, 120] width 10 height 9
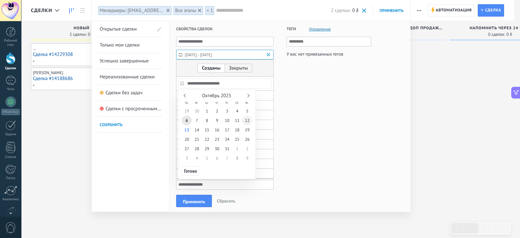
type input "**********"
click at [248, 123] on span "12" at bounding box center [247, 120] width 10 height 9
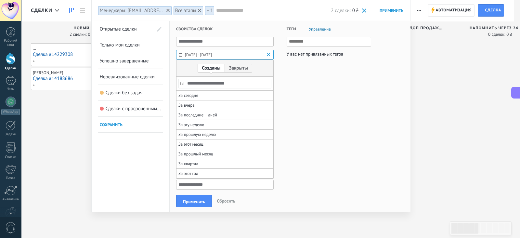
click at [209, 201] on div at bounding box center [260, 163] width 520 height 150
click at [207, 201] on button "Применить" at bounding box center [194, 201] width 36 height 12
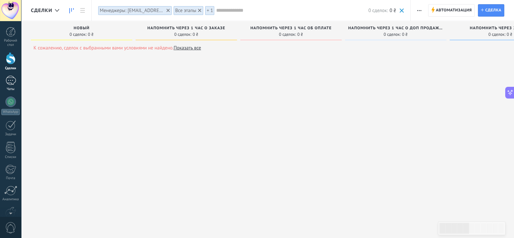
click at [6, 82] on div "1" at bounding box center [11, 80] width 10 height 9
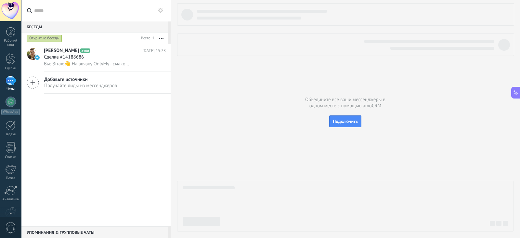
click at [57, 39] on div "Открытые беседы" at bounding box center [44, 38] width 35 height 8
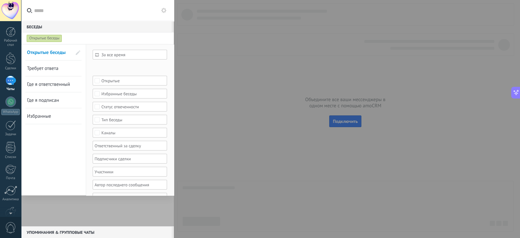
click at [119, 82] on div "Открытые" at bounding box center [129, 80] width 57 height 5
click at [103, 97] on div "Закрытые" at bounding box center [110, 96] width 18 height 5
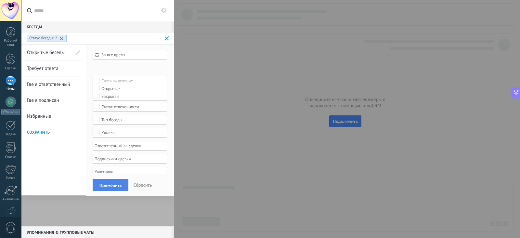
click at [113, 184] on span "Применить" at bounding box center [111, 185] width 22 height 5
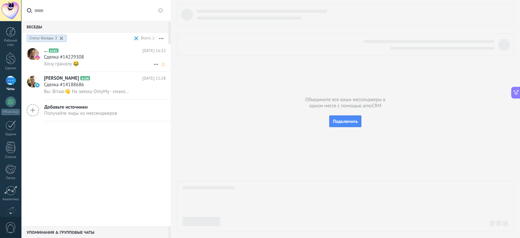
click at [74, 61] on div "Хочу гранолу 😂" at bounding box center [105, 63] width 122 height 7
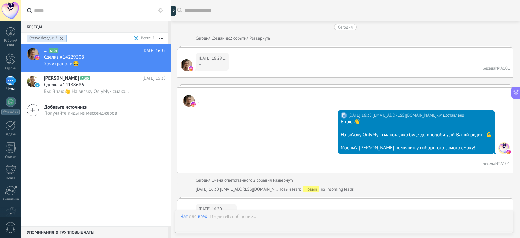
scroll to position [123, 0]
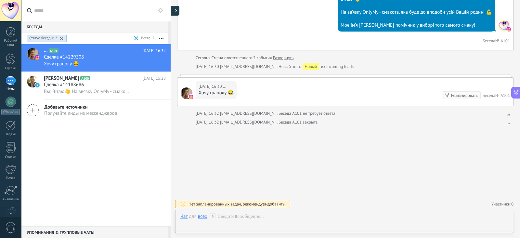
click at [176, 9] on icon at bounding box center [176, 10] width 2 height 3
type textarea "**********"
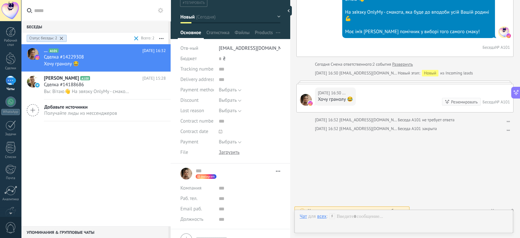
scroll to position [0, 0]
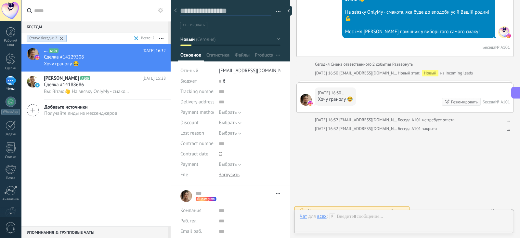
click at [203, 10] on textarea at bounding box center [225, 11] width 91 height 10
click at [276, 55] on icon "button" at bounding box center [278, 55] width 4 height 1
click at [228, 112] on span "Выбрать" at bounding box center [228, 112] width 18 height 6
click at [230, 132] on span "Card payment" at bounding box center [243, 135] width 63 height 6
click at [225, 124] on span "Выбрать" at bounding box center [228, 123] width 18 height 6
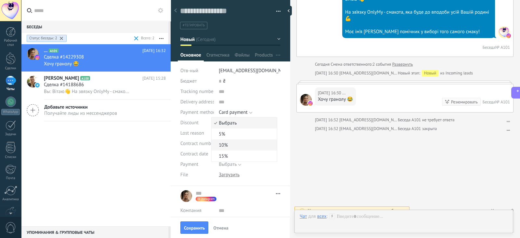
click at [229, 141] on li "10%" at bounding box center [244, 145] width 65 height 11
click at [228, 133] on span "Выбрать" at bounding box center [228, 133] width 18 height 6
click at [228, 140] on li "Pricing concerns" at bounding box center [244, 144] width 65 height 11
click at [219, 154] on icon at bounding box center [221, 154] width 4 height 4
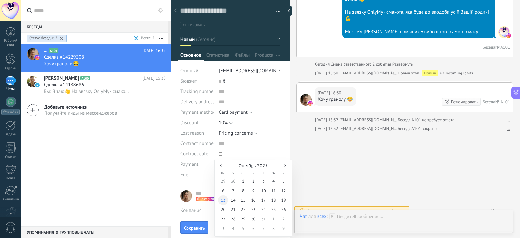
type input "**********"
click at [224, 201] on span "13" at bounding box center [223, 199] width 10 height 9
click at [224, 163] on span "Выбрать" at bounding box center [228, 164] width 18 height 6
click at [226, 176] on span "Full" at bounding box center [243, 176] width 63 height 6
click at [200, 223] on button "Сохранить" at bounding box center [195, 227] width 28 height 12
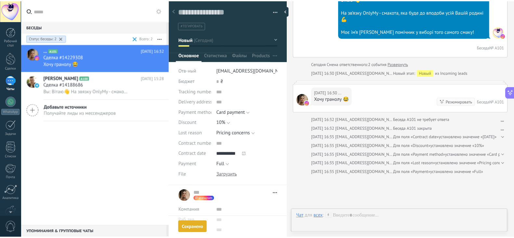
scroll to position [167, 0]
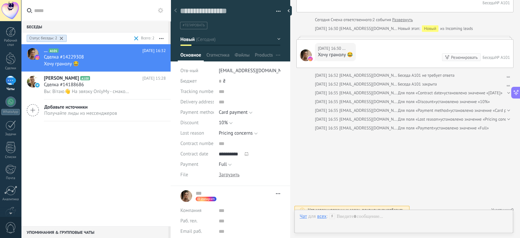
click at [176, 10] on icon at bounding box center [175, 10] width 3 height 4
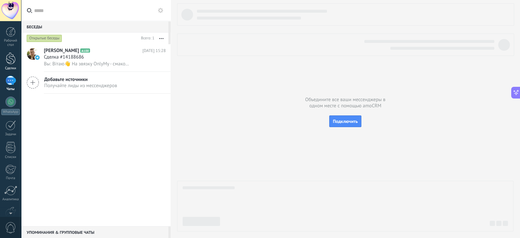
click at [12, 56] on div at bounding box center [11, 58] width 10 height 12
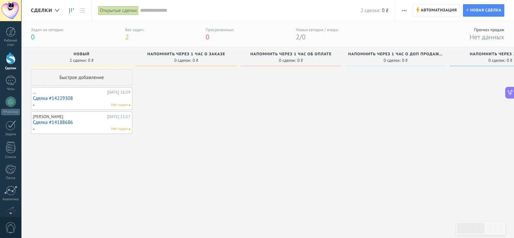
click at [99, 97] on link "Сделка #14229308" at bounding box center [82, 99] width 98 height 6
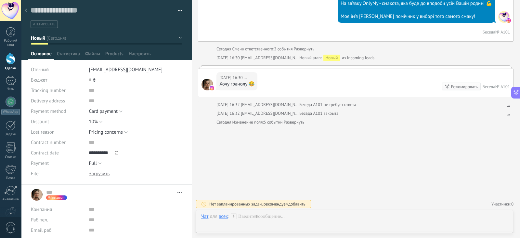
click at [175, 9] on button "button" at bounding box center [177, 11] width 9 height 10
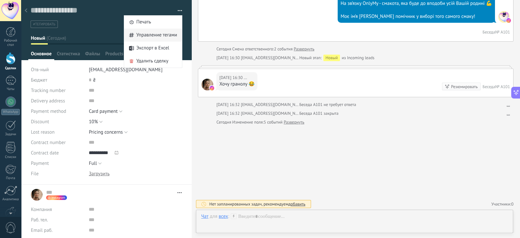
click at [170, 36] on span "Управление тегами" at bounding box center [157, 35] width 41 height 13
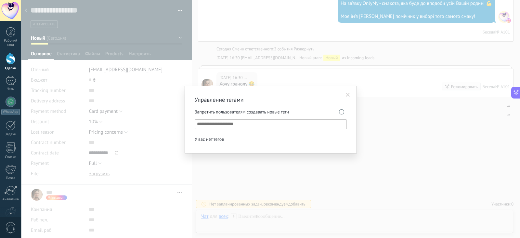
click at [350, 95] on span at bounding box center [348, 94] width 11 height 11
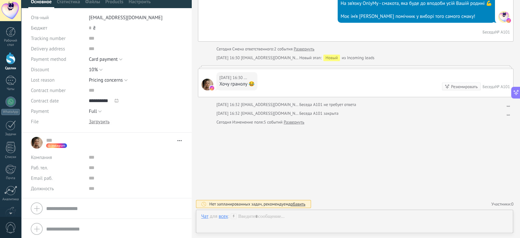
scroll to position [53, 0]
click at [174, 137] on span "Перейти в карточку Скопировать имя Открепить Сделать основным" at bounding box center [177, 139] width 7 height 5
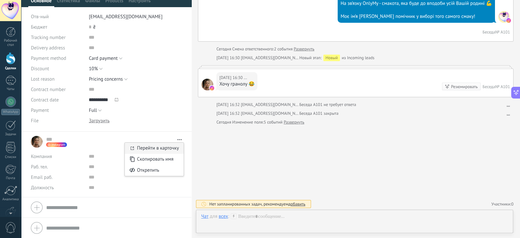
click at [168, 148] on link "Перейти в карточку" at bounding box center [158, 148] width 42 height 6
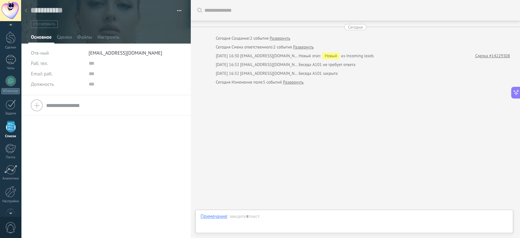
scroll to position [9, 0]
click at [67, 40] on span "Сделки" at bounding box center [64, 38] width 15 height 9
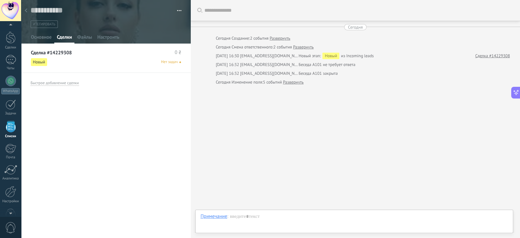
click at [44, 59] on span "Новый" at bounding box center [39, 62] width 16 height 8
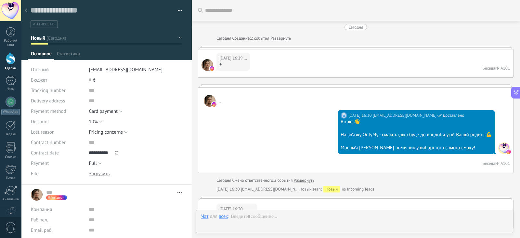
scroll to position [131, 0]
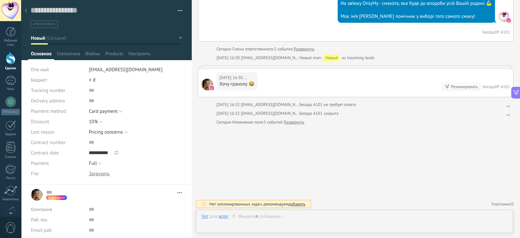
click at [177, 38] on button "Новый" at bounding box center [106, 38] width 151 height 12
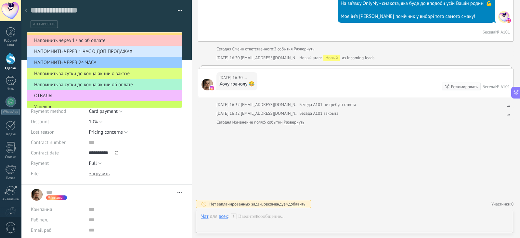
scroll to position [36, 0]
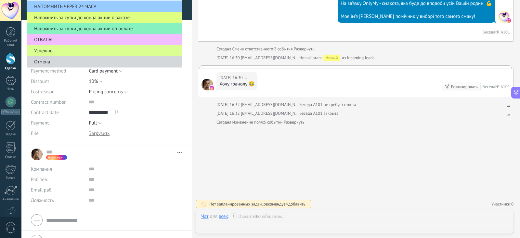
click at [50, 48] on span "Успешно" at bounding box center [103, 51] width 153 height 6
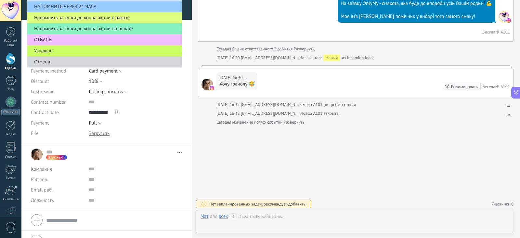
scroll to position [32, 0]
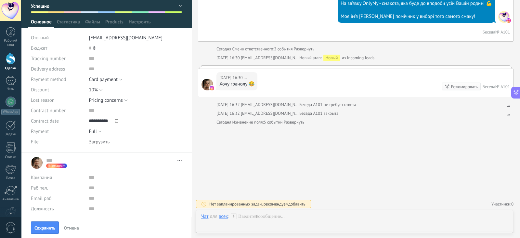
click at [50, 229] on span "Сохранить" at bounding box center [44, 228] width 21 height 5
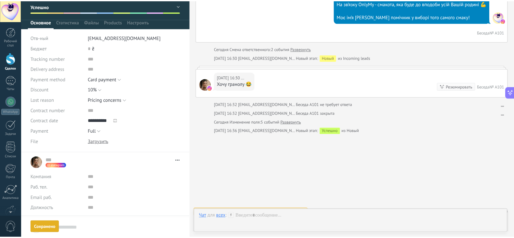
scroll to position [167, 0]
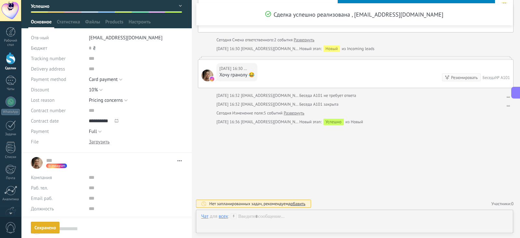
click at [225, 173] on div "Искать Загрузить еще Сделка успешно реализована , [EMAIL_ADDRESS][DOMAIN_NAME] …" at bounding box center [356, 36] width 329 height 406
click at [7, 33] on div at bounding box center [11, 32] width 10 height 10
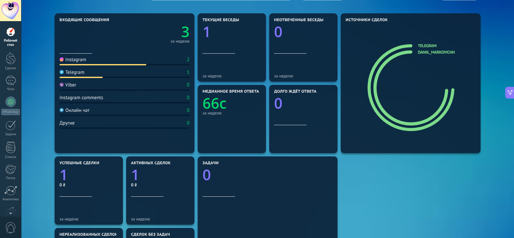
scroll to position [40, 0]
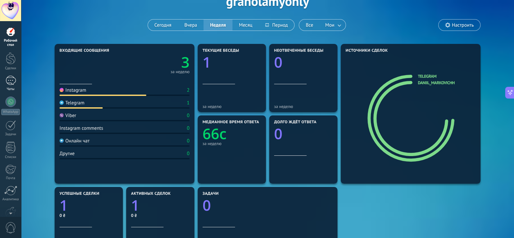
click at [14, 79] on div "1" at bounding box center [11, 80] width 10 height 9
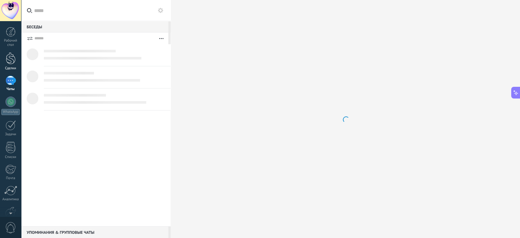
click at [11, 62] on div at bounding box center [11, 58] width 10 height 12
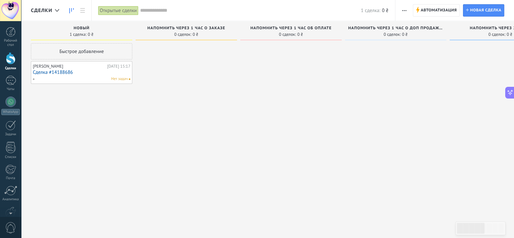
click at [109, 9] on div "Открытые сделки" at bounding box center [118, 10] width 40 height 9
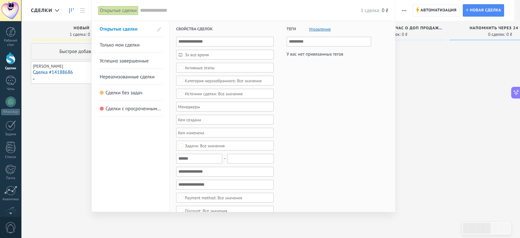
click at [203, 65] on div "Активные этапы" at bounding box center [200, 67] width 30 height 5
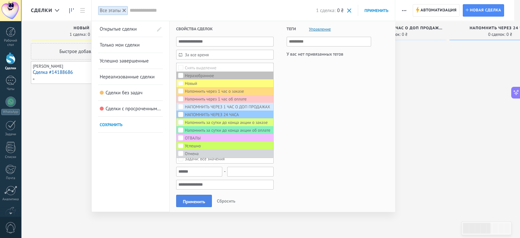
click at [199, 199] on span "Применить" at bounding box center [194, 201] width 22 height 5
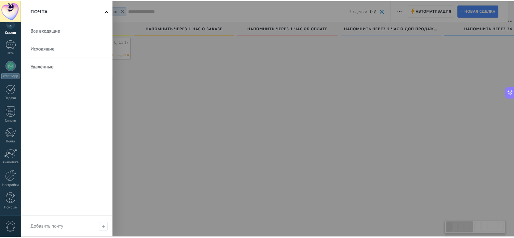
scroll to position [11, 0]
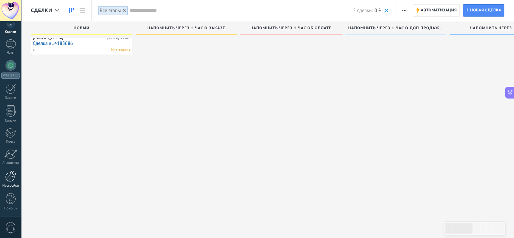
click at [13, 182] on link "Настройки" at bounding box center [10, 179] width 21 height 18
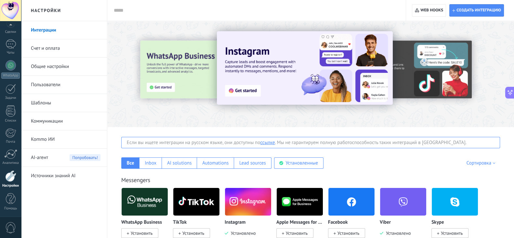
click at [48, 118] on link "Коммуникации" at bounding box center [66, 121] width 70 height 18
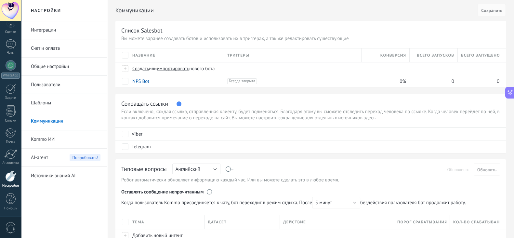
click at [47, 29] on link "Интеграции" at bounding box center [66, 30] width 70 height 18
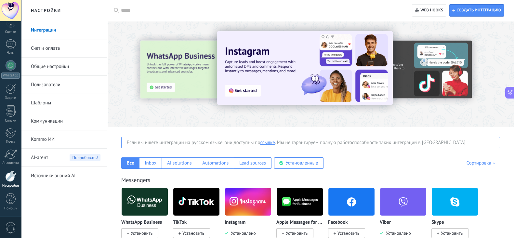
scroll to position [81, 0]
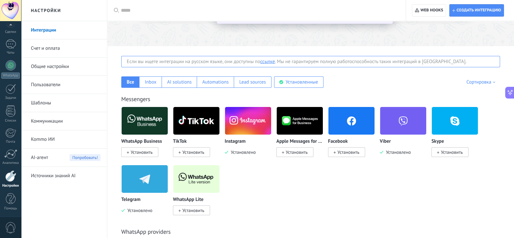
click at [255, 126] on img at bounding box center [248, 121] width 46 height 32
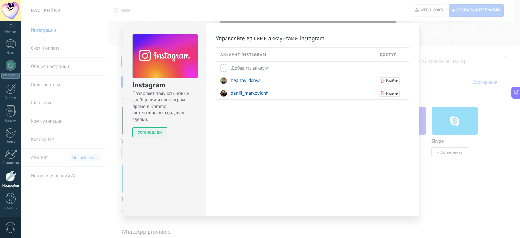
click at [432, 40] on div "Instagram Позволяет получать новые сообщения из инстаграм прямо в Kommo, автома…" at bounding box center [270, 119] width 499 height 238
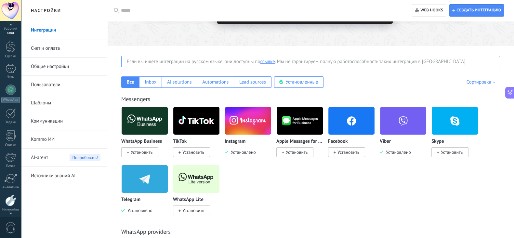
scroll to position [0, 0]
click at [11, 81] on div "1" at bounding box center [11, 80] width 10 height 9
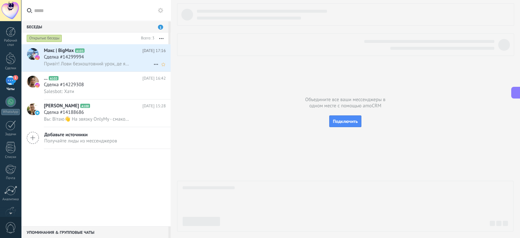
click at [131, 55] on div "Сделка #14299994" at bounding box center [105, 57] width 122 height 7
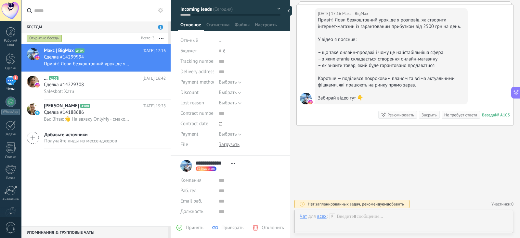
scroll to position [40, 0]
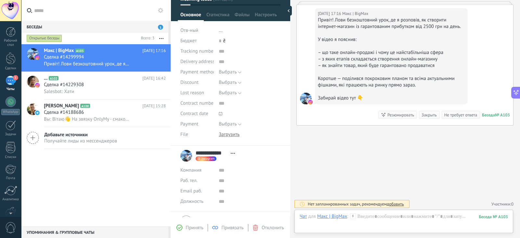
click at [218, 227] on icon at bounding box center [215, 228] width 6 height 6
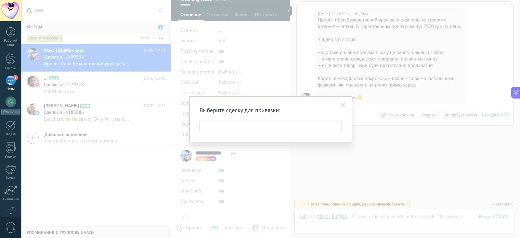
click at [213, 120] on div "Выберите сделку для привязки:" at bounding box center [271, 119] width 142 height 26
click at [216, 126] on input "text" at bounding box center [271, 127] width 142 height 12
click at [342, 104] on span at bounding box center [343, 105] width 4 height 5
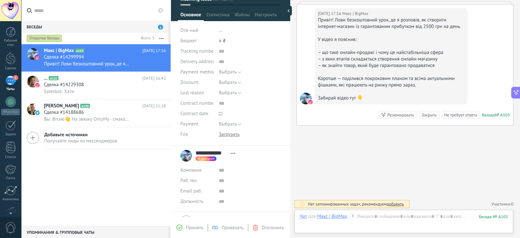
click at [193, 226] on span "Принять" at bounding box center [195, 228] width 18 height 6
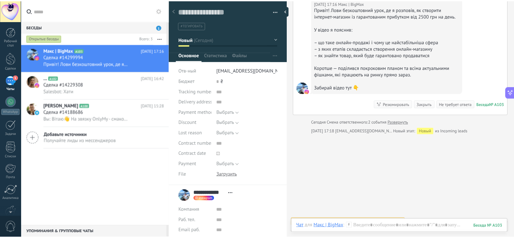
scroll to position [181, 0]
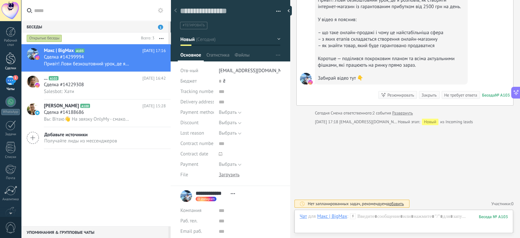
click at [7, 54] on div at bounding box center [11, 58] width 10 height 12
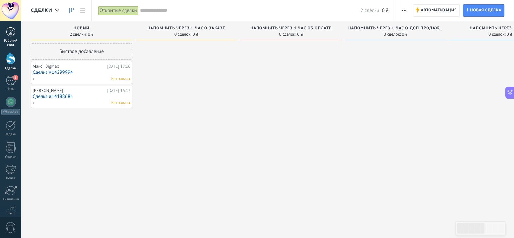
click at [13, 34] on div at bounding box center [11, 32] width 10 height 10
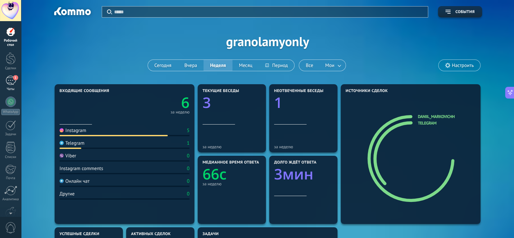
click at [8, 79] on div "1" at bounding box center [11, 80] width 10 height 9
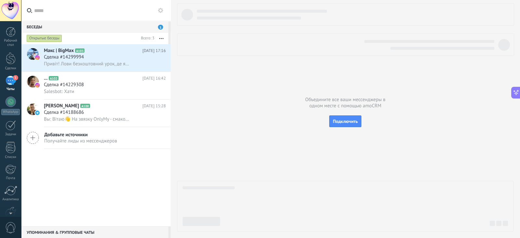
click at [160, 26] on span "1" at bounding box center [160, 27] width 5 height 5
click at [124, 63] on span "Привіт! Лови безкоштовний урок, де я розповів, як створити інтернет-магазин із …" at bounding box center [87, 64] width 86 height 6
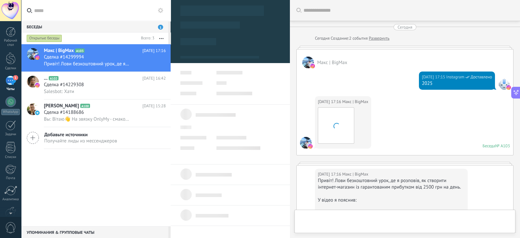
type textarea "**********"
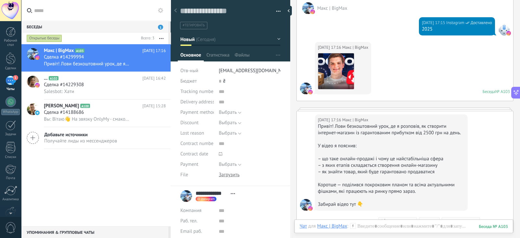
scroll to position [18, 0]
